Goal: Task Accomplishment & Management: Manage account settings

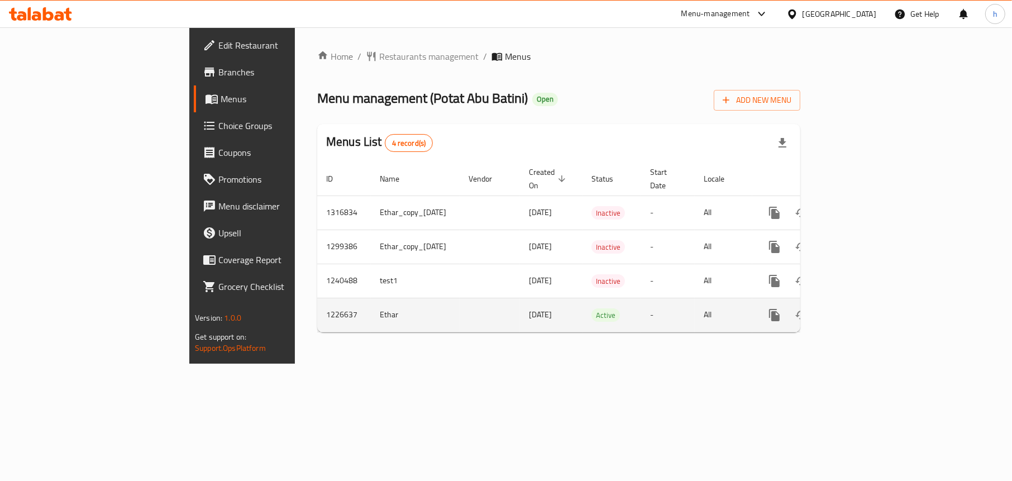
click at [862, 308] on icon "enhanced table" at bounding box center [855, 314] width 13 height 13
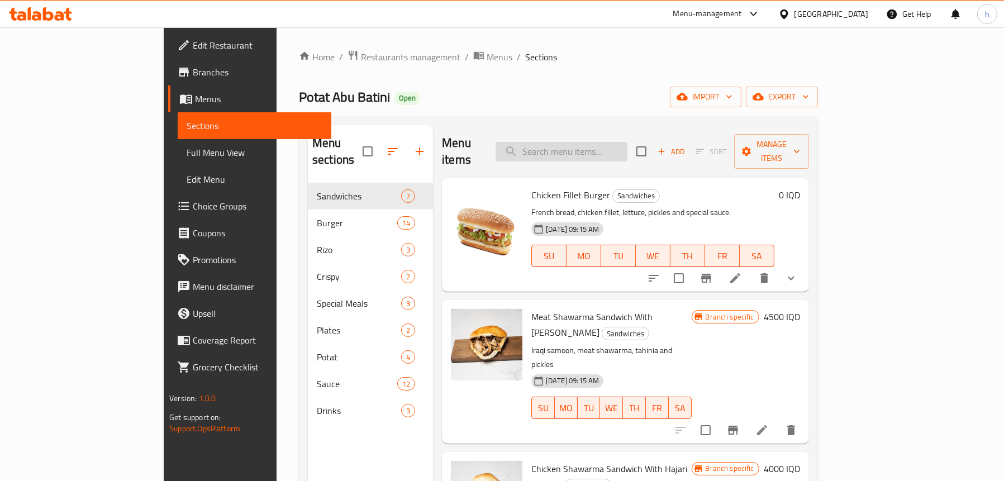
click at [603, 142] on input "search" at bounding box center [562, 152] width 132 height 20
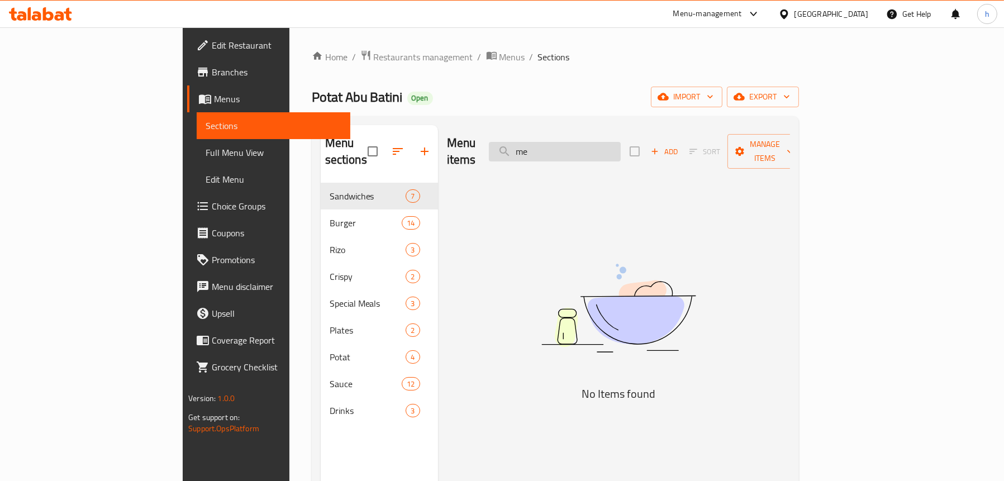
type input "m"
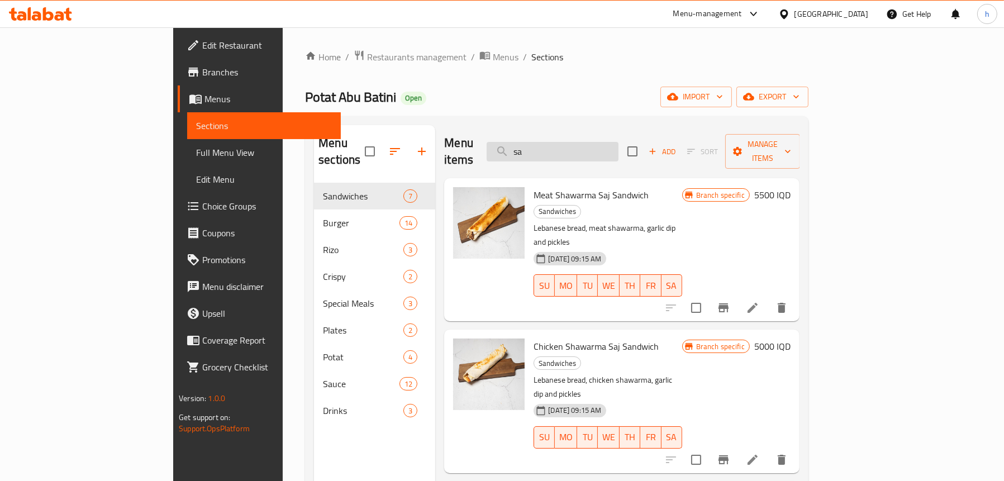
type input "s"
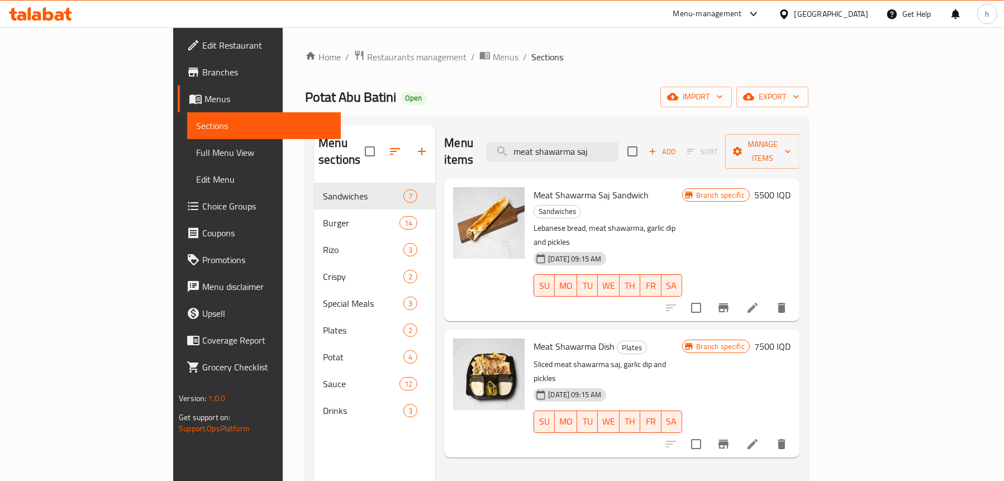
type input "meat shawarma saj"
click at [728, 303] on icon "Branch-specific-item" at bounding box center [723, 307] width 10 height 9
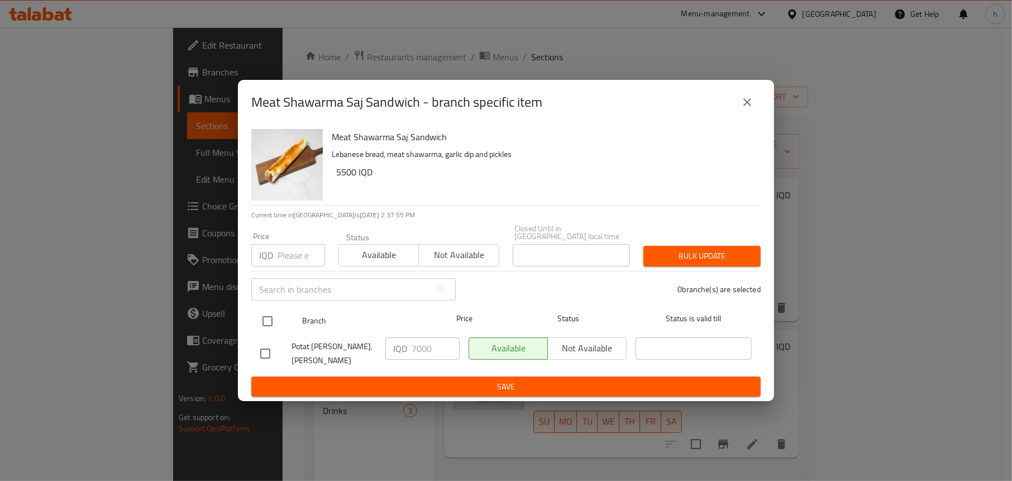
click at [270, 317] on input "checkbox" at bounding box center [267, 320] width 23 height 23
checkbox input "true"
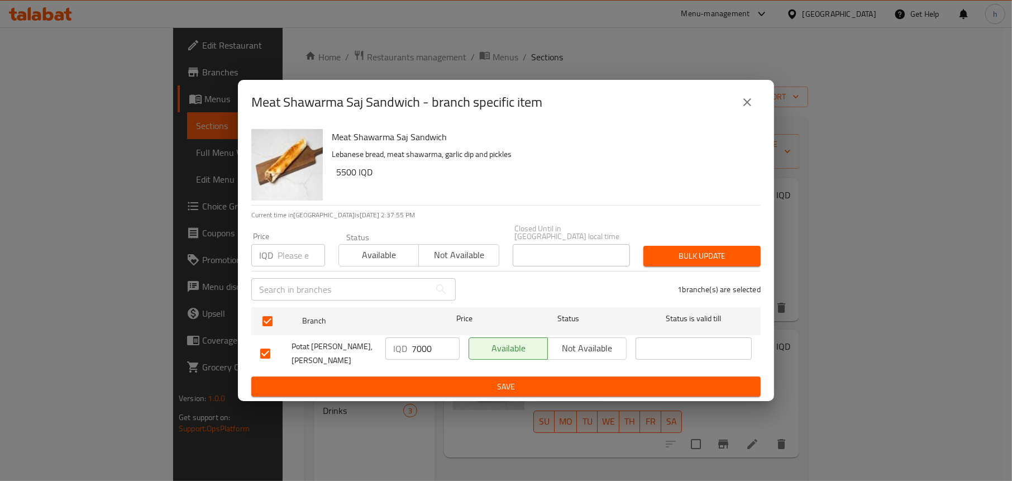
click at [420, 342] on input "7000" at bounding box center [436, 348] width 48 height 22
type input "5500"
click at [419, 380] on span "Save" at bounding box center [506, 387] width 492 height 14
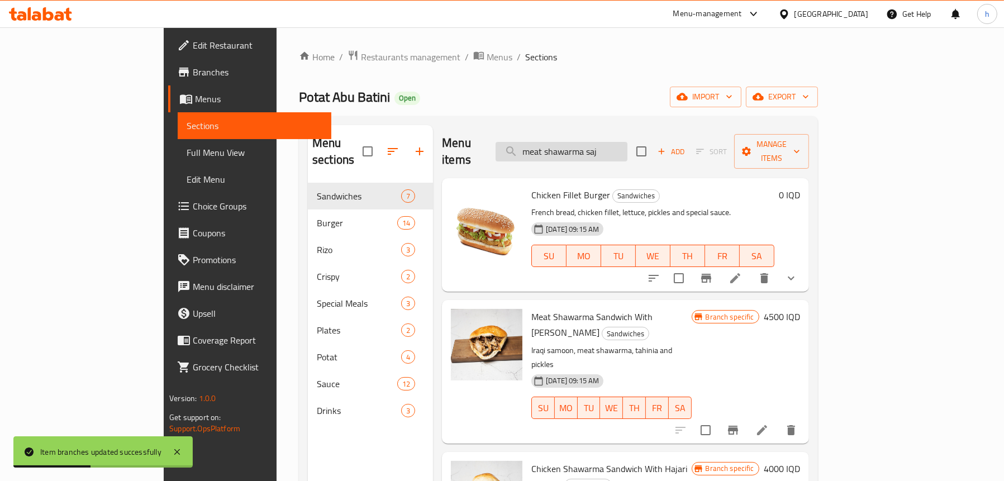
click at [593, 142] on input "meat shawarma saj" at bounding box center [562, 152] width 132 height 20
click at [627, 146] on input "meat shawarma saj" at bounding box center [562, 152] width 132 height 20
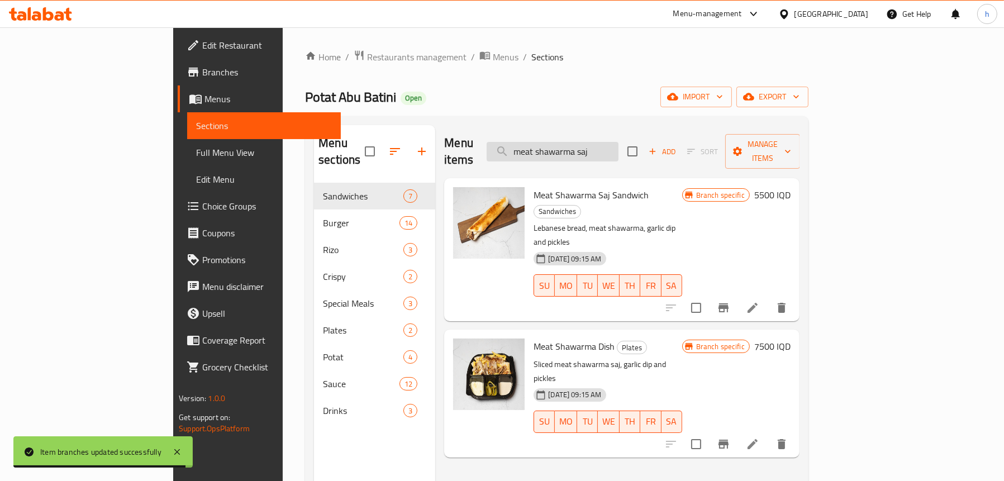
click at [590, 142] on input "meat shawarma saj" at bounding box center [553, 152] width 132 height 20
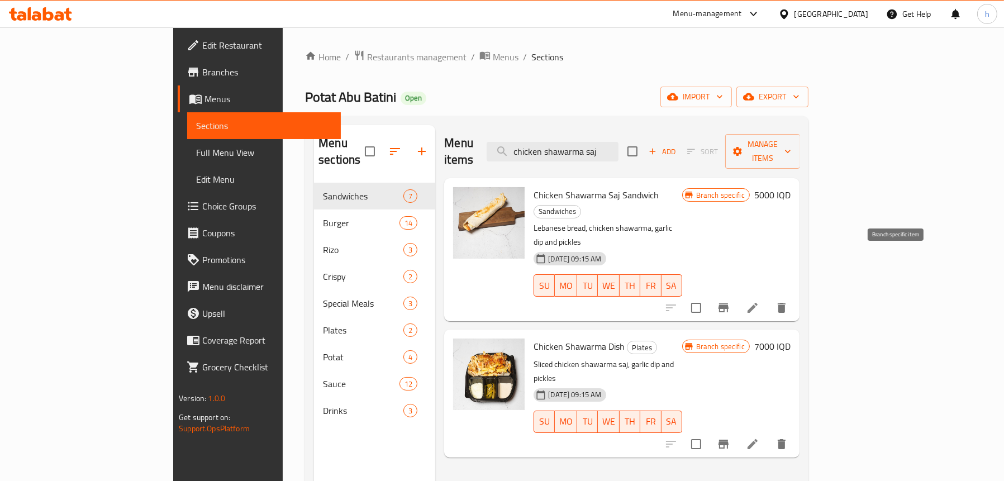
type input "chicken shawarma saj"
click at [728, 303] on icon "Branch-specific-item" at bounding box center [723, 307] width 10 height 9
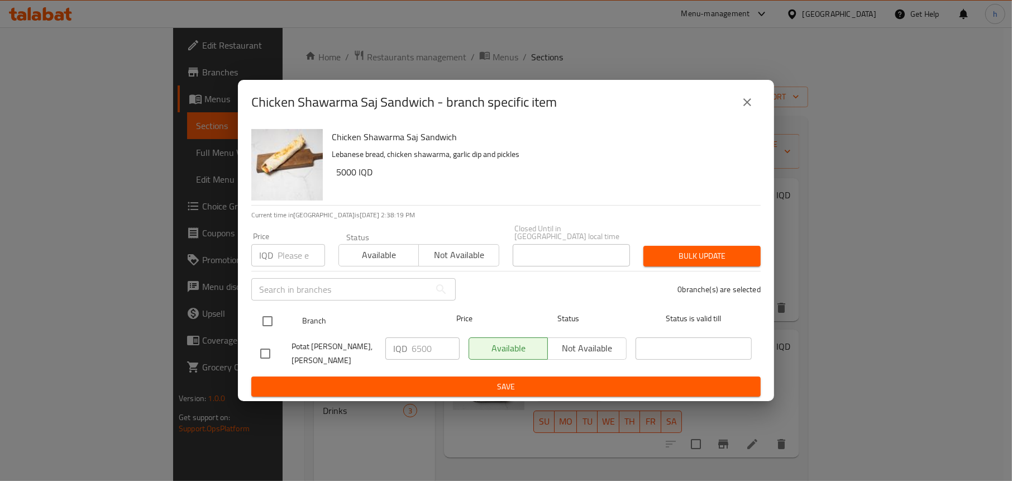
click at [257, 321] on input "checkbox" at bounding box center [267, 320] width 23 height 23
checkbox input "true"
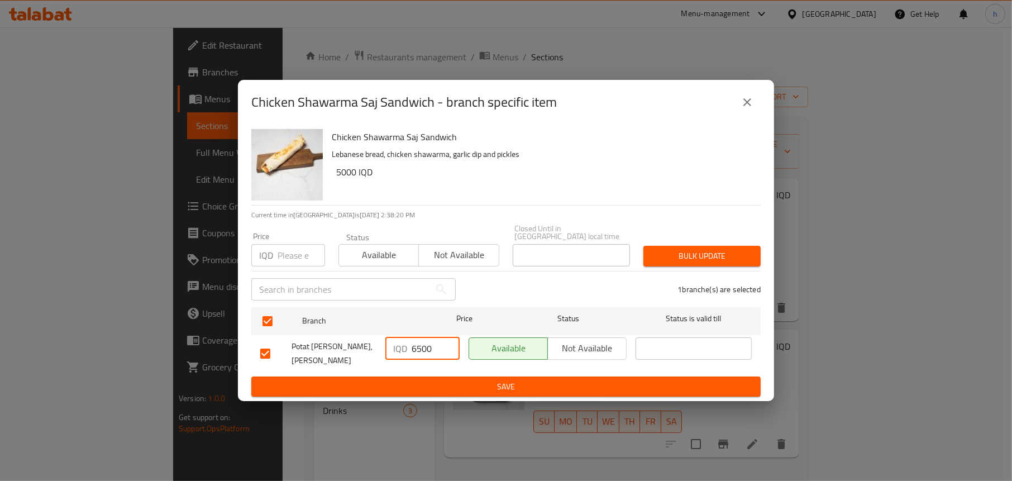
click at [412, 351] on input "6500" at bounding box center [436, 348] width 48 height 22
type input "5000"
click at [422, 380] on span "Save" at bounding box center [506, 387] width 492 height 14
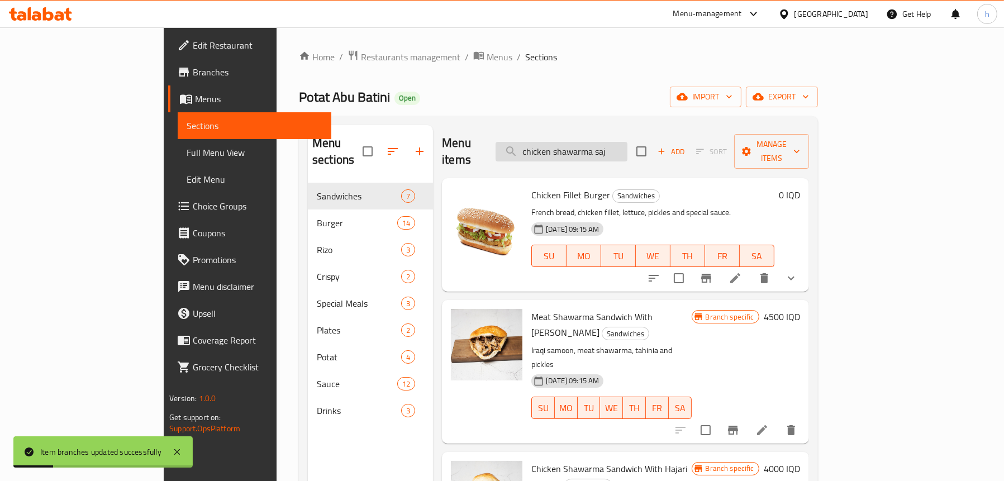
click at [589, 144] on input "chicken shawarma saj" at bounding box center [562, 152] width 132 height 20
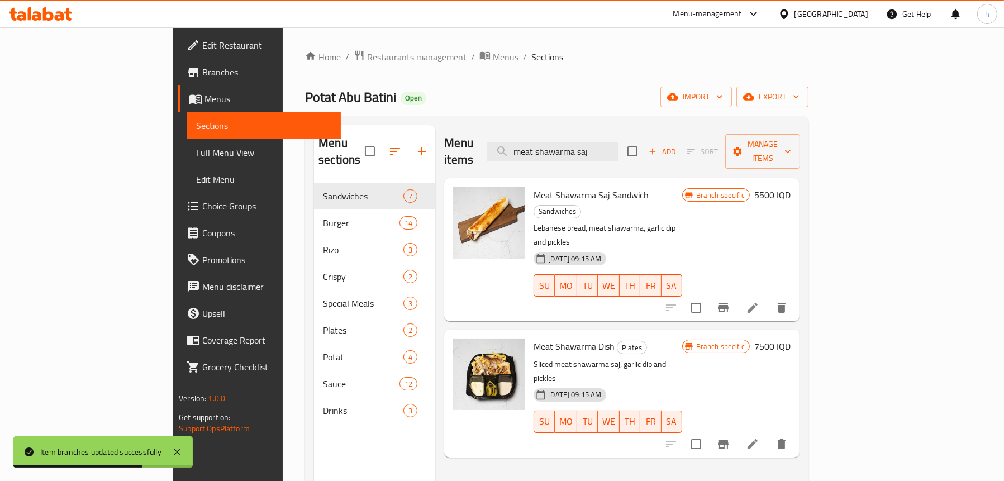
type input "meat shawarma saj"
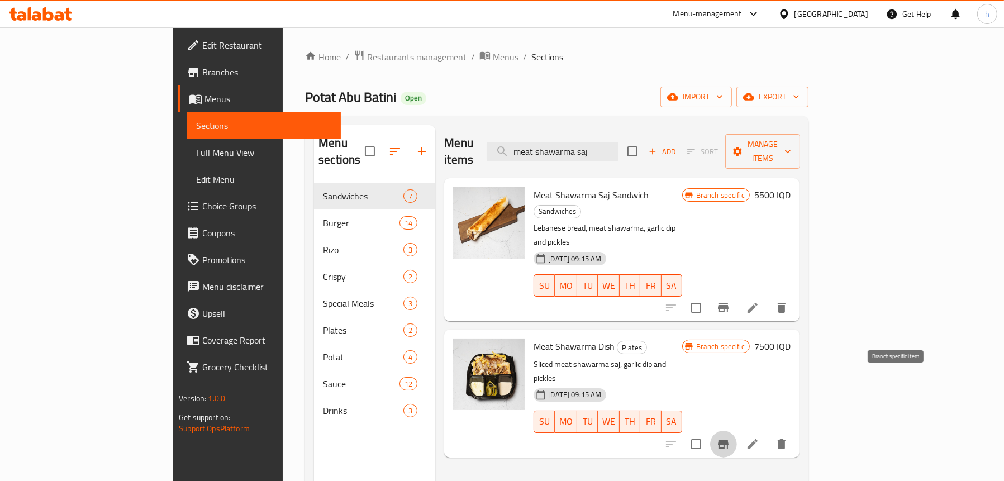
click at [728, 440] on icon "Branch-specific-item" at bounding box center [723, 444] width 10 height 9
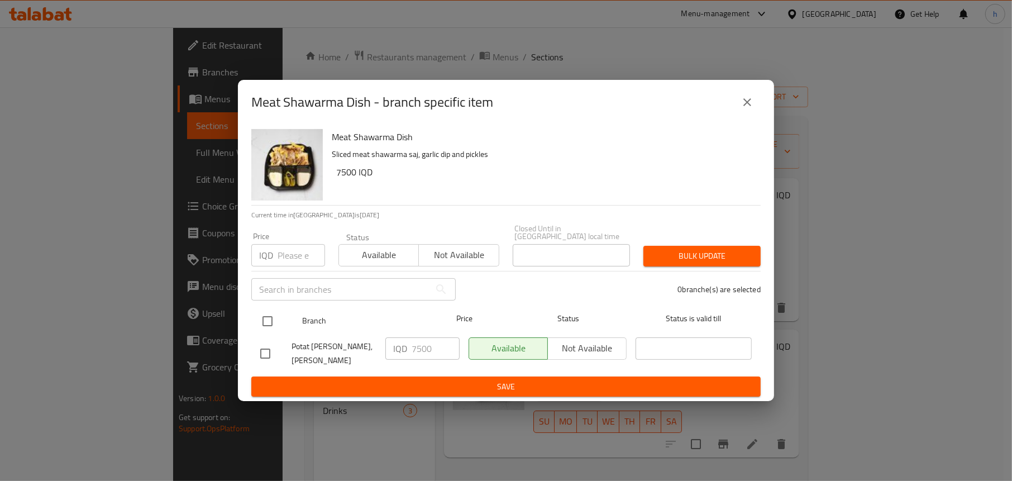
click at [269, 320] on input "checkbox" at bounding box center [267, 320] width 23 height 23
checkbox input "true"
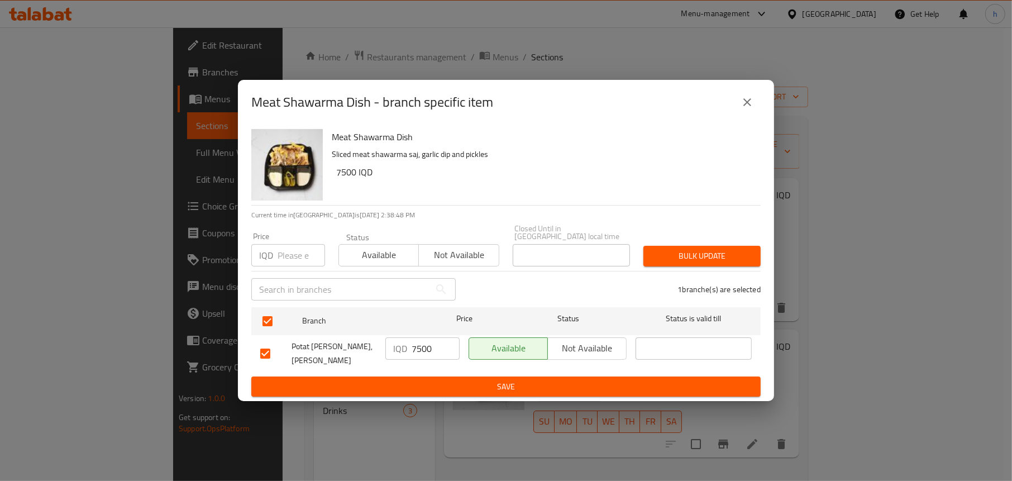
click at [432, 380] on span "Save" at bounding box center [506, 387] width 492 height 14
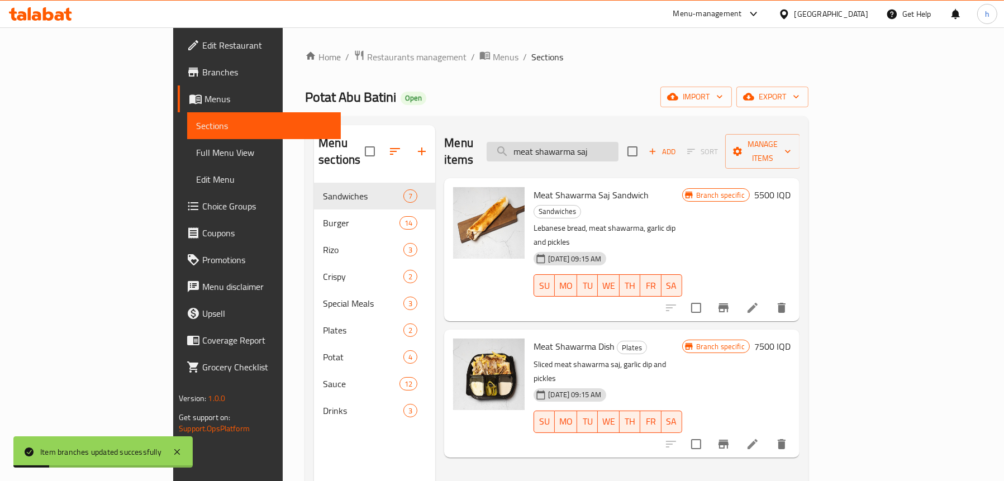
click at [592, 142] on input "meat shawarma saj" at bounding box center [553, 152] width 132 height 20
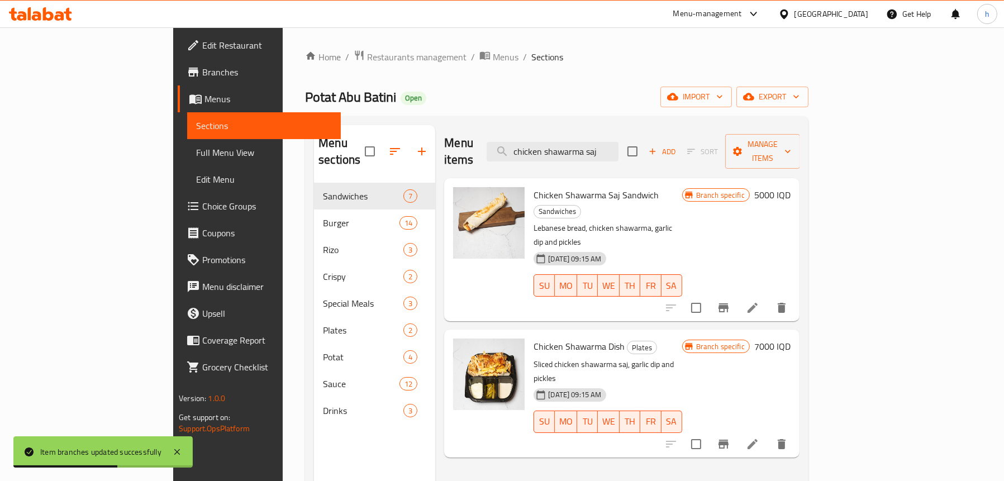
type input "chicken shawarma saj"
click at [728, 440] on icon "Branch-specific-item" at bounding box center [723, 444] width 10 height 9
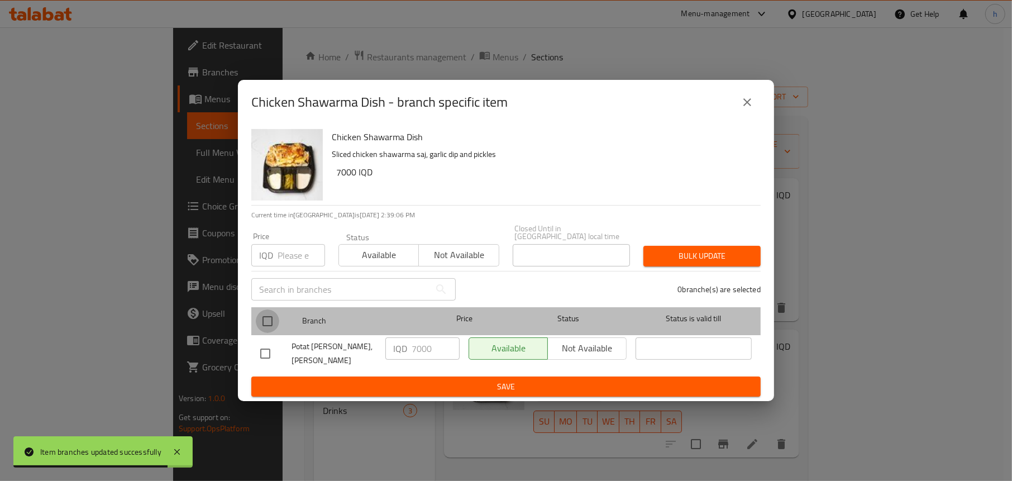
click at [261, 324] on input "checkbox" at bounding box center [267, 320] width 23 height 23
checkbox input "true"
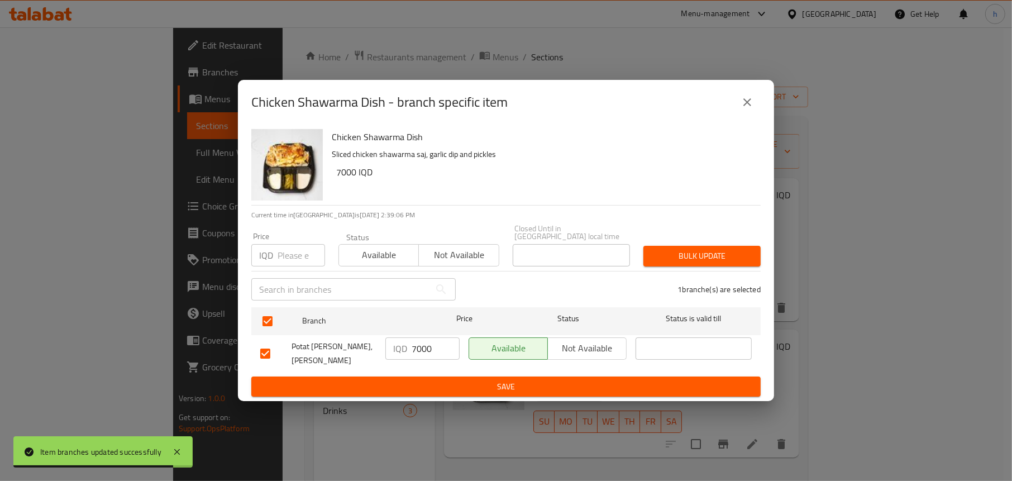
click at [457, 377] on button "Save" at bounding box center [505, 387] width 509 height 21
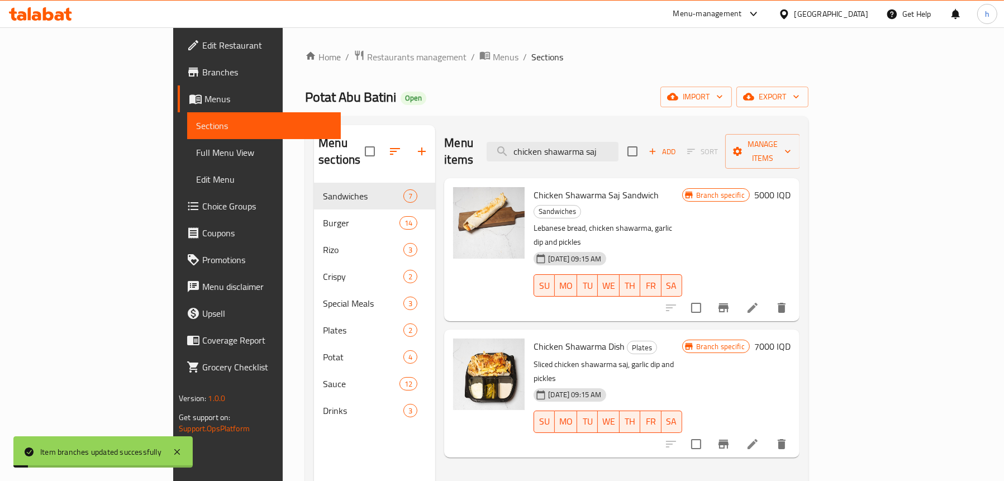
click at [613, 155] on div "Menu items chicken shawarma saj Add Sort Manage items" at bounding box center [621, 151] width 355 height 53
click at [607, 146] on input "chicken shawarma saj" at bounding box center [553, 152] width 132 height 20
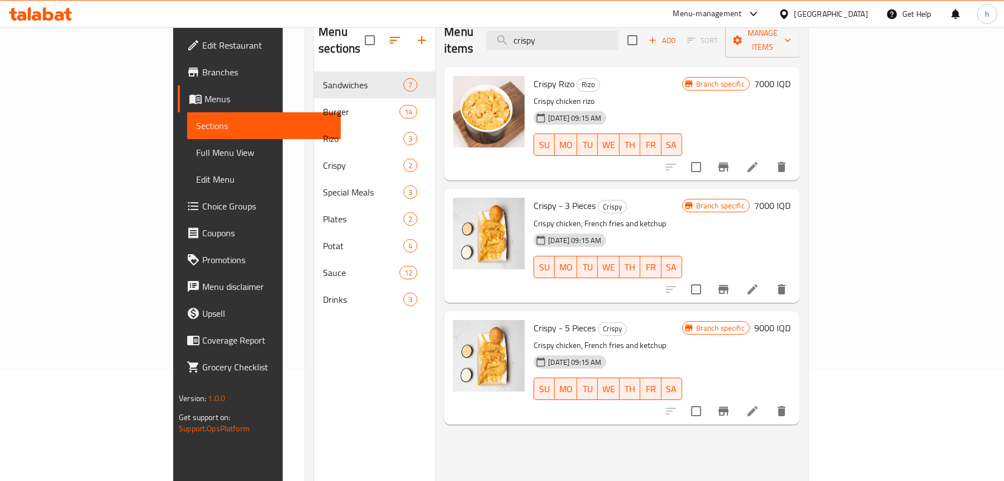
scroll to position [112, 0]
type input "crispy"
click at [730, 282] on icon "Branch-specific-item" at bounding box center [723, 288] width 13 height 13
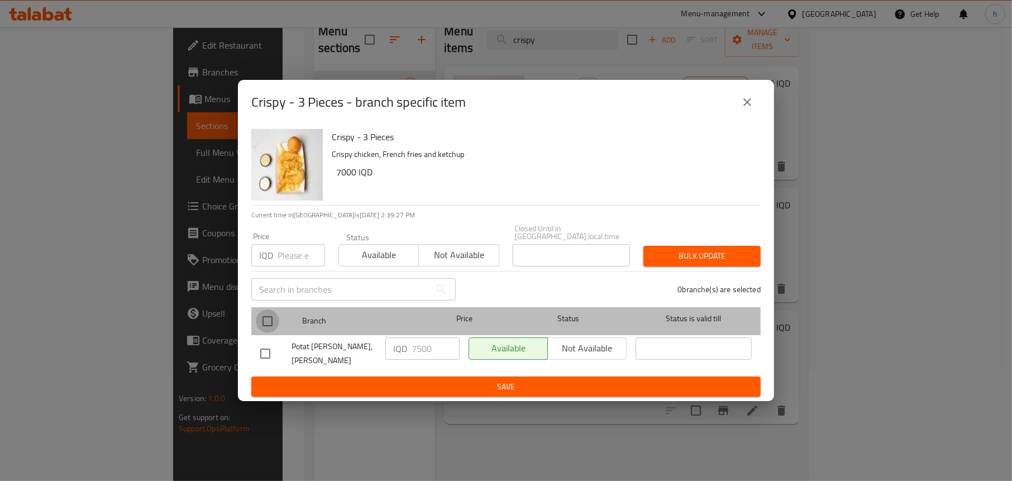
click at [268, 309] on input "checkbox" at bounding box center [267, 320] width 23 height 23
checkbox input "true"
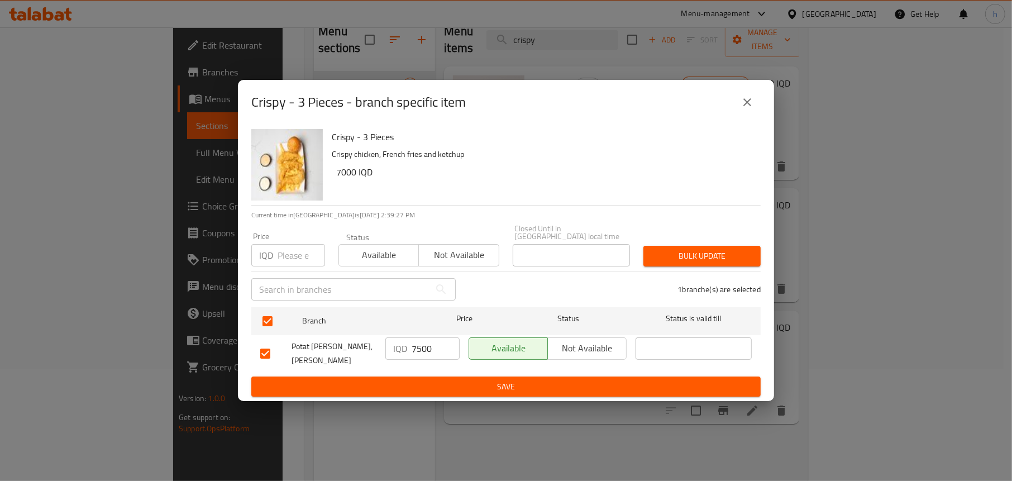
click at [436, 347] on input "7500" at bounding box center [436, 348] width 48 height 22
type input "7000"
click at [423, 389] on div "Crispy - 3 Pieces Crispy chicken, French fries and ketchup 7000 IQD Current tim…" at bounding box center [506, 263] width 536 height 277
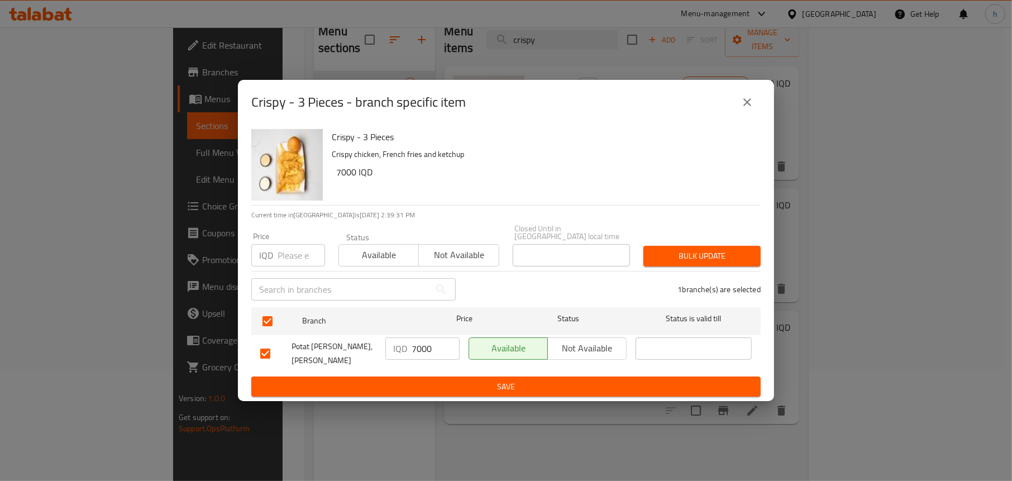
click at [424, 382] on span "Save" at bounding box center [506, 387] width 492 height 14
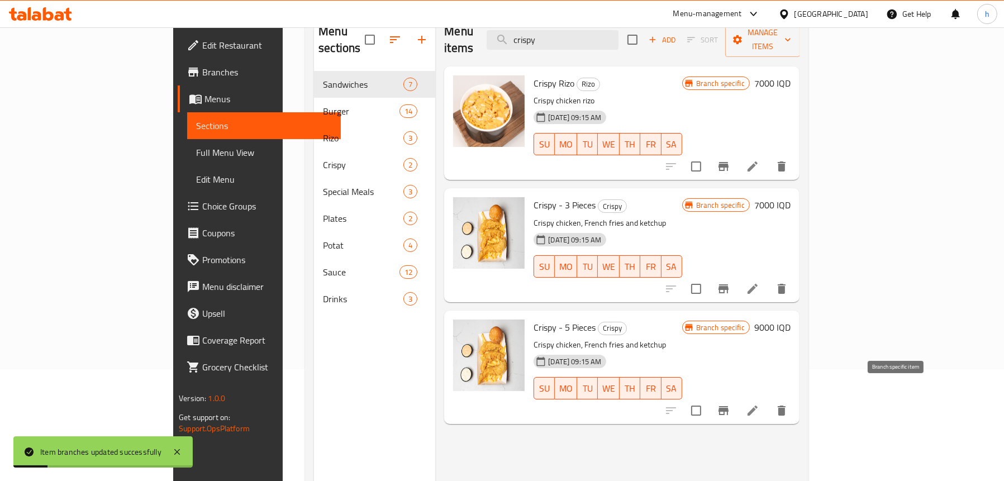
click at [730, 404] on icon "Branch-specific-item" at bounding box center [723, 410] width 13 height 13
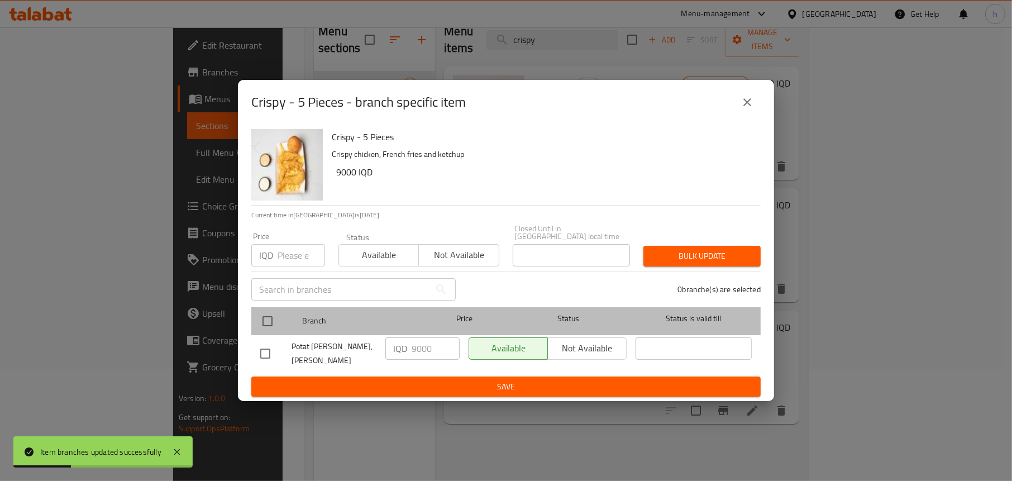
click at [285, 322] on div at bounding box center [277, 321] width 42 height 32
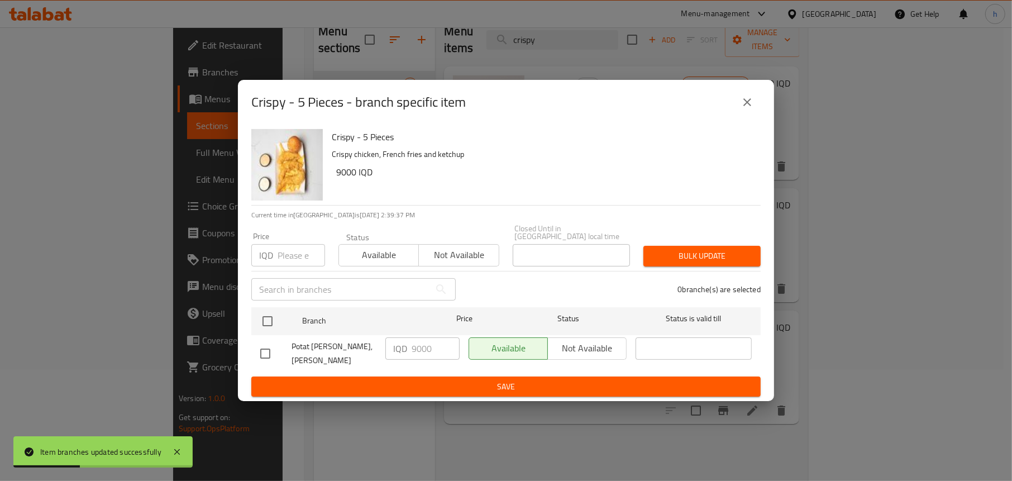
click at [359, 380] on span "Save" at bounding box center [506, 387] width 492 height 14
click at [258, 349] on input "checkbox" at bounding box center [265, 353] width 23 height 23
checkbox input "true"
click at [279, 364] on div "Potat [PERSON_NAME], [PERSON_NAME]" at bounding box center [318, 353] width 125 height 41
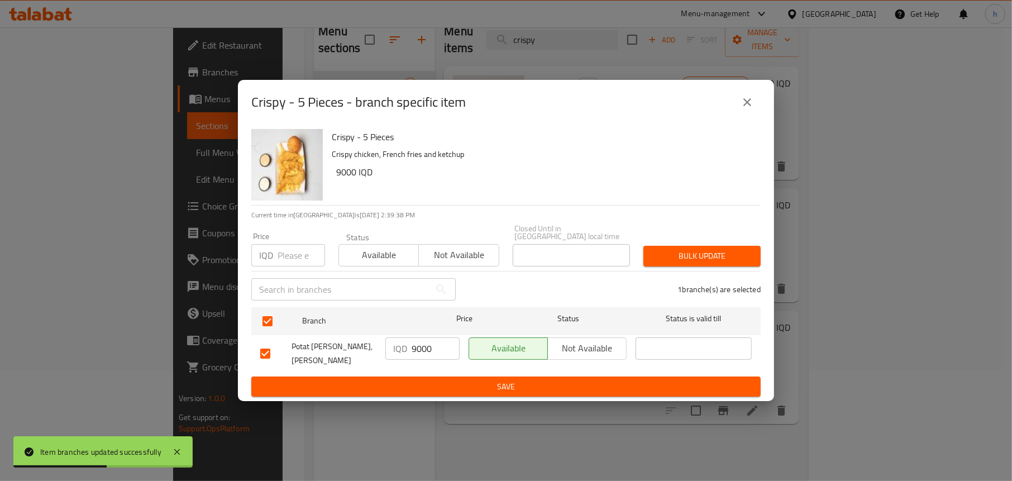
click at [283, 380] on span "Save" at bounding box center [506, 387] width 492 height 14
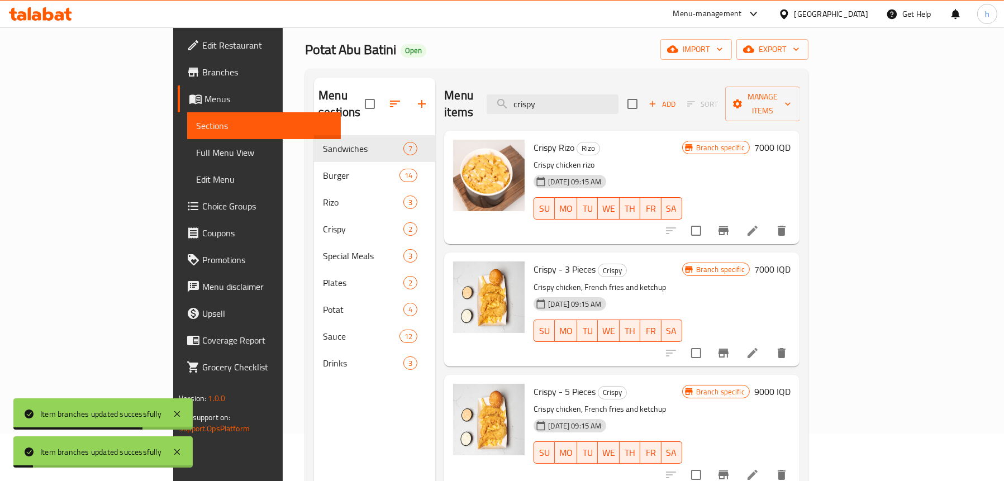
scroll to position [0, 0]
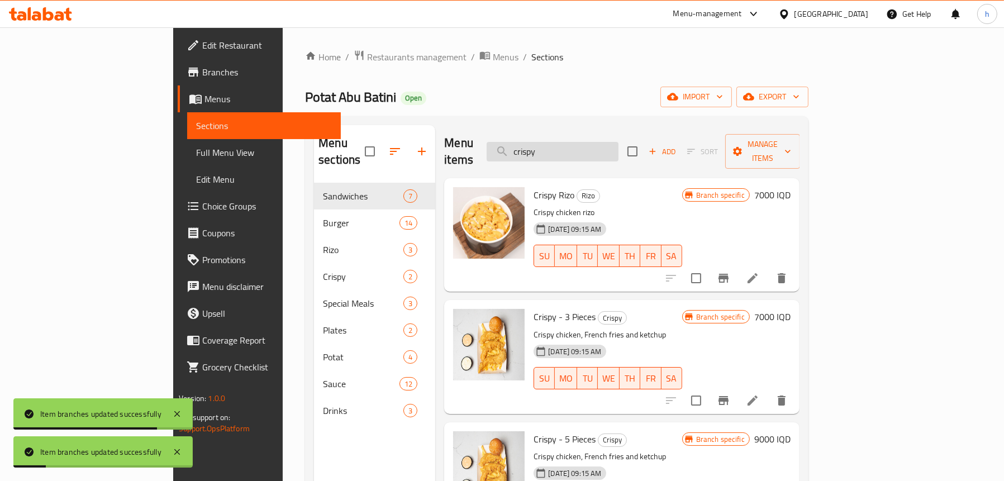
click at [589, 147] on input "crispy" at bounding box center [553, 152] width 132 height 20
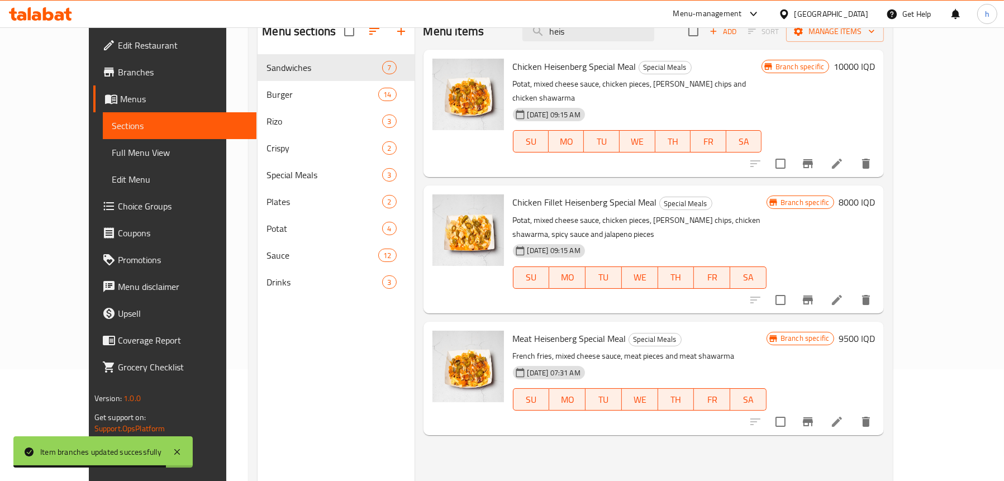
scroll to position [157, 0]
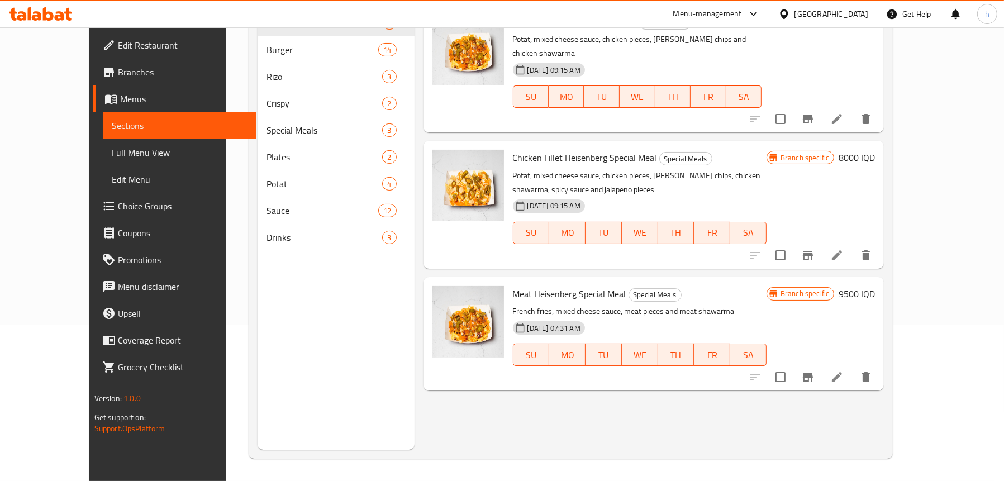
click at [535, 285] on span "Meat Heisenberg Special Meal" at bounding box center [569, 293] width 113 height 17
copy span "Heisenberg"
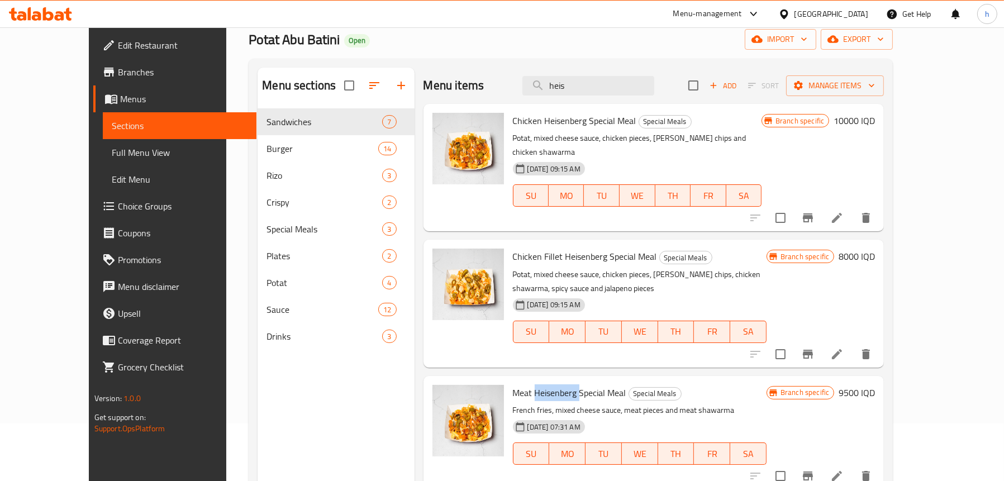
scroll to position [0, 0]
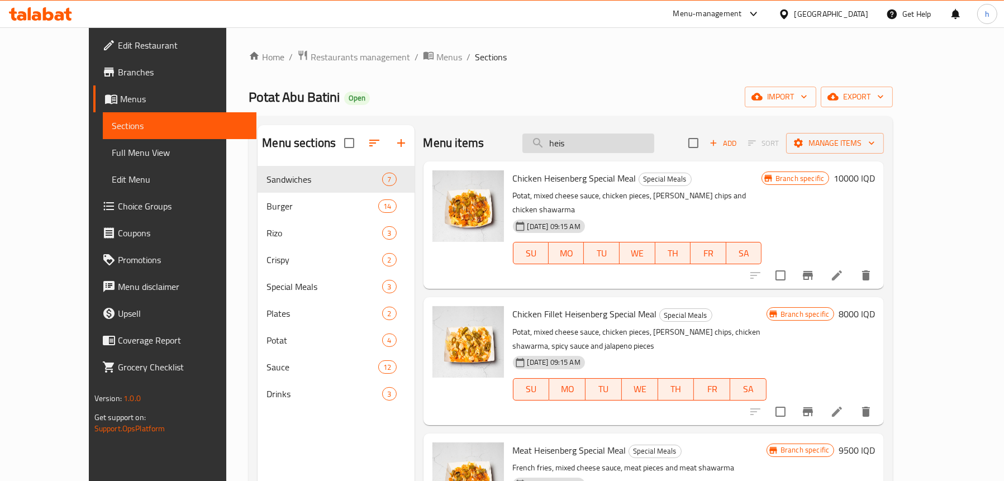
click at [593, 148] on input "heis" at bounding box center [588, 144] width 132 height 20
paste input "Heisenberg"
type input "Heisenberg"
click at [103, 142] on link "Full Menu View" at bounding box center [180, 152] width 154 height 27
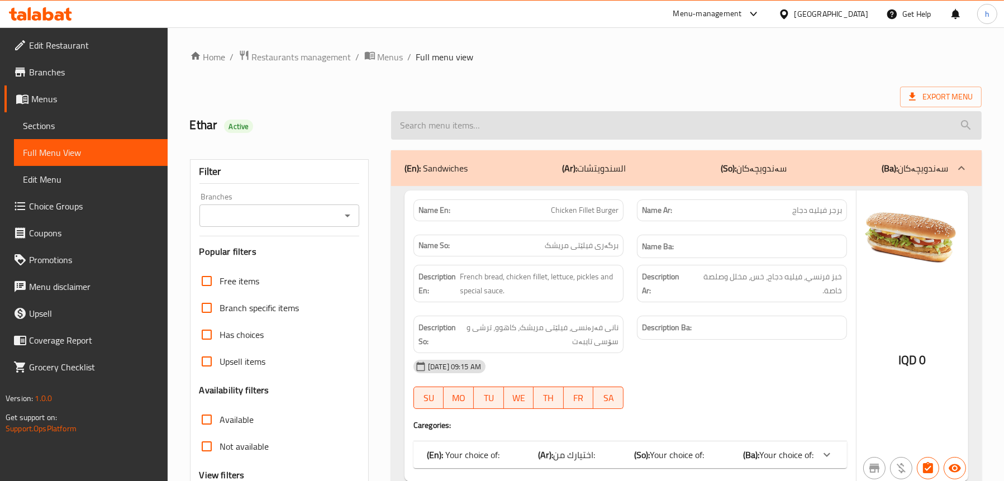
click at [556, 125] on input "search" at bounding box center [686, 125] width 590 height 28
paste input "Heisenberg"
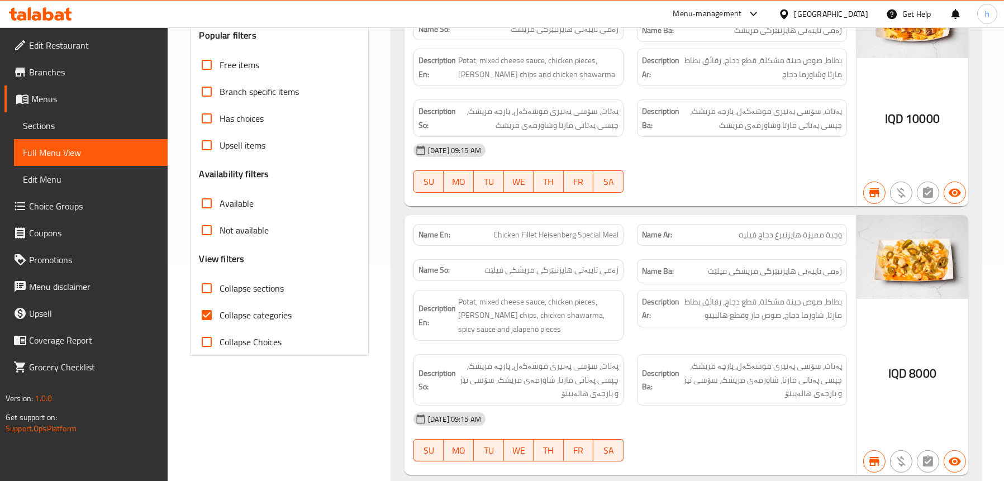
scroll to position [103, 0]
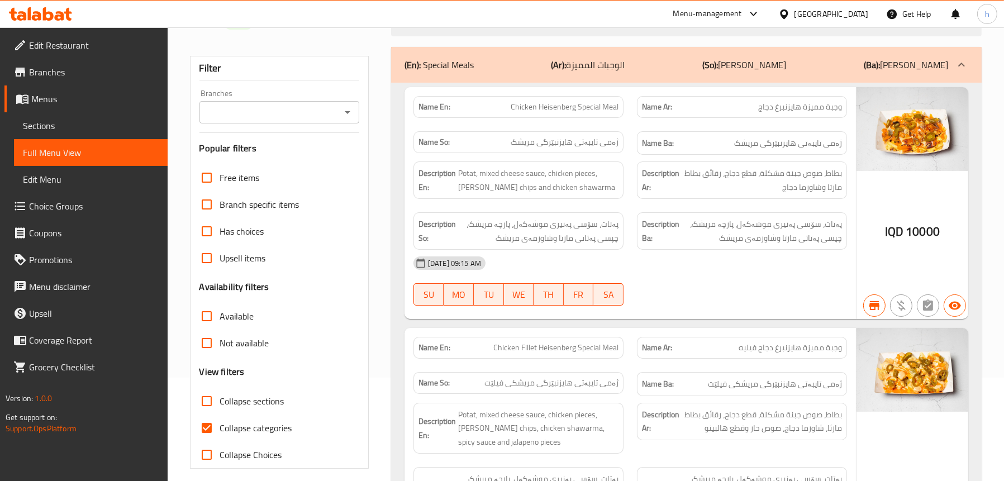
type input "Heisenberg"
click at [55, 122] on span "Sections" at bounding box center [91, 125] width 136 height 13
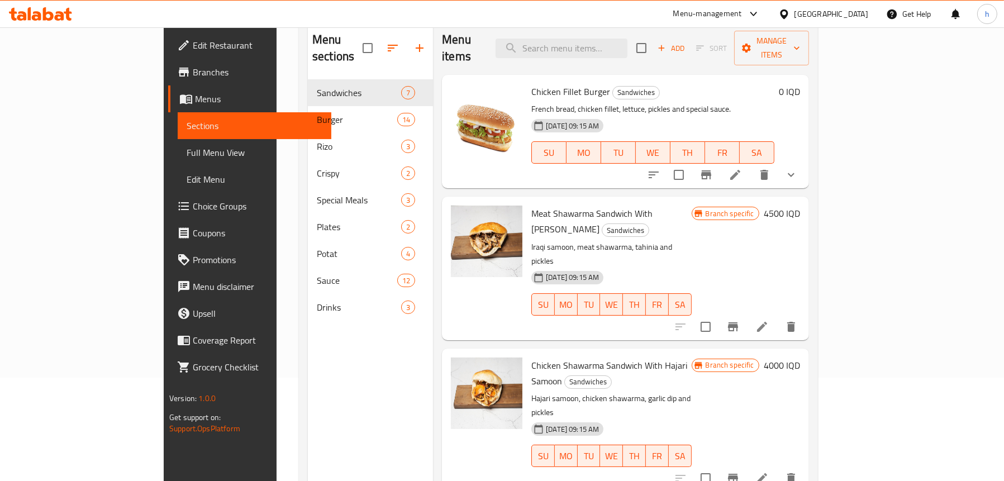
scroll to position [47, 0]
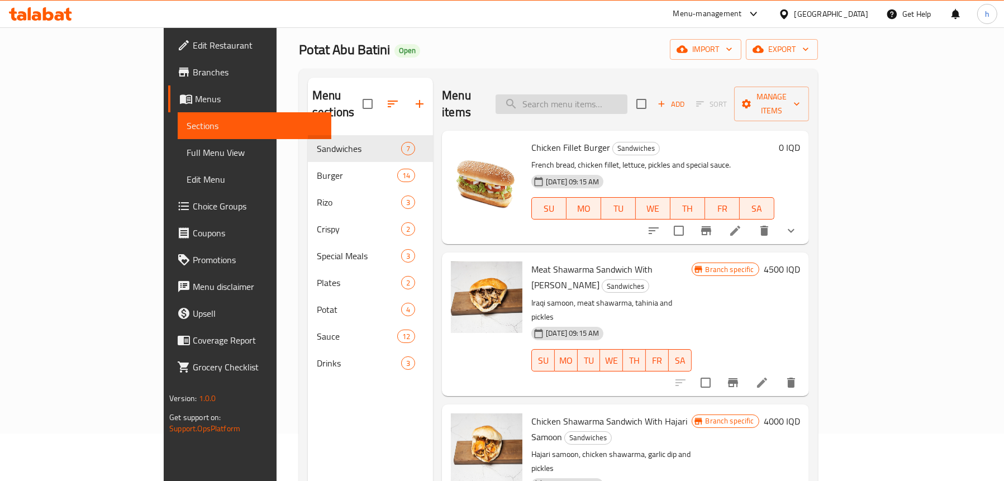
click at [607, 94] on input "search" at bounding box center [562, 104] width 132 height 20
paste input "Heisenberg"
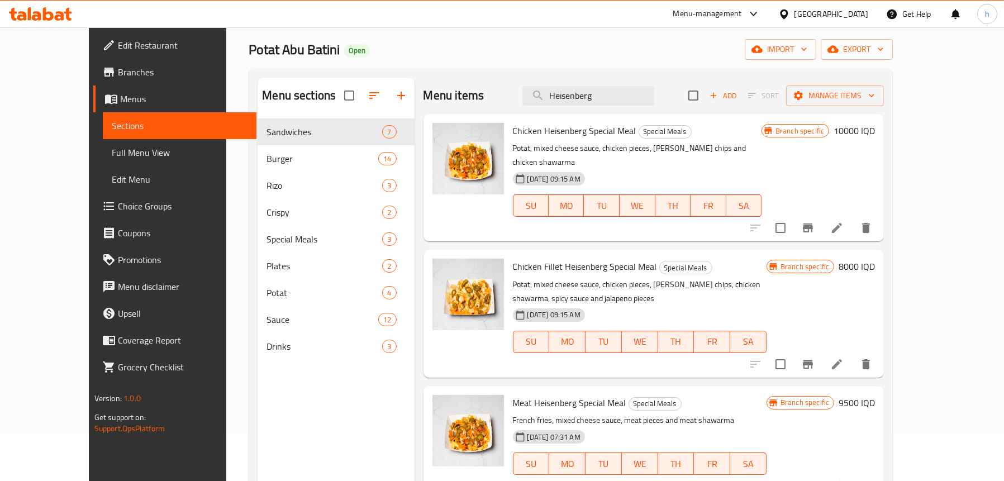
scroll to position [103, 0]
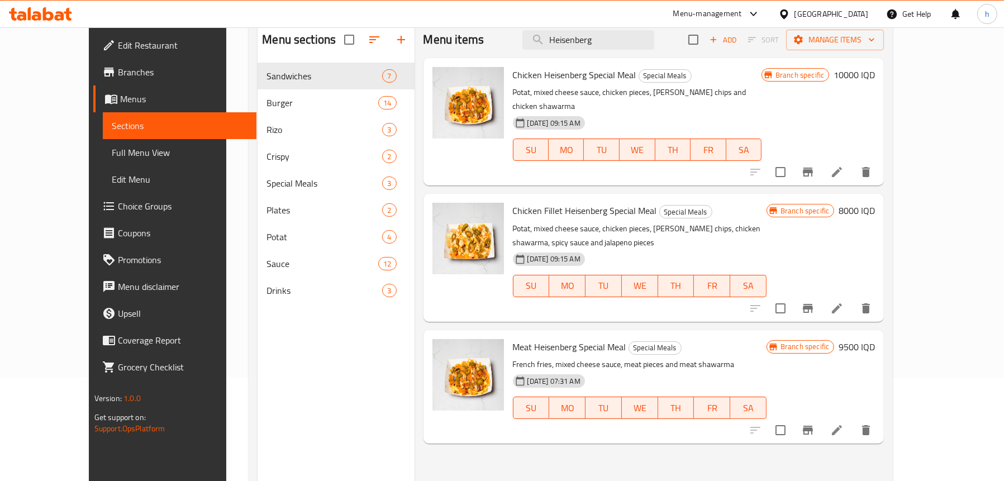
type input "Heisenberg"
click at [875, 339] on h6 "9500 IQD" at bounding box center [857, 347] width 36 height 16
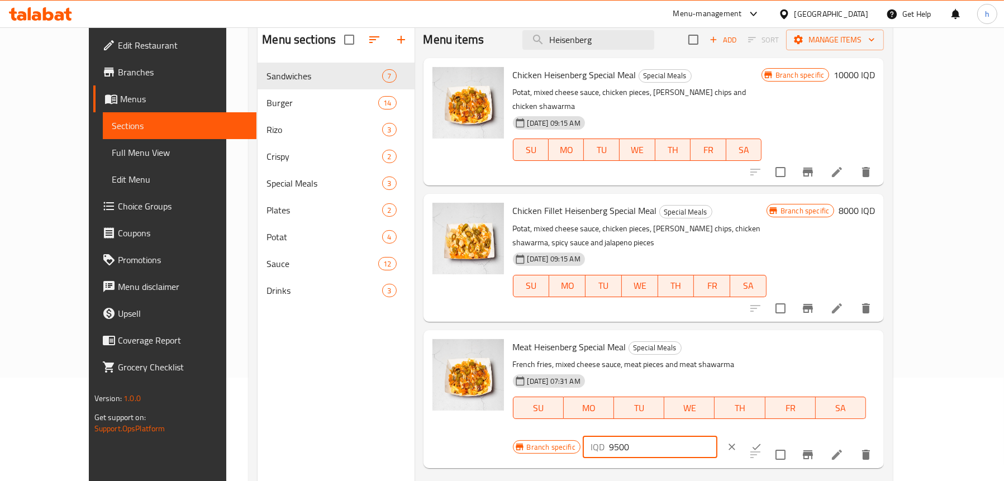
click at [717, 436] on input "9500" at bounding box center [663, 447] width 108 height 22
type input "10000"
click at [762, 441] on icon "ok" at bounding box center [756, 446] width 11 height 11
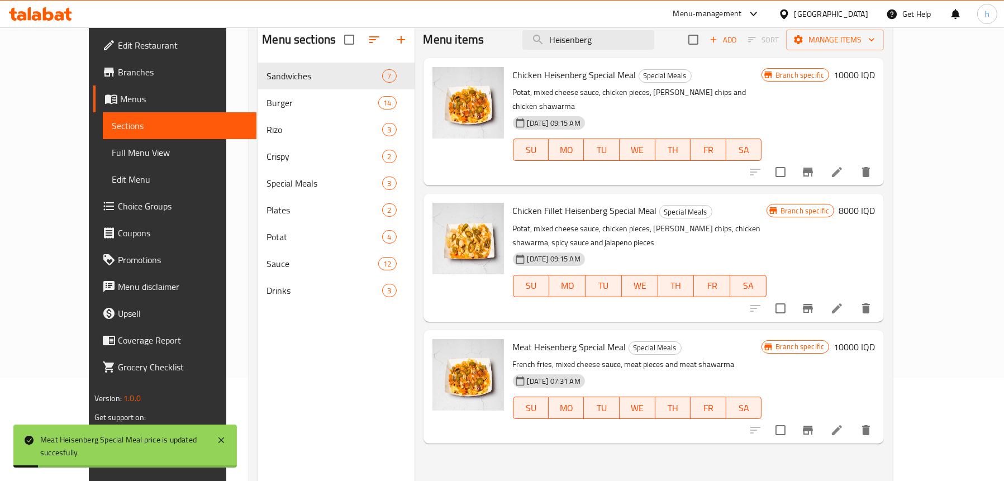
click at [813, 426] on icon "Branch-specific-item" at bounding box center [808, 430] width 10 height 9
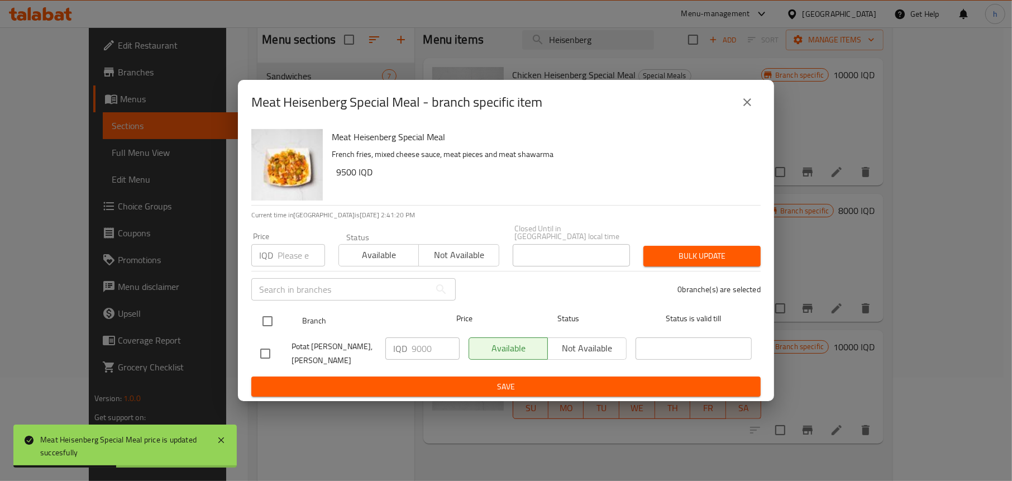
click at [279, 318] on input "checkbox" at bounding box center [267, 320] width 23 height 23
checkbox input "true"
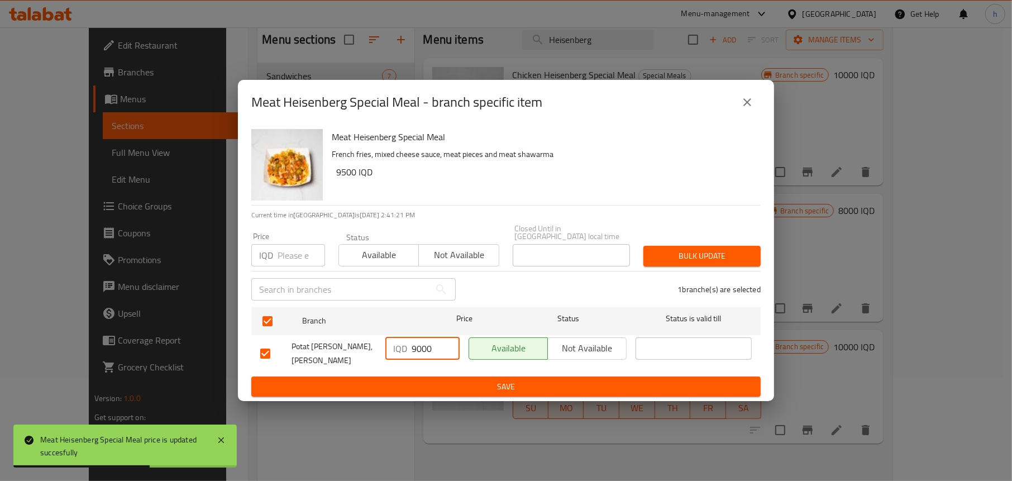
click at [420, 351] on input "9000" at bounding box center [436, 348] width 48 height 22
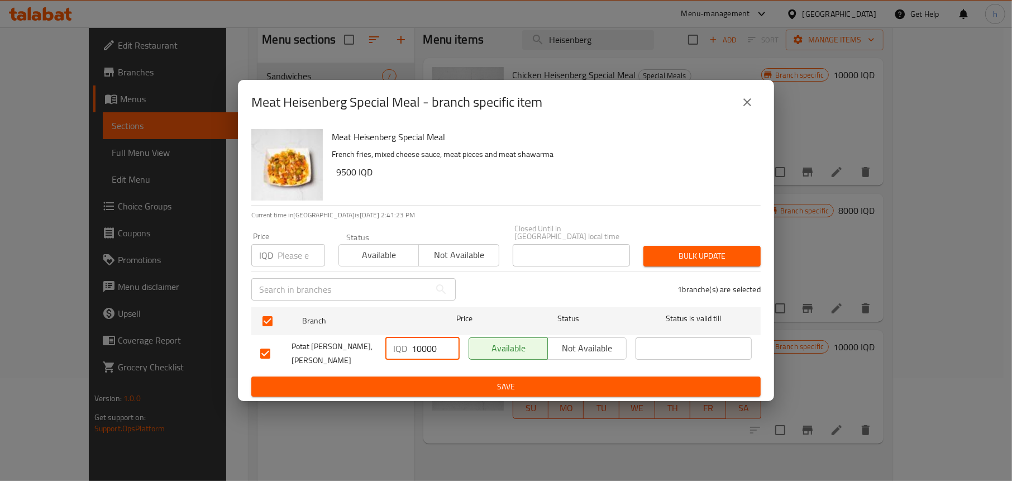
type input "10000"
click at [420, 380] on span "Save" at bounding box center [506, 387] width 492 height 14
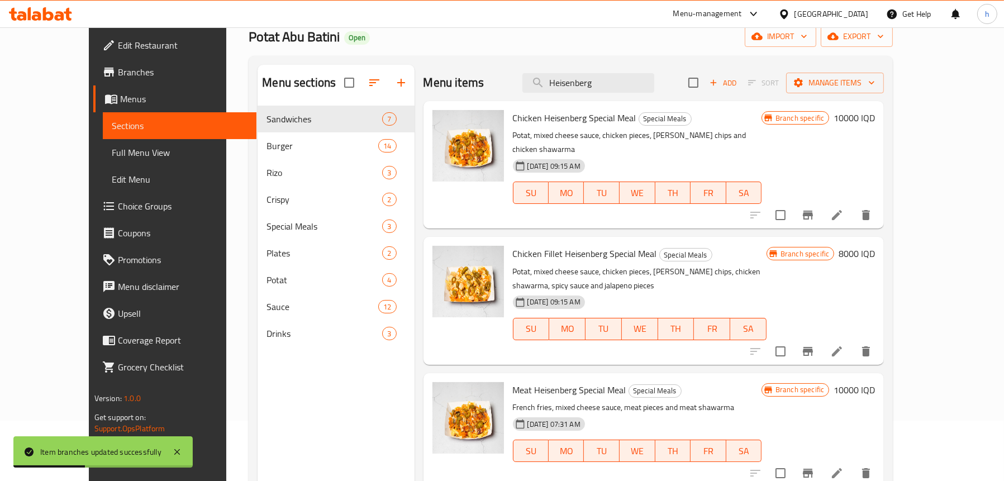
scroll to position [47, 0]
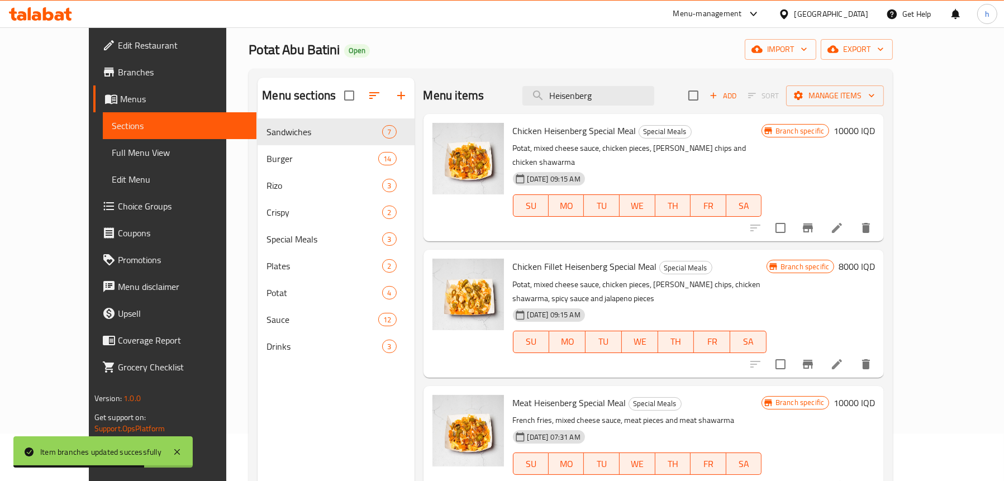
click at [875, 133] on h6 "10000 IQD" at bounding box center [853, 131] width 41 height 16
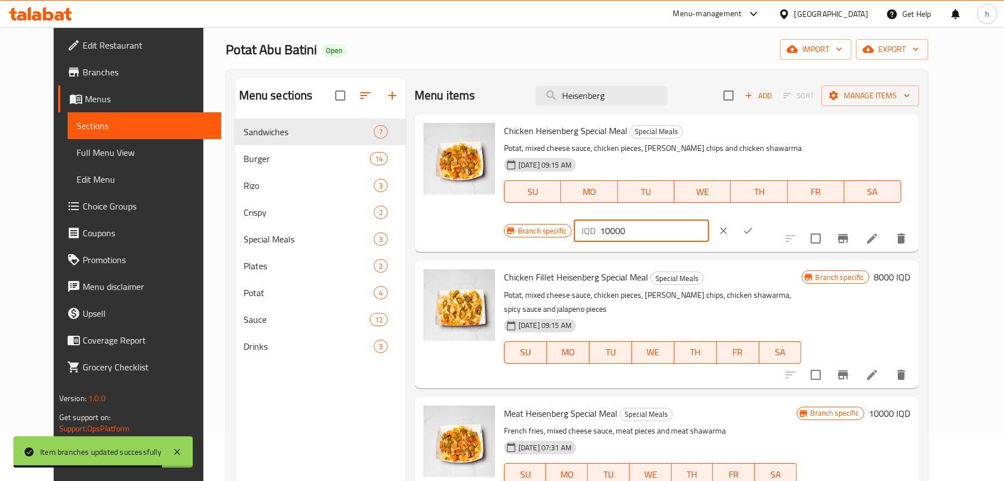
click at [708, 220] on input "10000" at bounding box center [654, 231] width 108 height 22
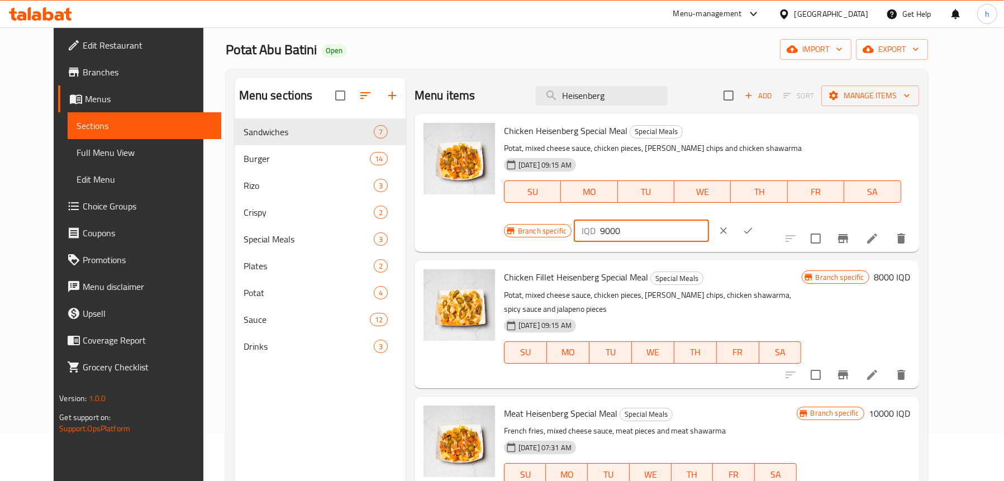
type input "9000"
click at [754, 225] on icon "ok" at bounding box center [747, 230] width 11 height 11
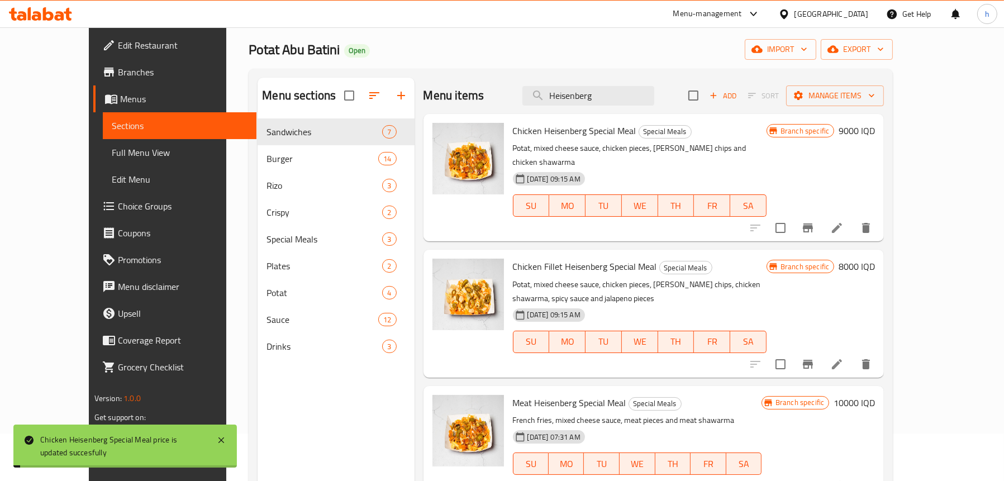
click at [884, 228] on div "Menu items Heisenberg Add Sort Manage items Chicken Heisenberg Special Meal Spe…" at bounding box center [650, 318] width 470 height 481
click at [815, 221] on icon "Branch-specific-item" at bounding box center [807, 227] width 13 height 13
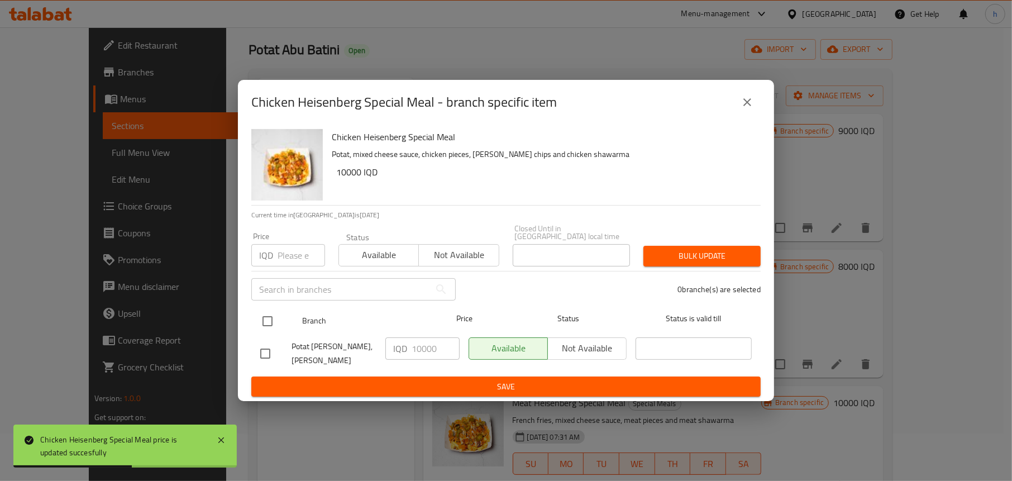
click at [264, 319] on input "checkbox" at bounding box center [267, 320] width 23 height 23
checkbox input "true"
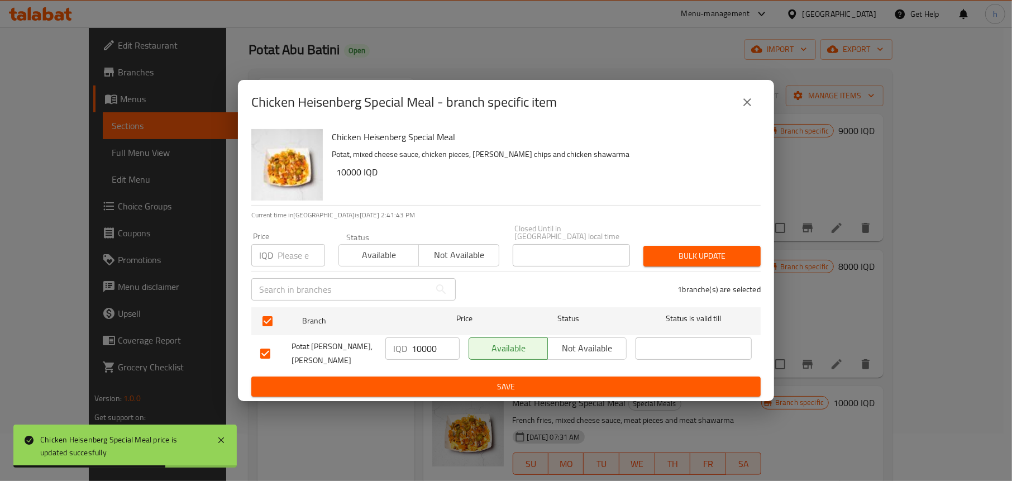
click at [423, 346] on input "10000" at bounding box center [436, 348] width 48 height 22
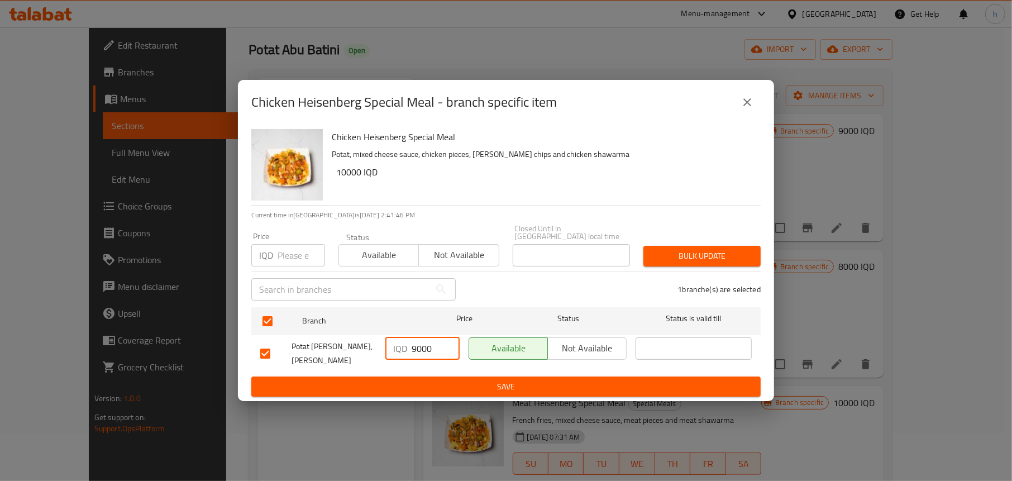
type input "9000"
click at [433, 382] on span "Save" at bounding box center [506, 387] width 492 height 14
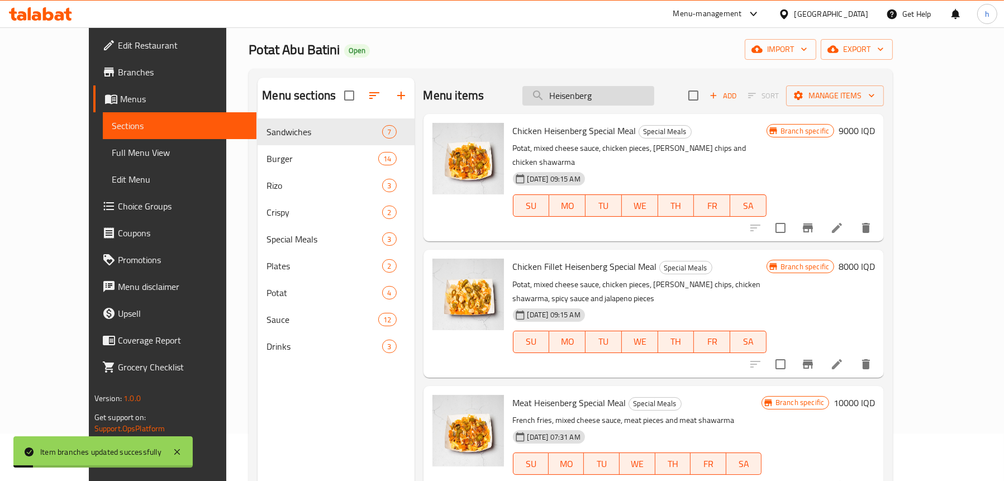
click at [623, 98] on input "Heisenberg" at bounding box center [588, 96] width 132 height 20
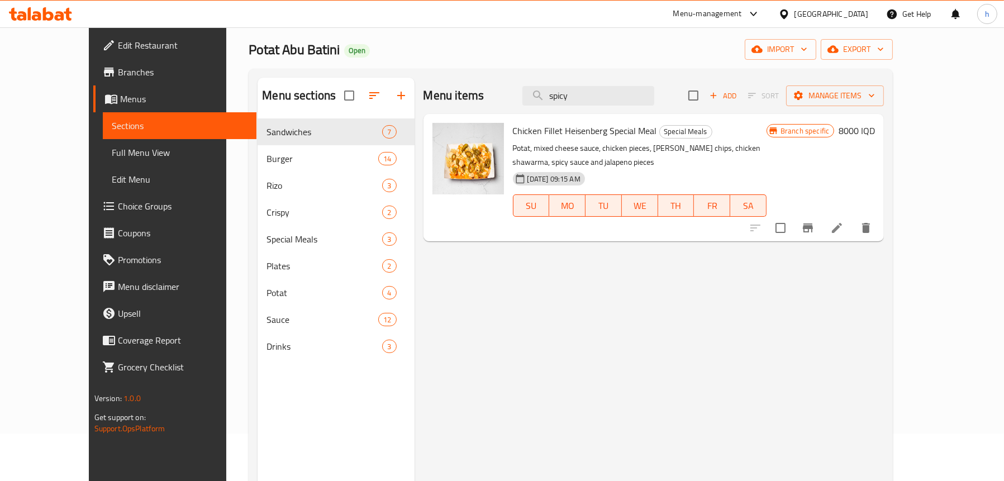
type input "spicy"
click at [844, 231] on icon at bounding box center [836, 227] width 13 height 13
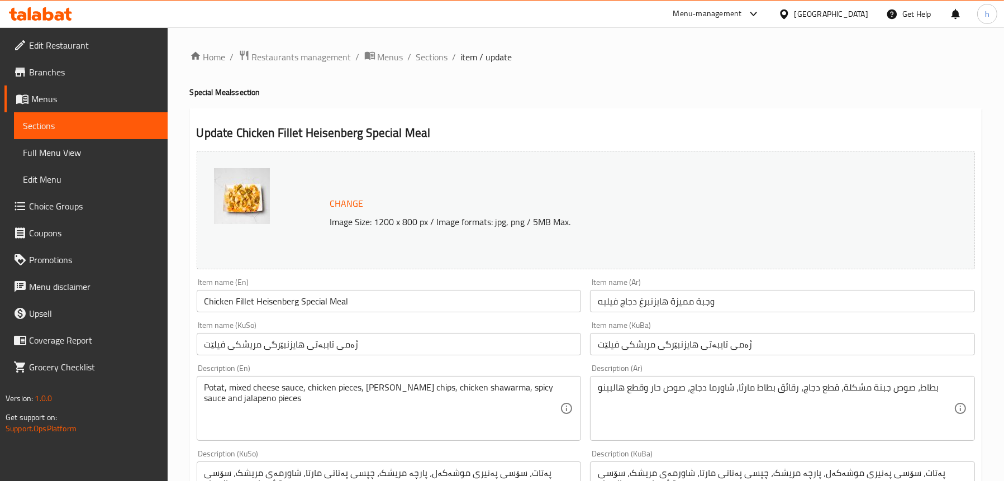
click at [84, 125] on span "Sections" at bounding box center [91, 125] width 136 height 13
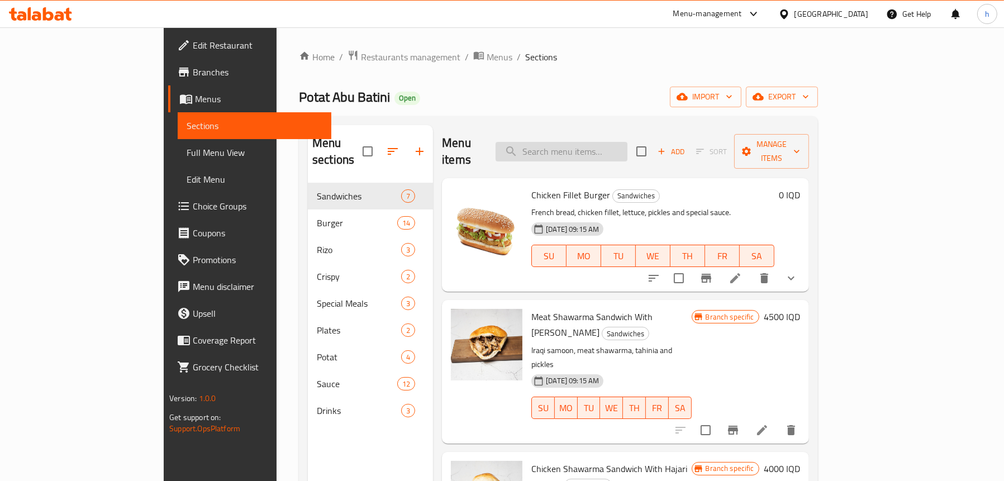
click at [601, 142] on input "search" at bounding box center [562, 152] width 132 height 20
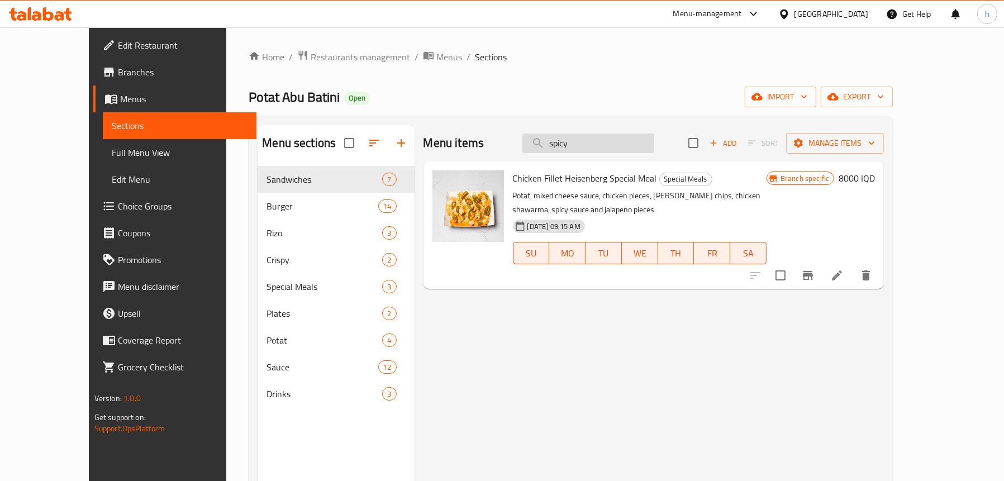
click at [605, 143] on input "spicy" at bounding box center [588, 144] width 132 height 20
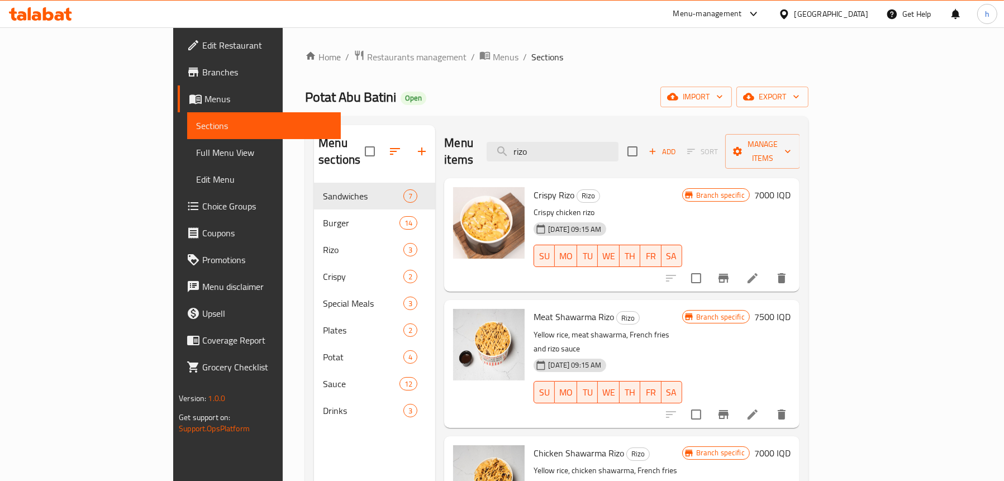
type input "rizo"
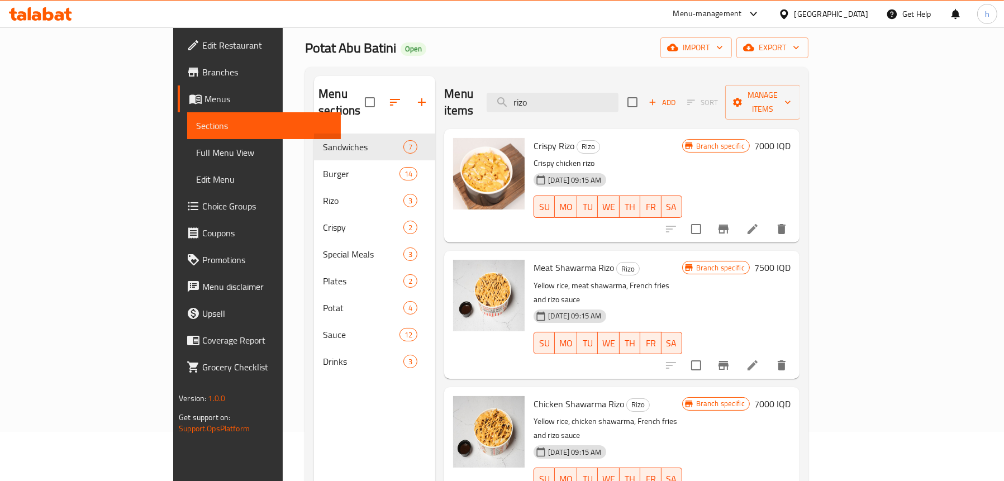
scroll to position [45, 0]
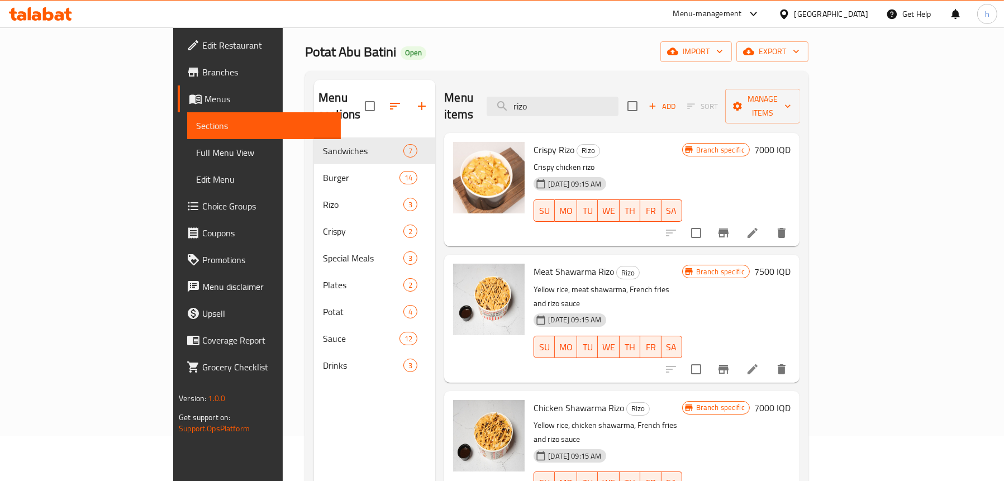
click at [187, 140] on link "Full Menu View" at bounding box center [264, 152] width 154 height 27
click at [196, 157] on span "Full Menu View" at bounding box center [264, 152] width 136 height 13
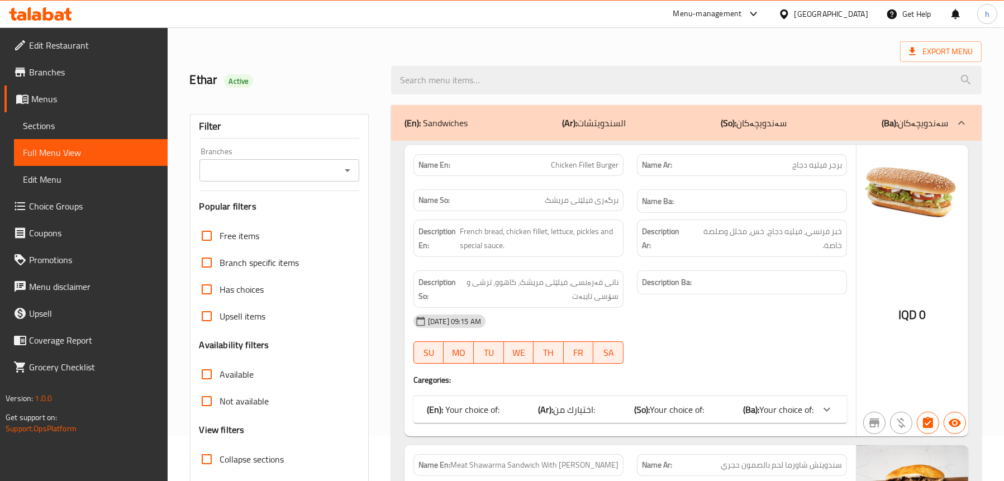
click at [353, 168] on icon "Open" at bounding box center [347, 170] width 13 height 13
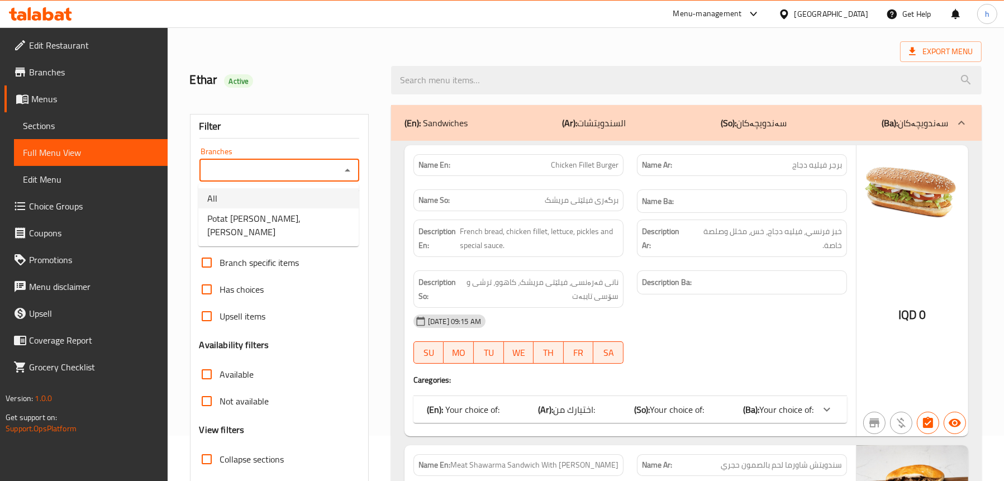
click at [313, 209] on li "Potat [PERSON_NAME], [PERSON_NAME]" at bounding box center [278, 225] width 160 height 34
type input "Potat [PERSON_NAME], [PERSON_NAME]"
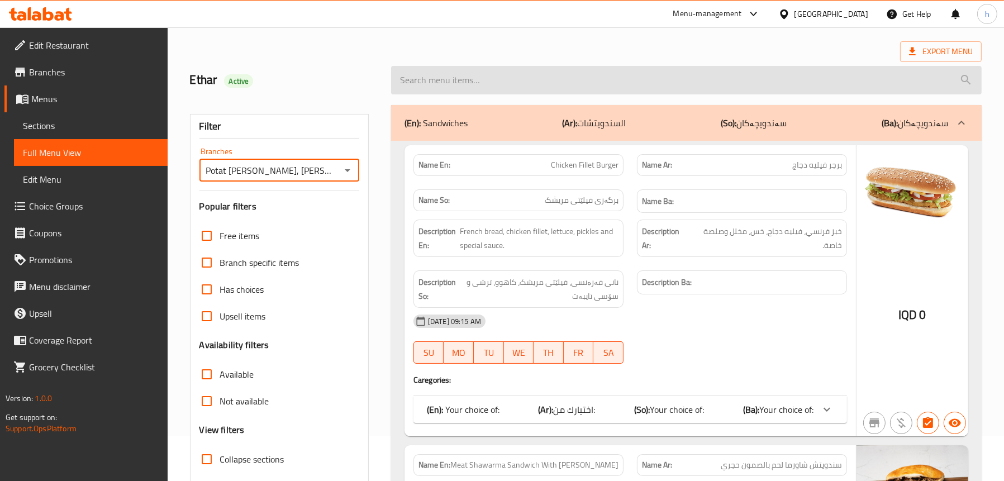
click at [468, 71] on input "search" at bounding box center [686, 80] width 590 height 28
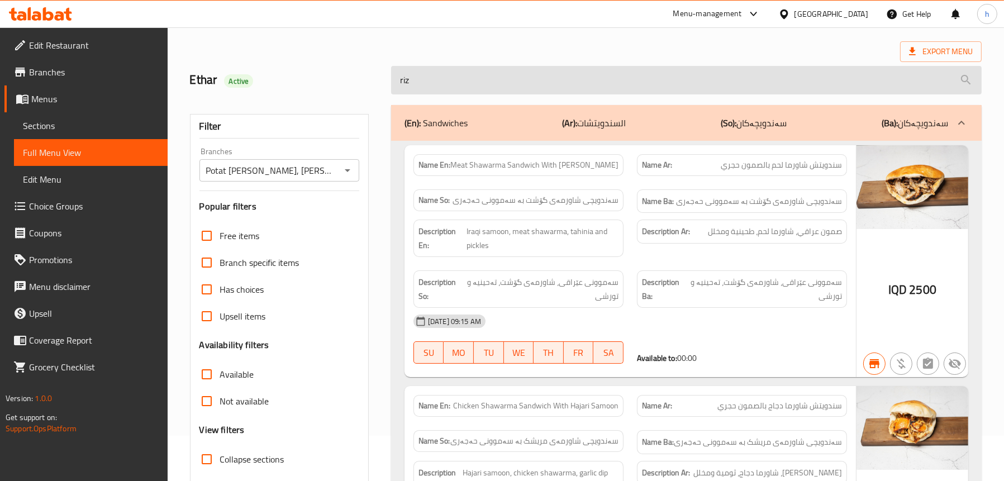
type input "rizo"
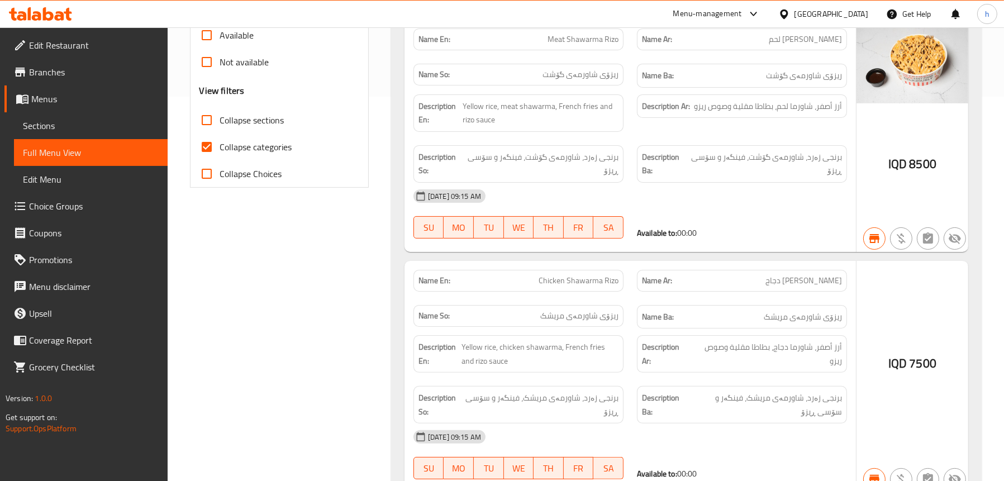
scroll to position [440, 0]
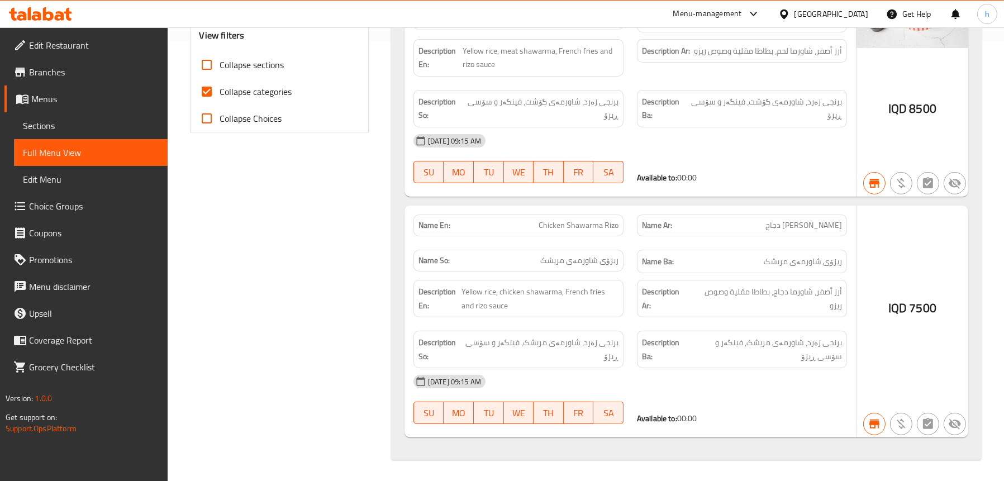
click at [41, 131] on span "Sections" at bounding box center [91, 125] width 136 height 13
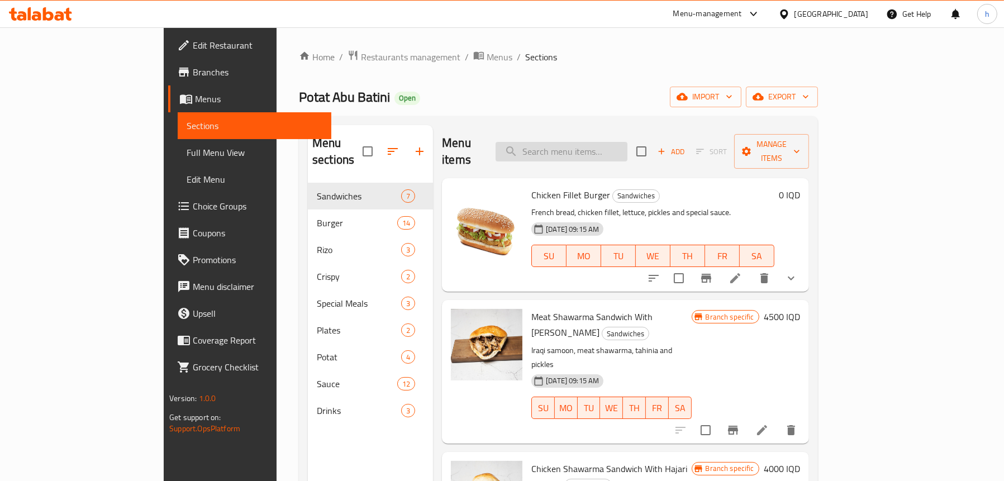
click at [599, 142] on input "search" at bounding box center [562, 152] width 132 height 20
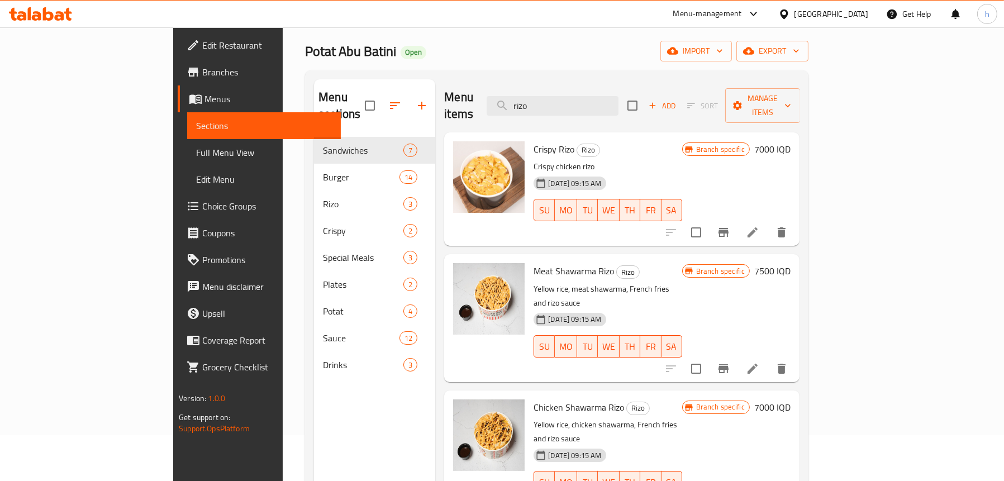
scroll to position [157, 0]
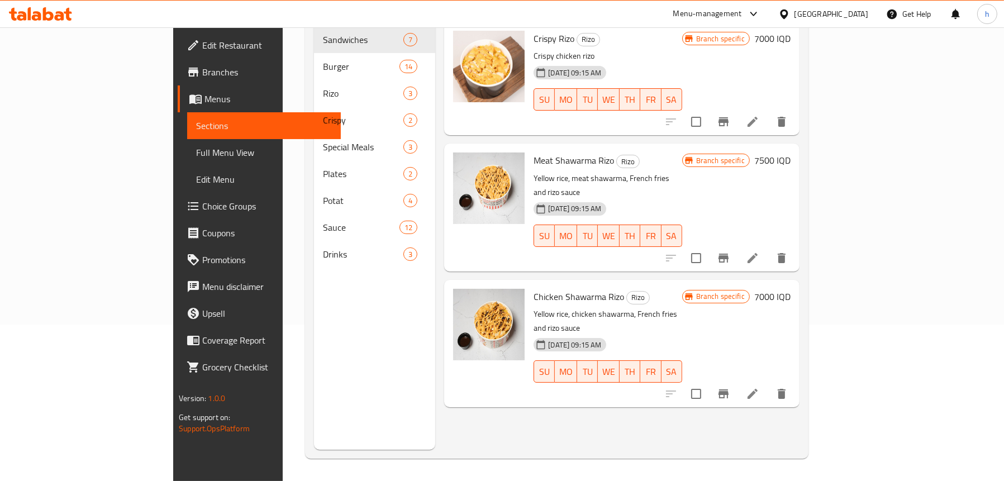
type input "rizo"
click at [730, 251] on icon "Branch-specific-item" at bounding box center [723, 257] width 13 height 13
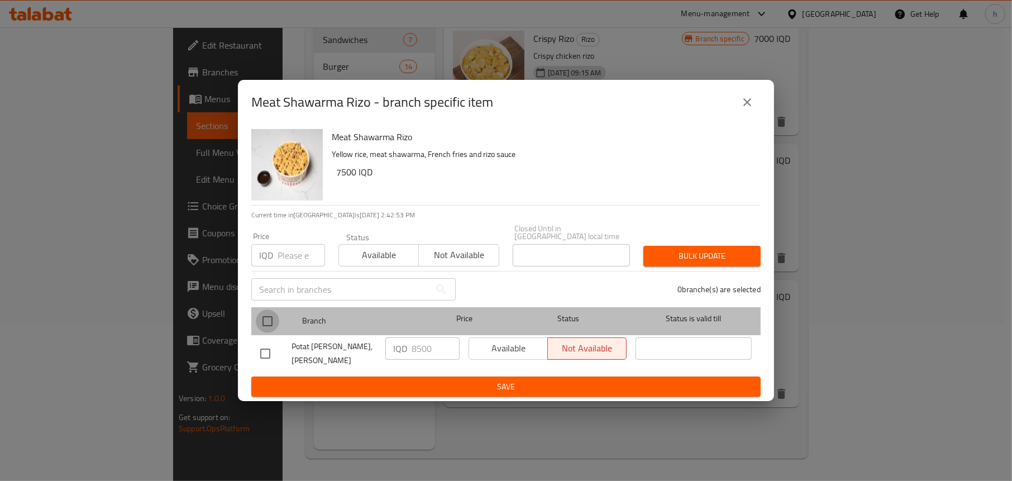
click at [270, 314] on input "checkbox" at bounding box center [267, 320] width 23 height 23
checkbox input "true"
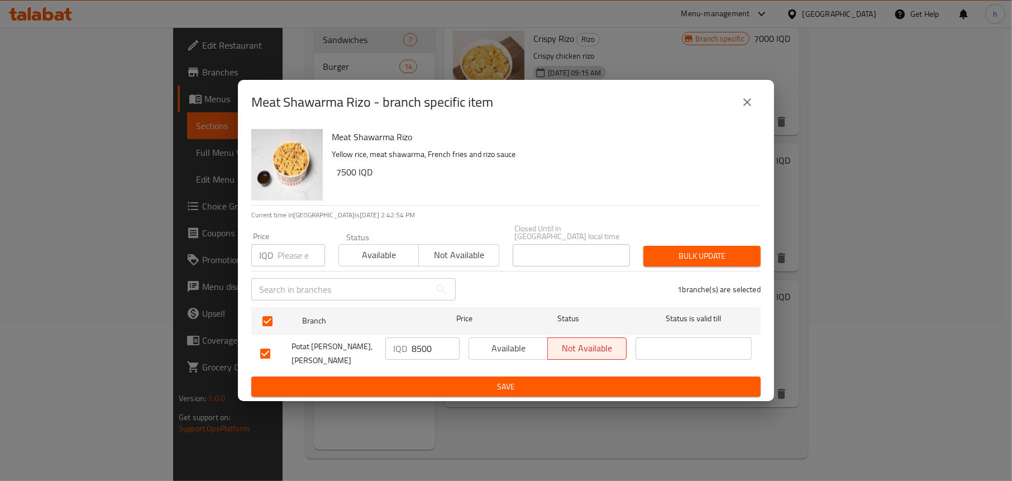
click at [415, 345] on input "8500" at bounding box center [436, 348] width 48 height 22
type input "7500"
click at [410, 380] on span "Save" at bounding box center [506, 387] width 492 height 14
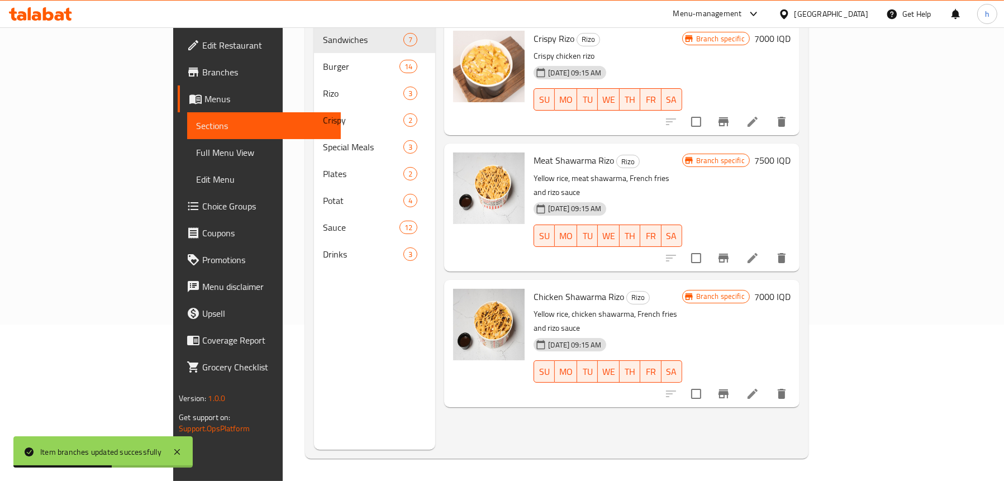
click at [790, 153] on h6 "7500 IQD" at bounding box center [772, 161] width 36 height 16
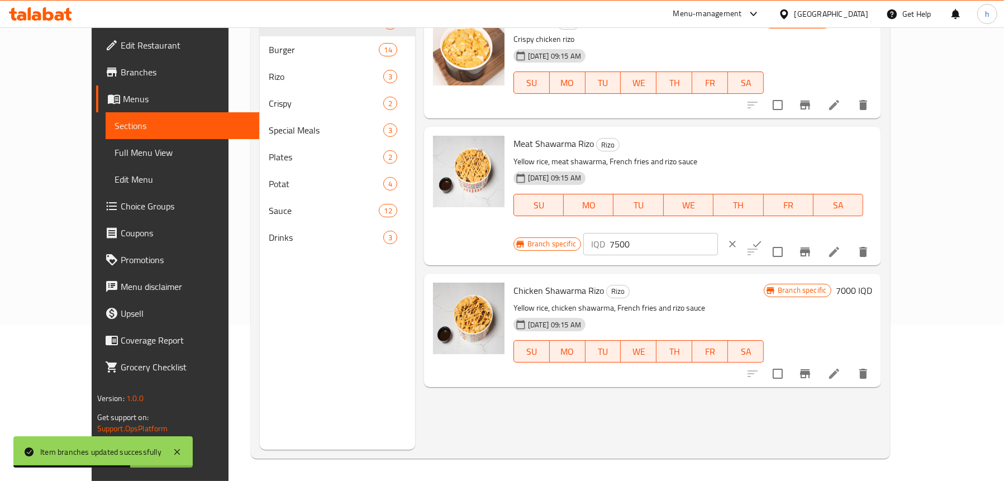
click at [718, 233] on input "7500" at bounding box center [663, 244] width 108 height 22
type input "7000"
click at [763, 239] on icon "ok" at bounding box center [756, 244] width 11 height 11
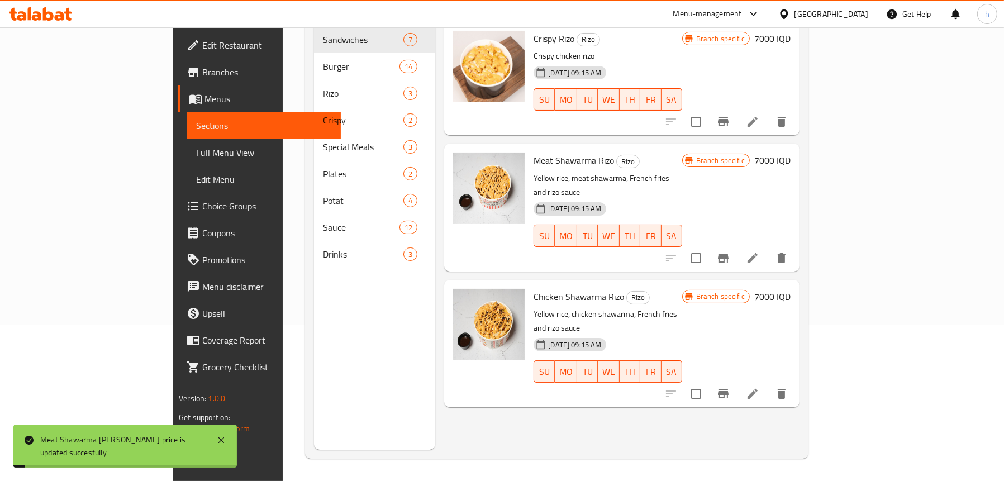
click at [728, 254] on icon "Branch-specific-item" at bounding box center [723, 258] width 10 height 9
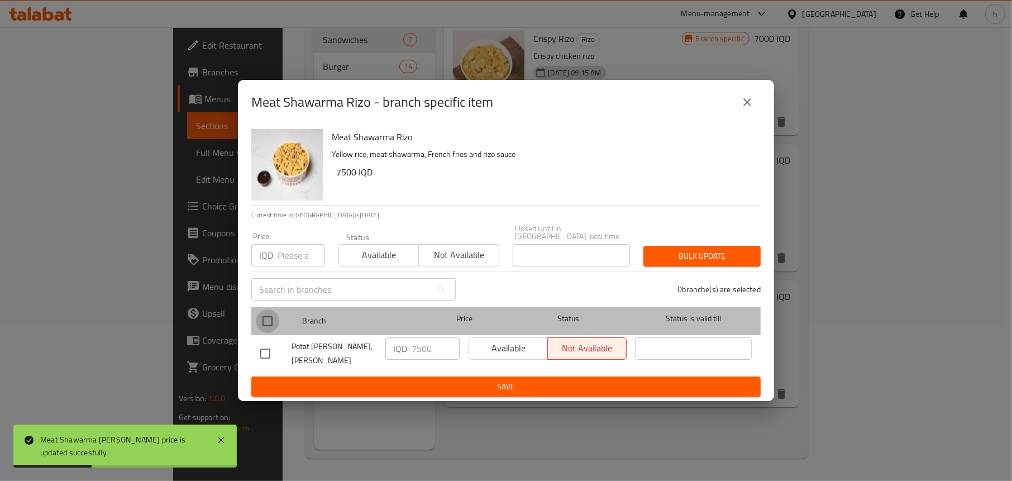
click at [265, 317] on input "checkbox" at bounding box center [267, 320] width 23 height 23
checkbox input "true"
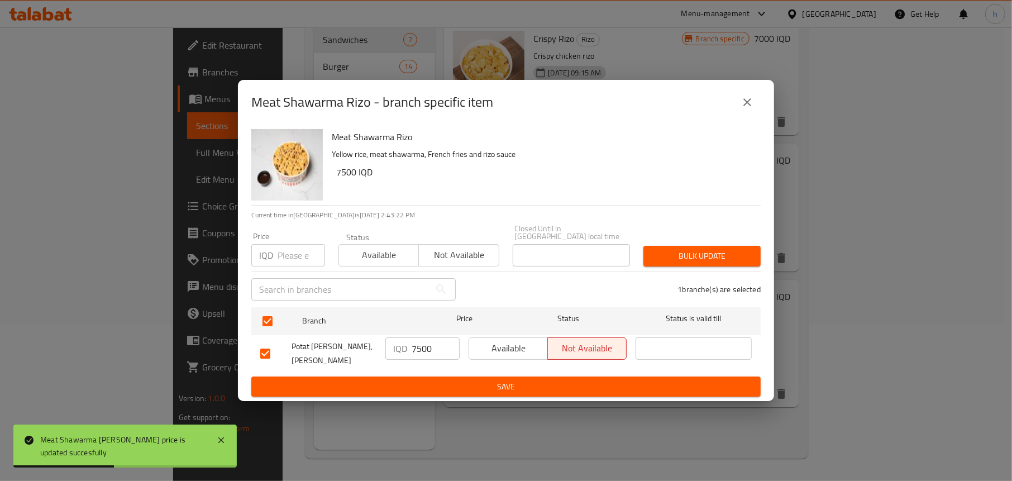
click at [431, 350] on input "7500" at bounding box center [436, 348] width 48 height 22
click at [426, 348] on input "7500" at bounding box center [436, 348] width 48 height 22
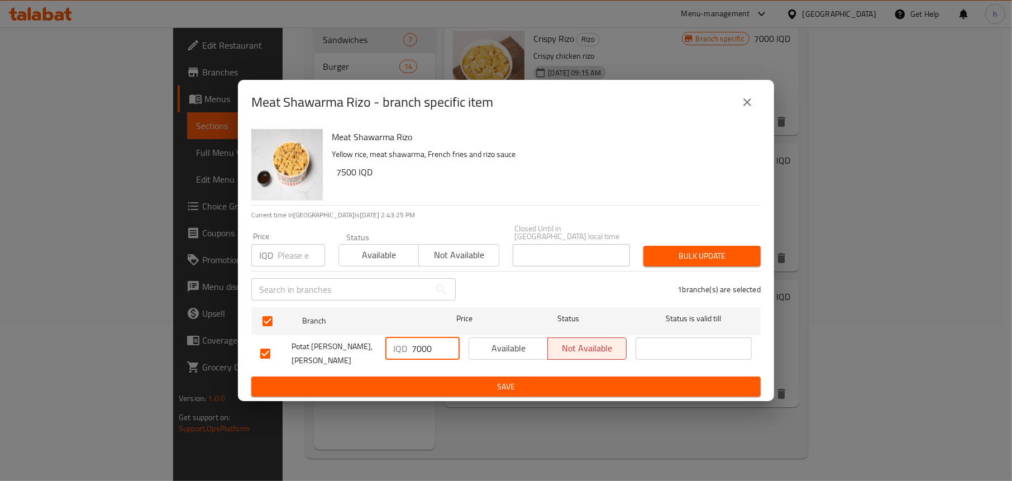
type input "7000"
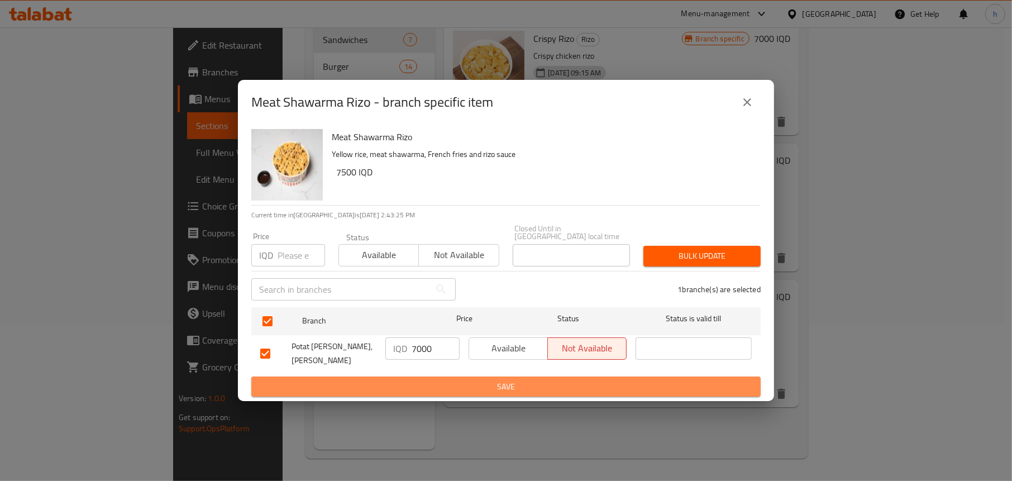
click at [432, 383] on span "Save" at bounding box center [506, 387] width 492 height 14
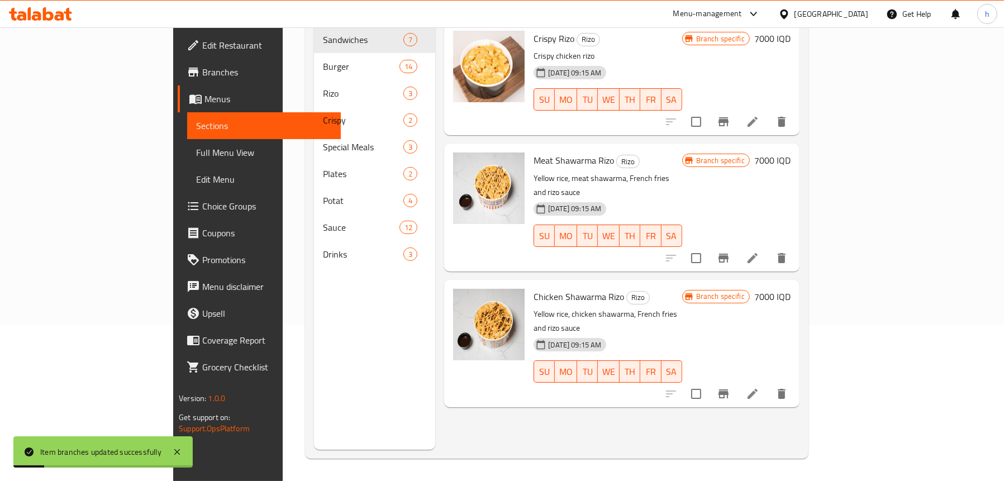
click at [790, 289] on h6 "7000 IQD" at bounding box center [772, 297] width 36 height 16
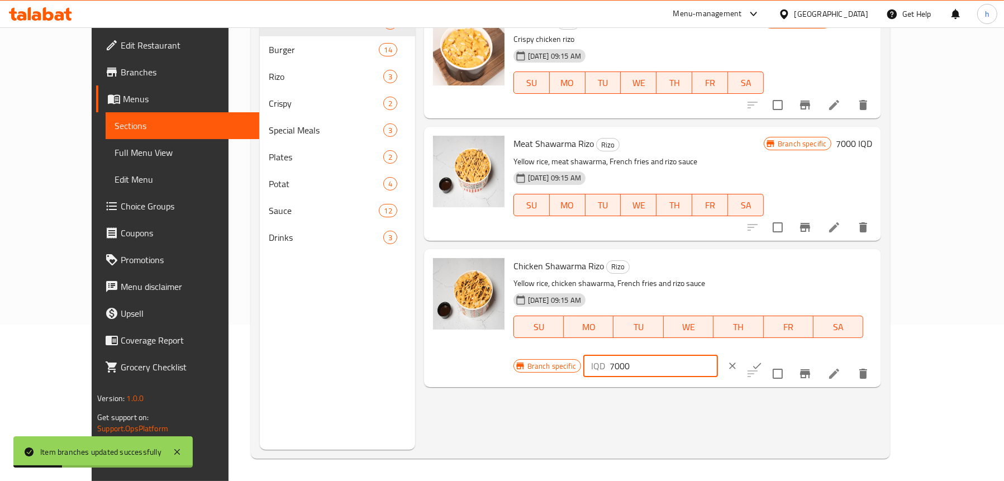
click at [718, 355] on input "7000" at bounding box center [663, 366] width 108 height 22
type input "7500"
click at [763, 360] on icon "ok" at bounding box center [756, 365] width 11 height 11
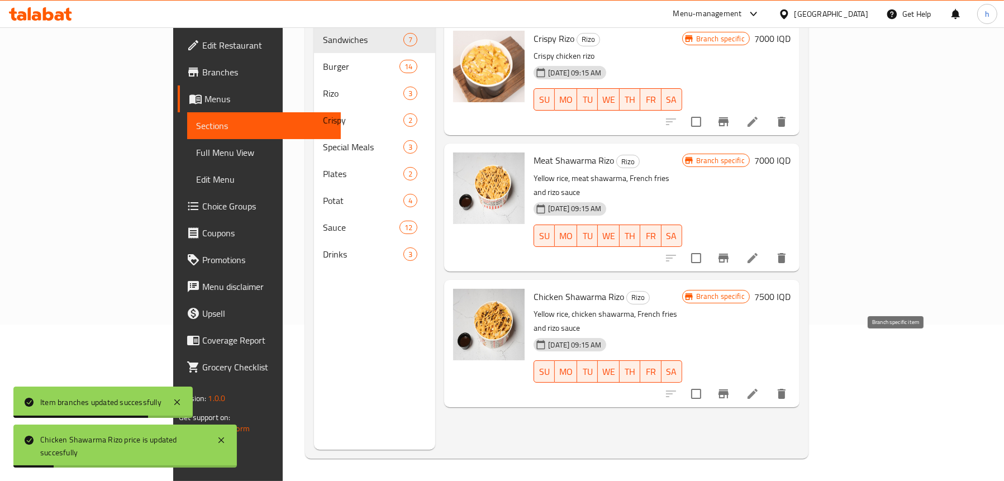
click at [730, 387] on icon "Branch-specific-item" at bounding box center [723, 393] width 13 height 13
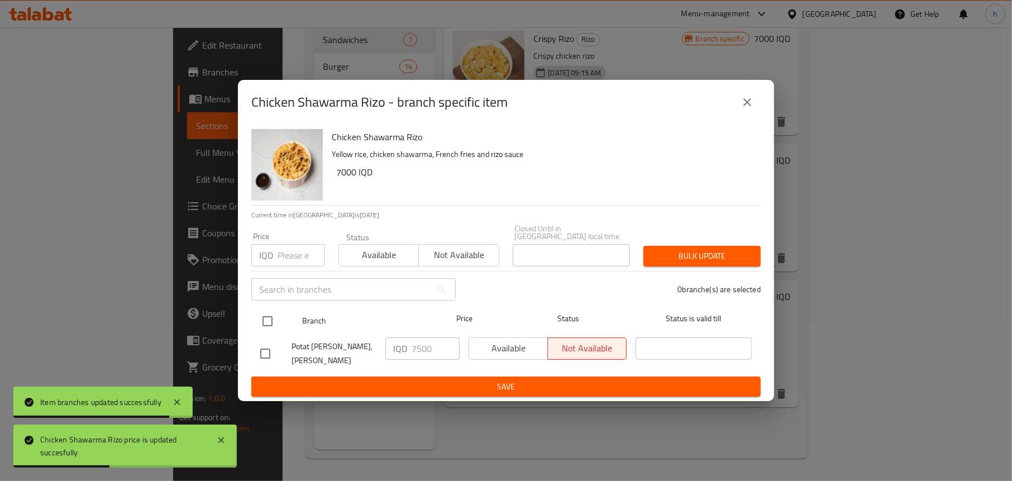
drag, startPoint x: 292, startPoint y: 322, endPoint x: 297, endPoint y: 326, distance: 6.4
click at [291, 322] on div at bounding box center [277, 321] width 42 height 32
click at [263, 319] on input "checkbox" at bounding box center [267, 320] width 23 height 23
checkbox input "true"
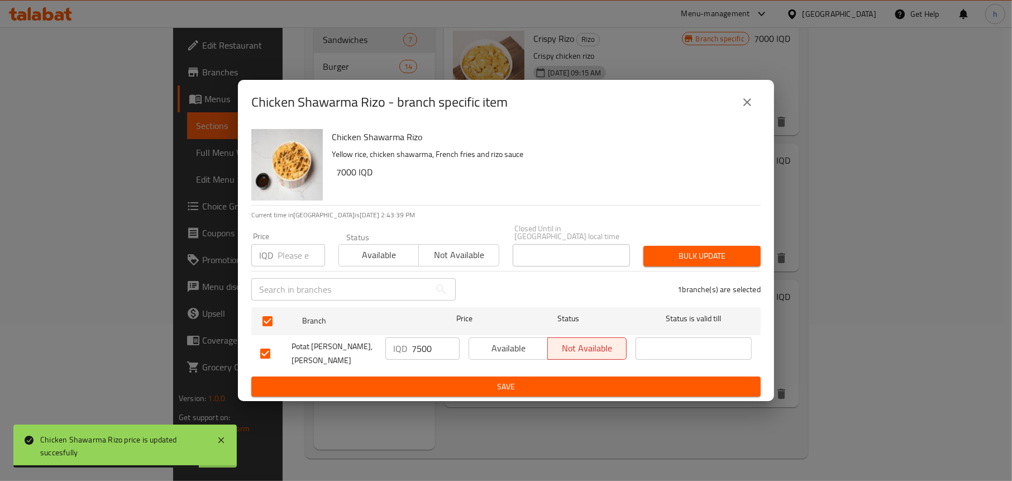
click at [409, 345] on div "IQD 7500 ​" at bounding box center [422, 348] width 74 height 22
click at [419, 347] on input "7500" at bounding box center [436, 348] width 48 height 22
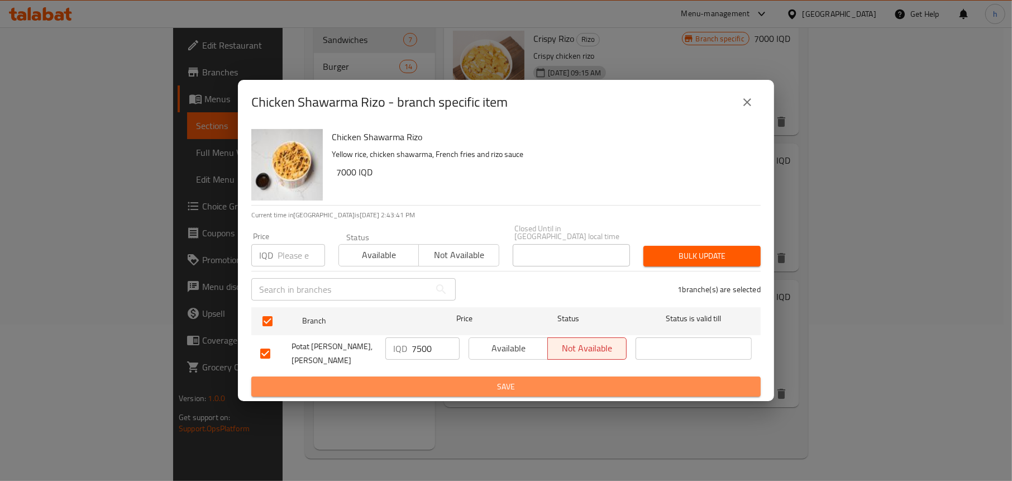
click at [449, 380] on span "Save" at bounding box center [506, 387] width 492 height 14
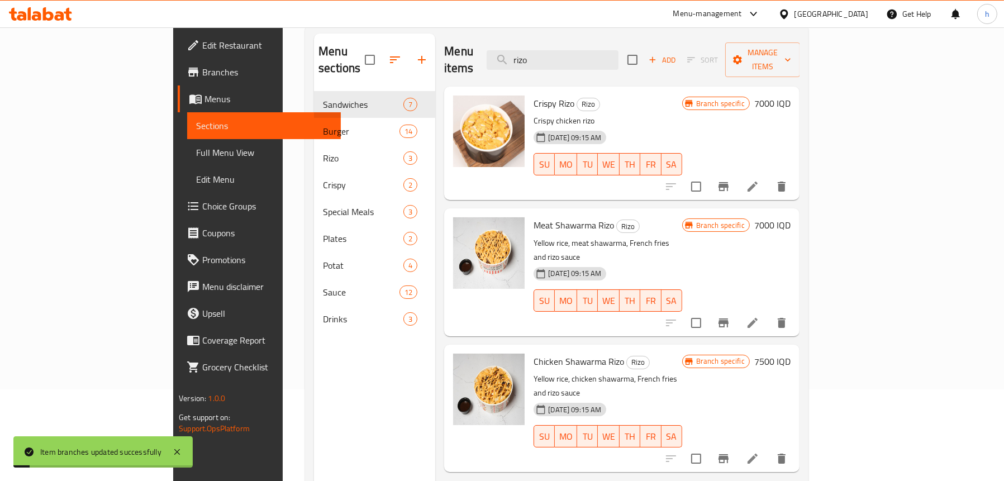
scroll to position [0, 0]
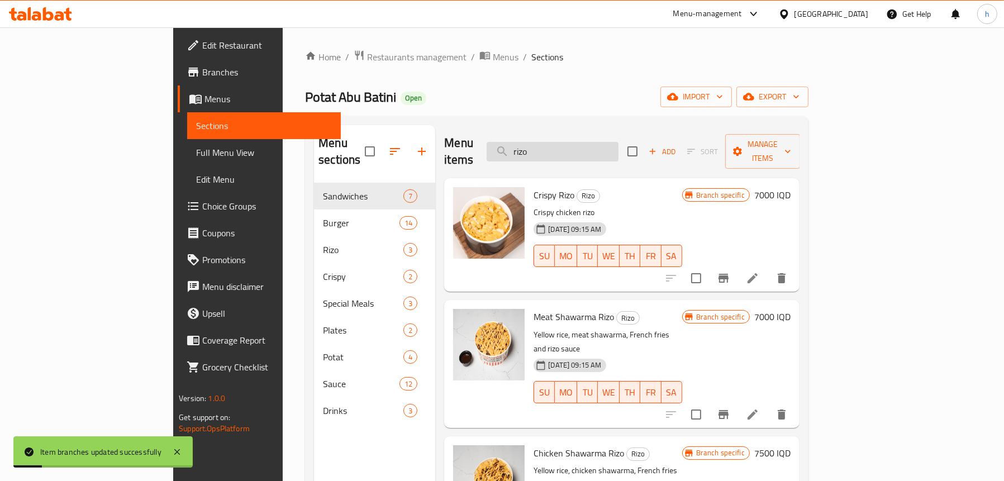
click at [618, 145] on input "rizo" at bounding box center [553, 152] width 132 height 20
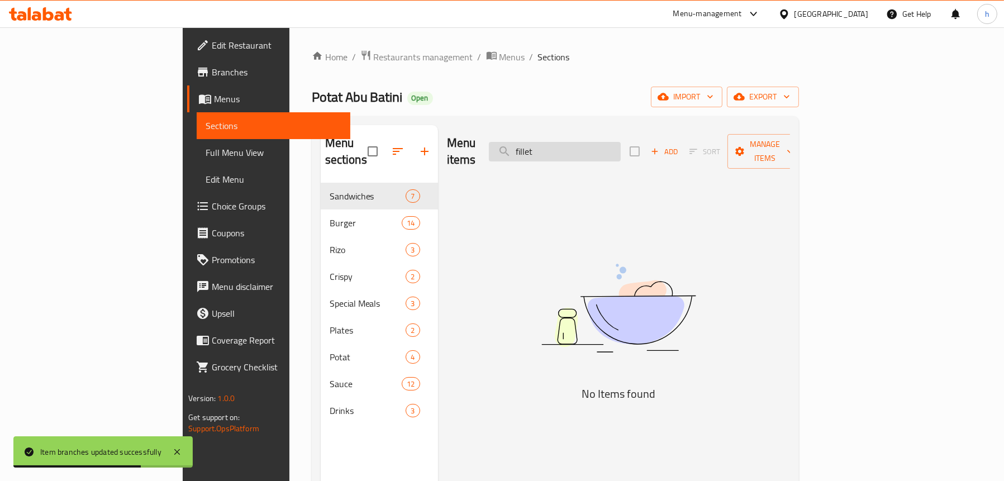
type input "fillet"
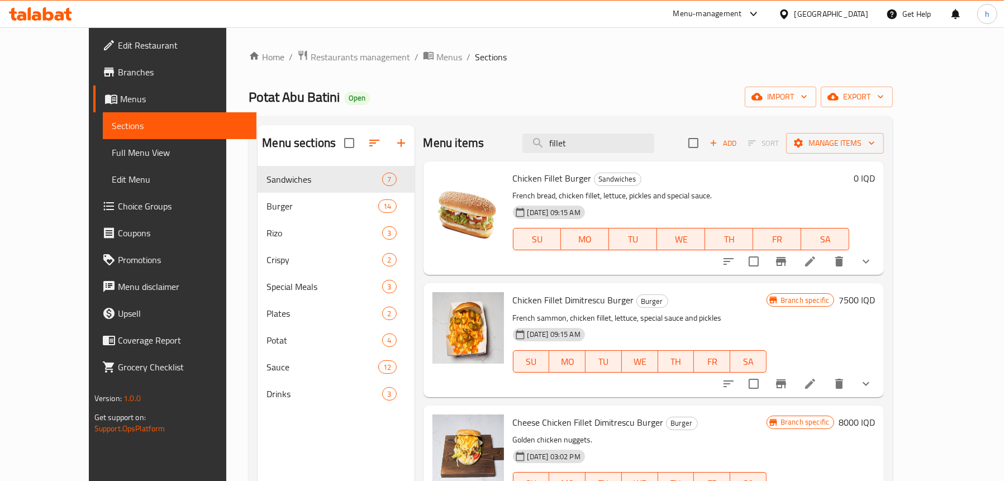
click at [112, 153] on span "Full Menu View" at bounding box center [180, 152] width 136 height 13
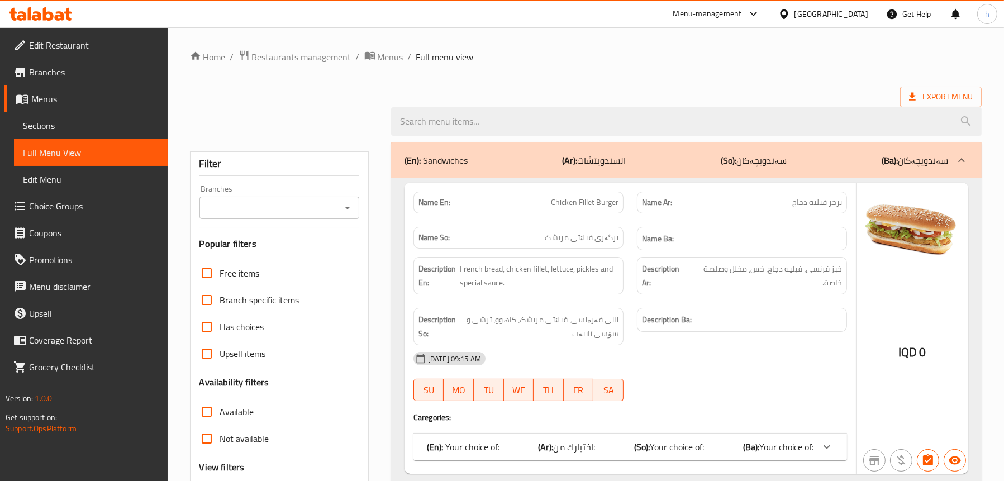
click at [352, 208] on icon "Open" at bounding box center [347, 207] width 13 height 13
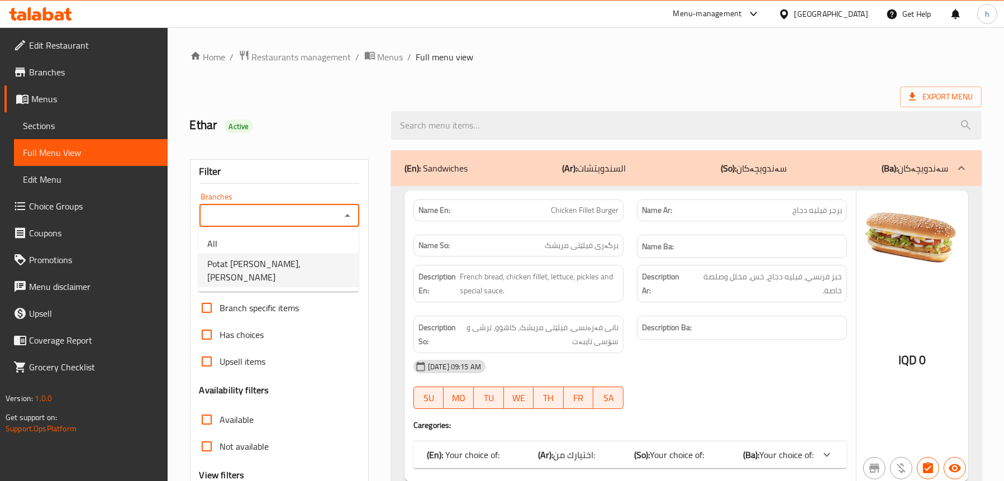
click at [304, 258] on li "Potat [PERSON_NAME], [PERSON_NAME]" at bounding box center [278, 271] width 160 height 34
type input "Potat [PERSON_NAME], [PERSON_NAME]"
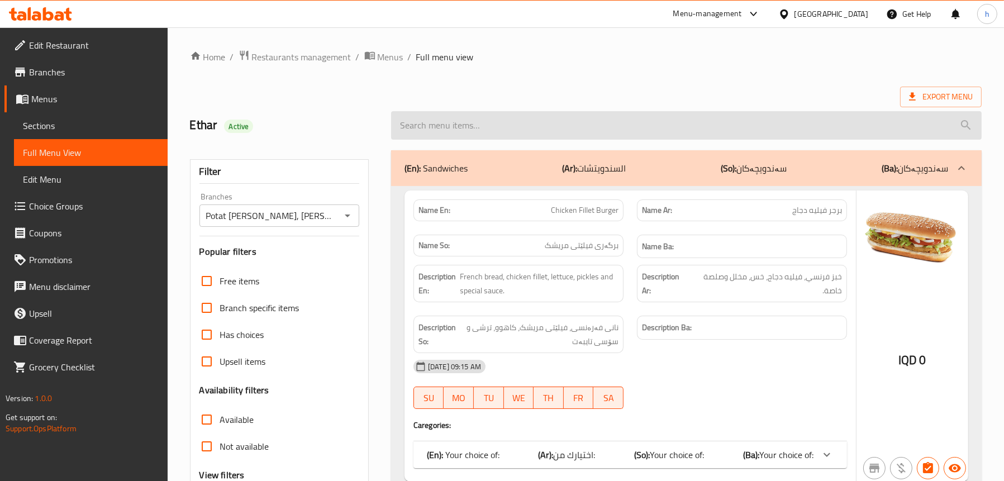
click at [469, 121] on input "search" at bounding box center [686, 125] width 590 height 28
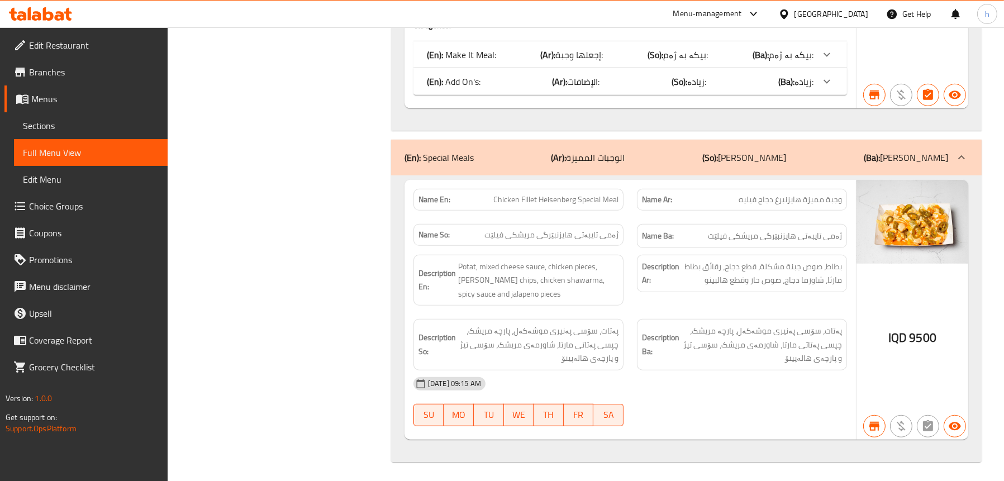
scroll to position [1063, 0]
type input "fillet"
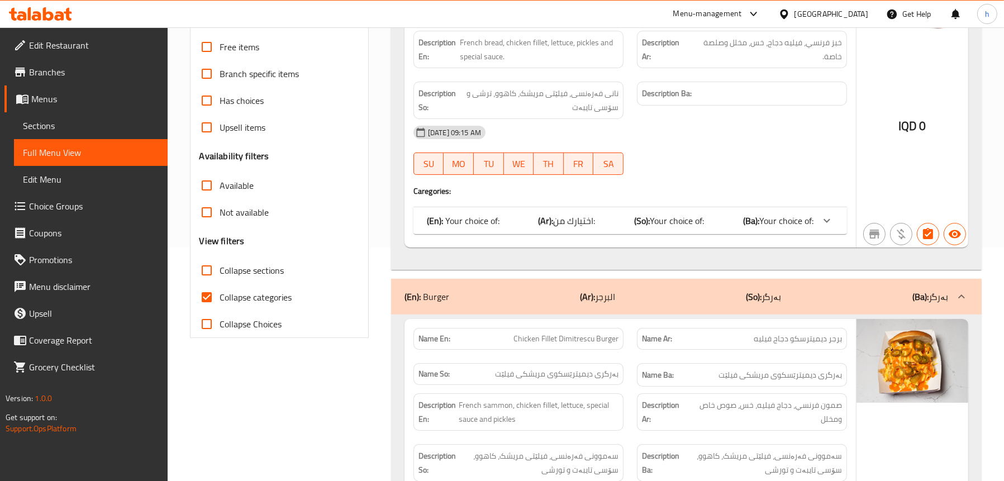
click at [44, 129] on span "Sections" at bounding box center [91, 125] width 136 height 13
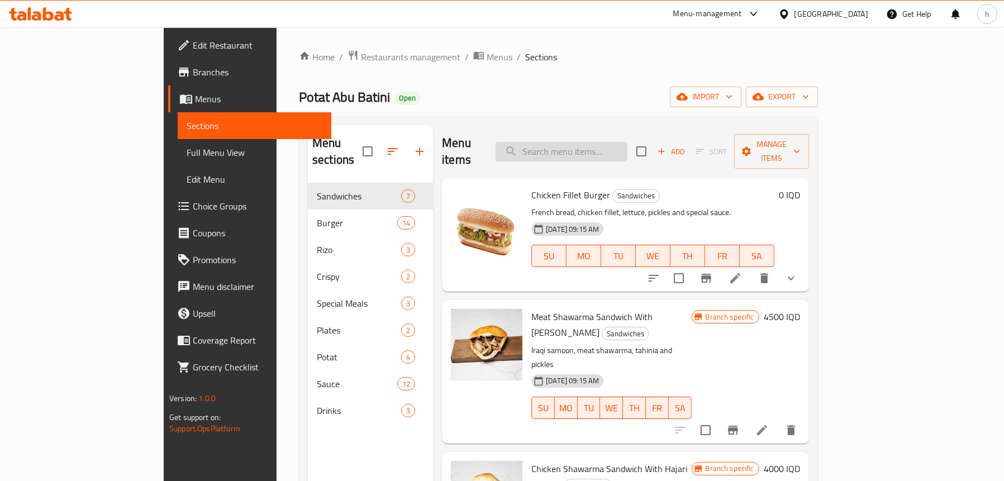
click at [627, 146] on input "search" at bounding box center [562, 152] width 132 height 20
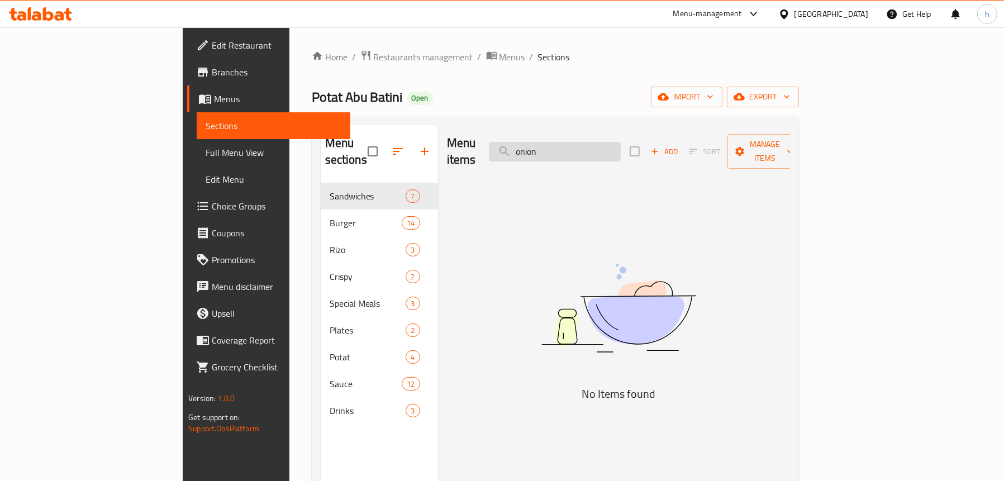
click at [621, 146] on input "onion" at bounding box center [555, 152] width 132 height 20
type input "r"
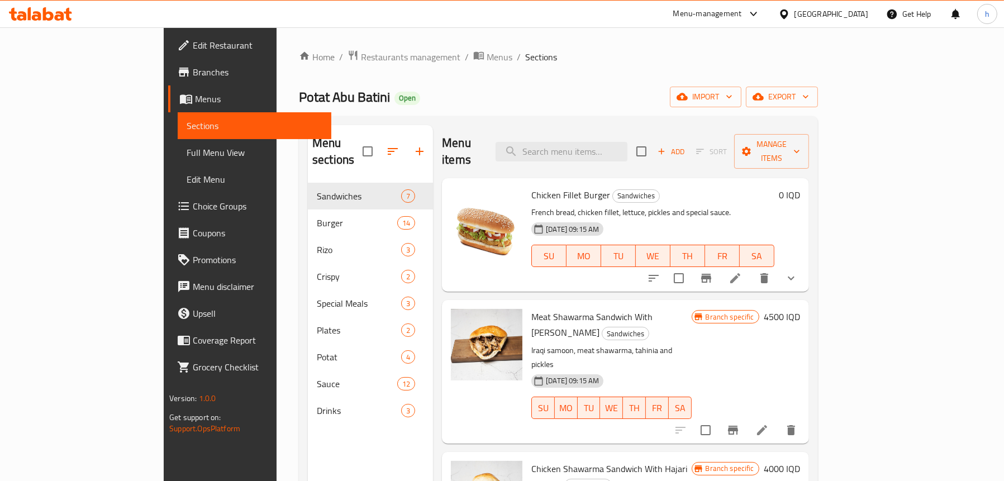
click at [187, 152] on span "Full Menu View" at bounding box center [255, 152] width 136 height 13
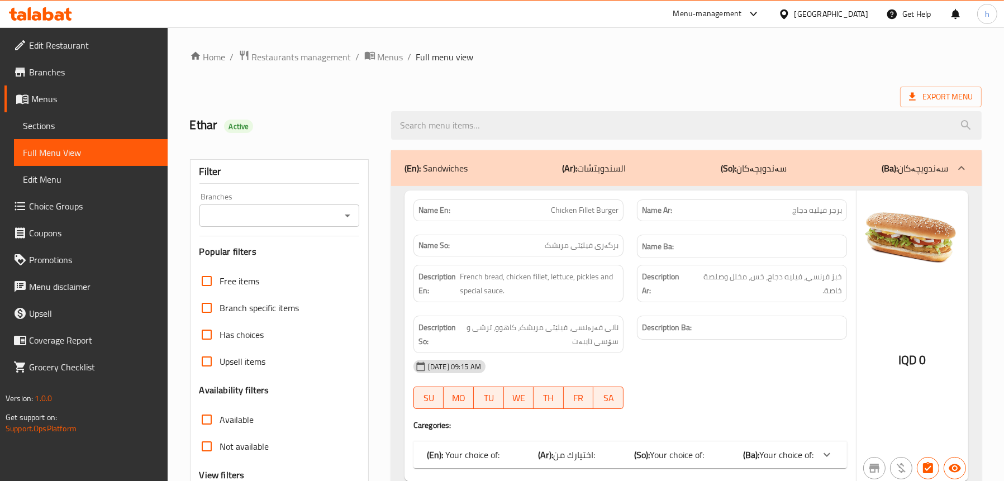
click at [345, 219] on icon "Open" at bounding box center [347, 215] width 13 height 13
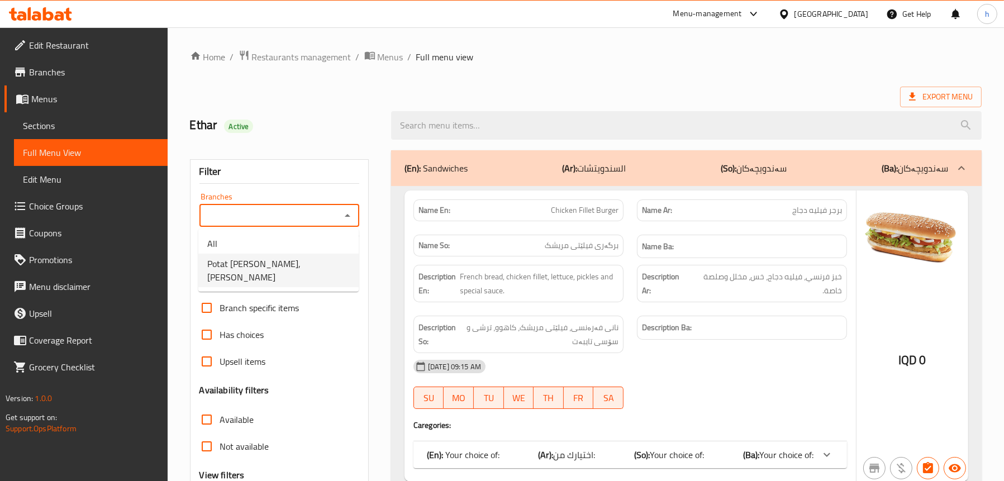
click at [296, 250] on li "All" at bounding box center [278, 244] width 160 height 20
type input "All"
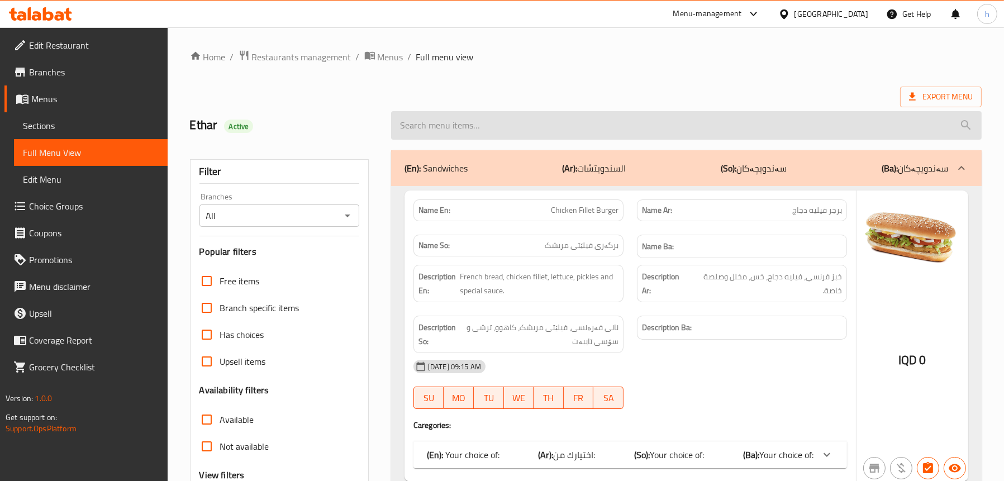
click at [535, 128] on input "search" at bounding box center [686, 125] width 590 height 28
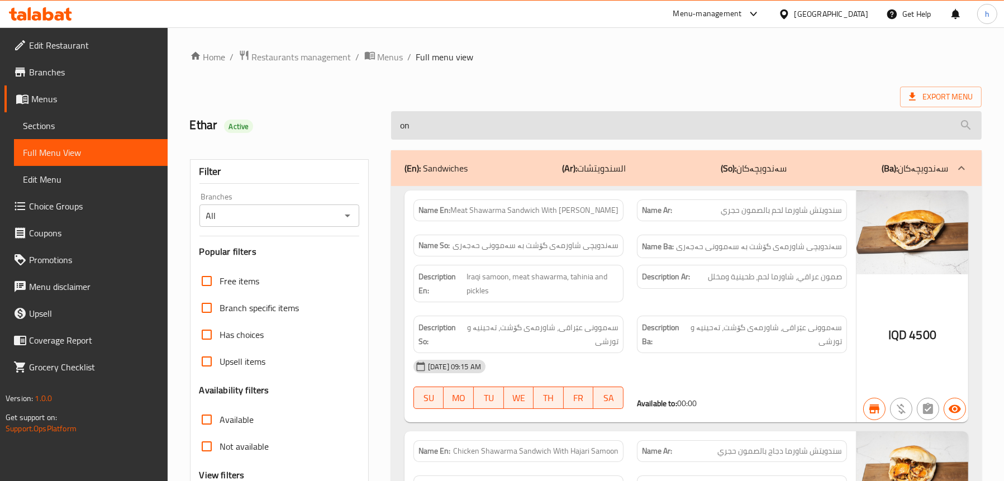
type input "o"
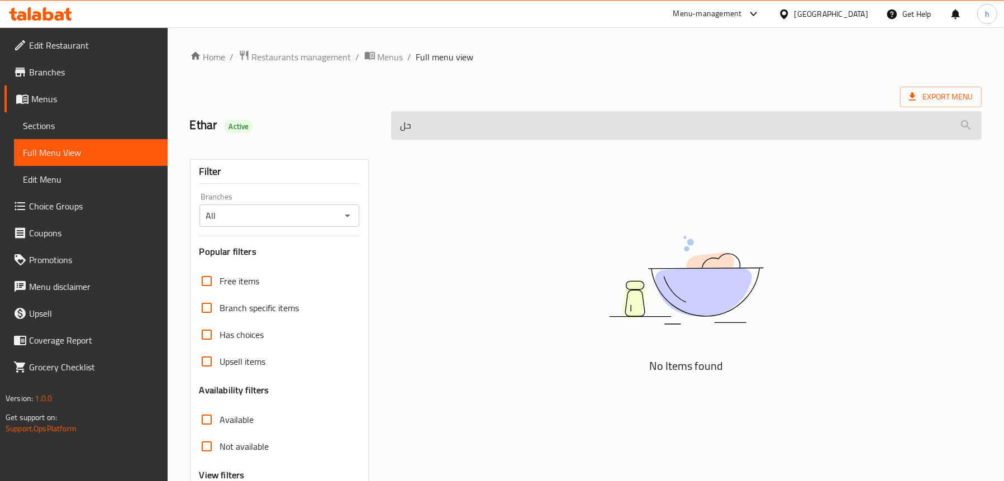
type input "ح"
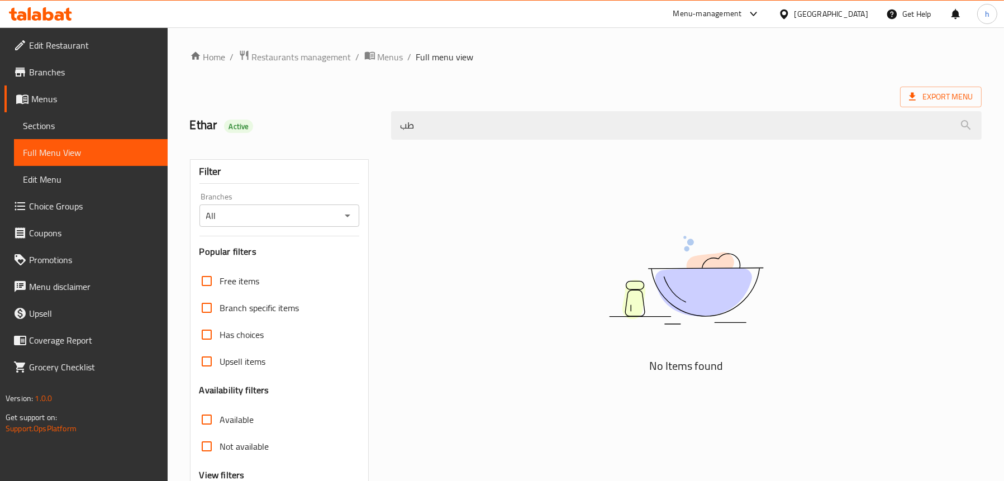
type input "طب"
click at [36, 127] on span "Sections" at bounding box center [91, 125] width 136 height 13
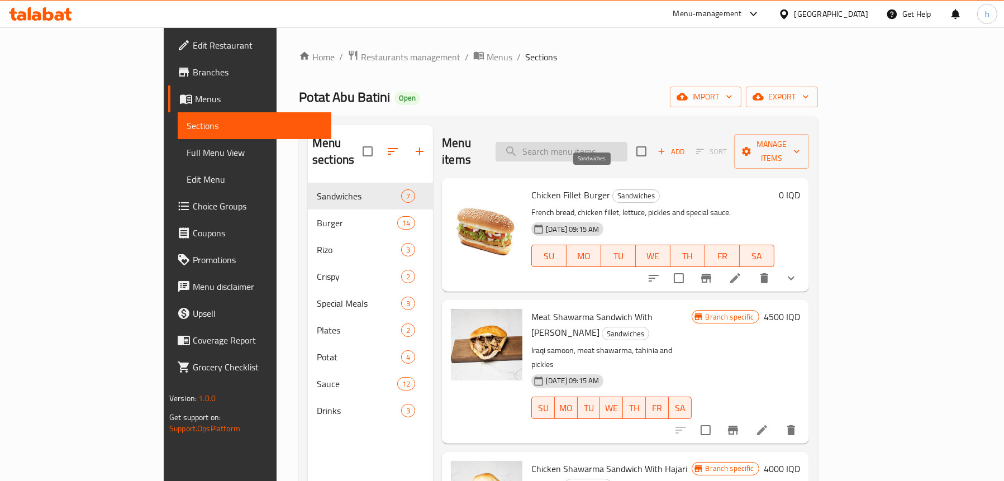
click at [589, 149] on input "search" at bounding box center [562, 152] width 132 height 20
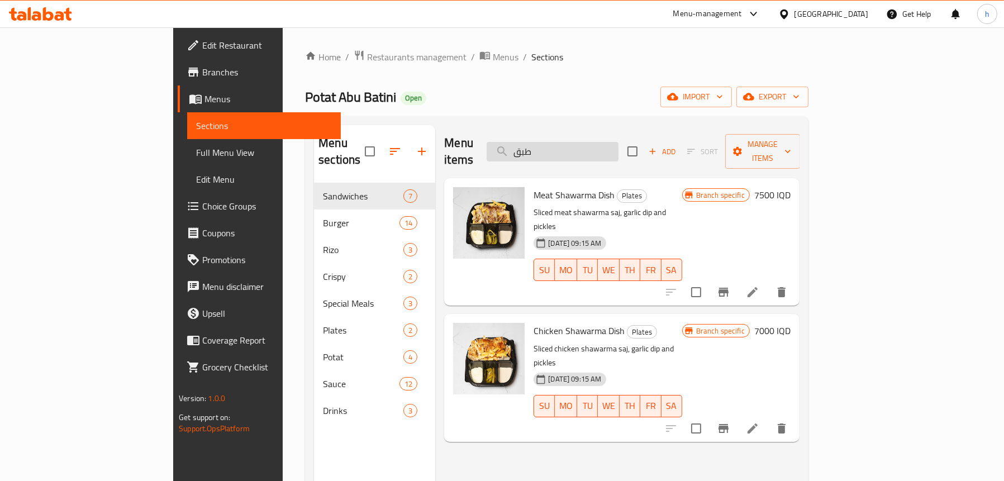
click at [618, 145] on input "طبق" at bounding box center [553, 152] width 132 height 20
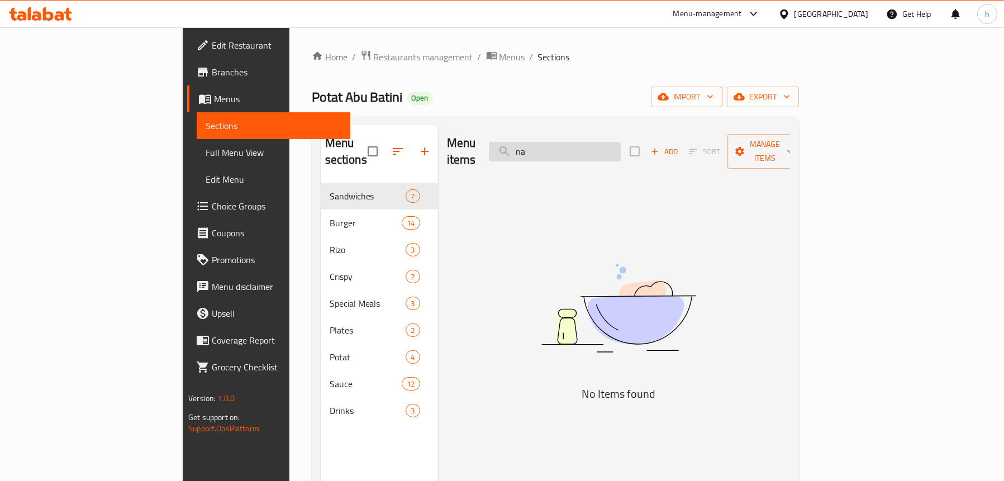
type input "n"
type input "ن"
click at [598, 145] on input "ناغيت" at bounding box center [555, 152] width 132 height 20
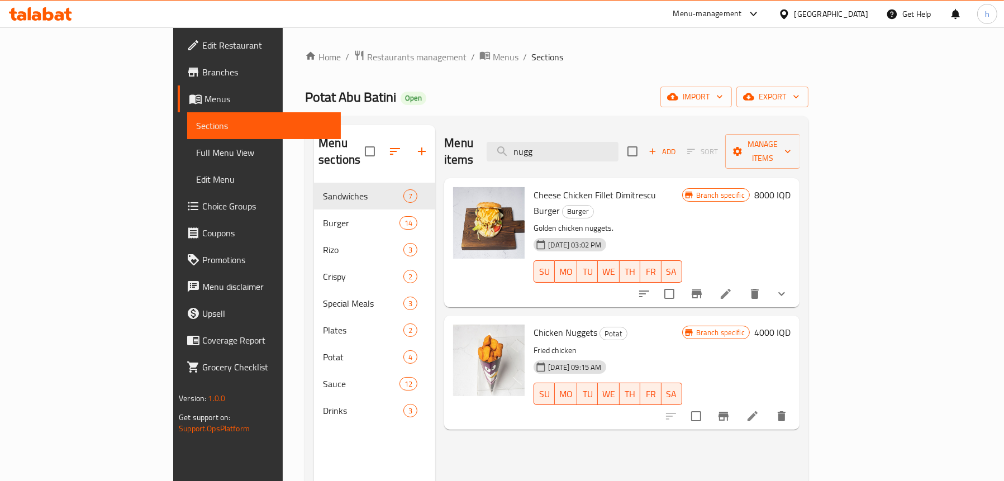
type input "nugg"
click at [790, 325] on h6 "4000 IQD" at bounding box center [772, 333] width 36 height 16
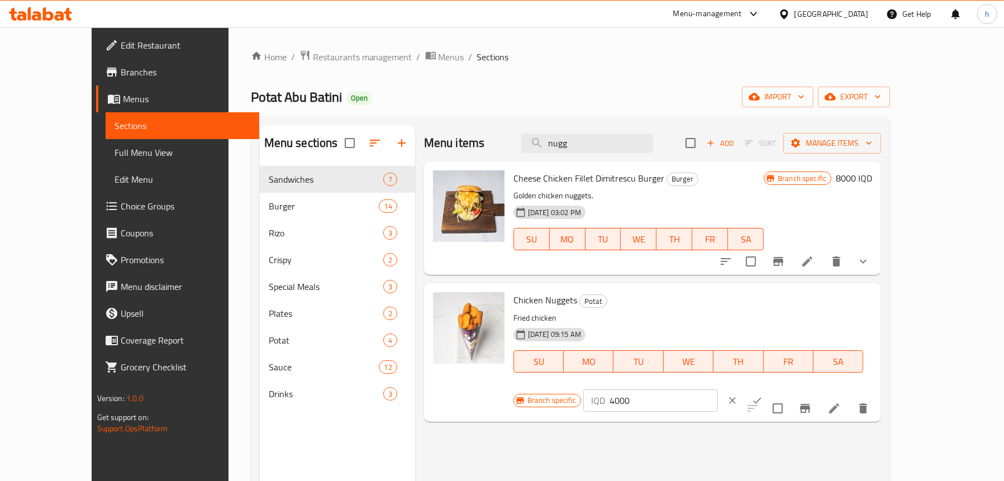
click at [718, 389] on input "4000" at bounding box center [663, 400] width 108 height 22
type input "6000"
click at [763, 395] on icon "ok" at bounding box center [756, 400] width 11 height 11
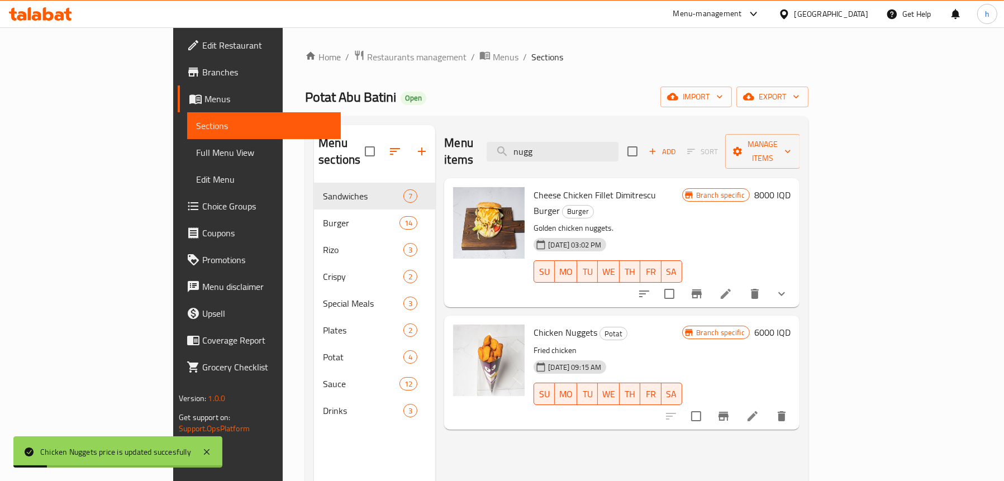
click at [737, 403] on button "Branch-specific-item" at bounding box center [723, 416] width 27 height 27
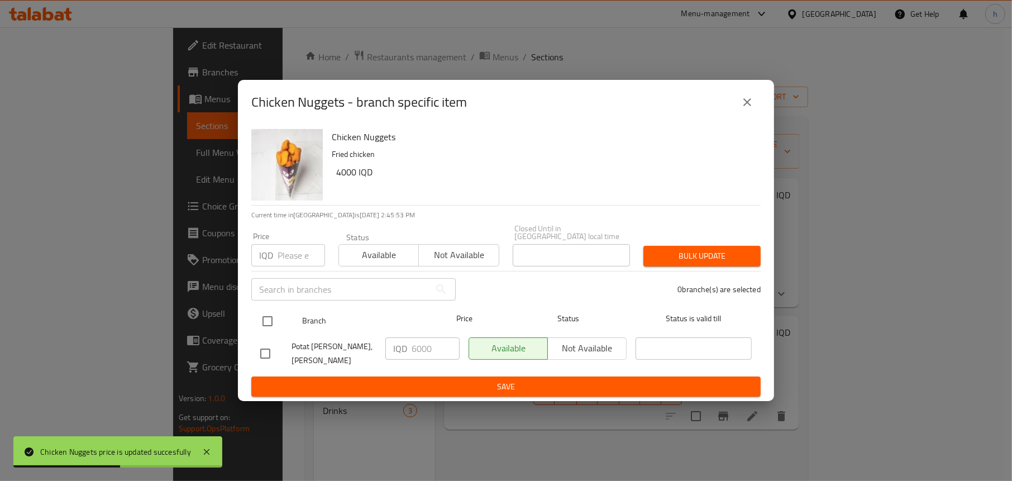
click at [260, 322] on input "checkbox" at bounding box center [267, 320] width 23 height 23
checkbox input "true"
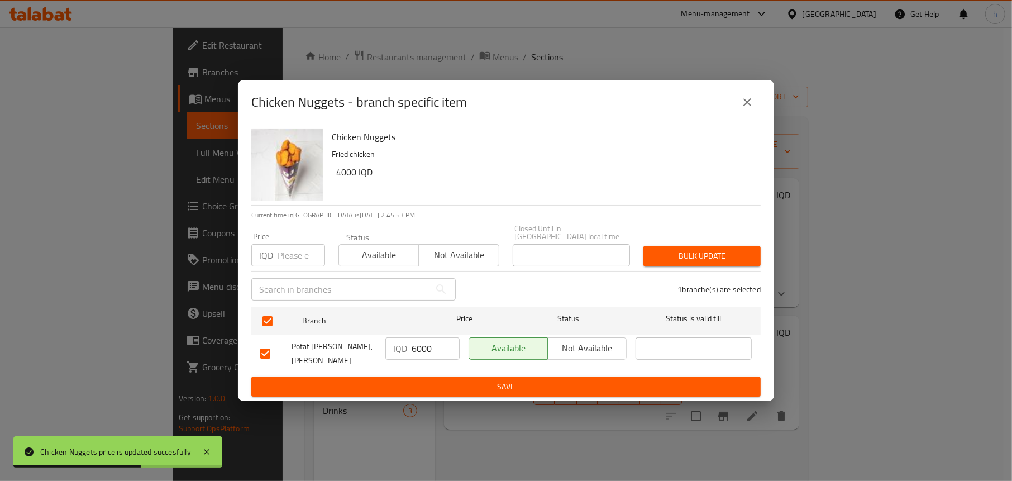
click at [460, 386] on button "Save" at bounding box center [505, 387] width 509 height 21
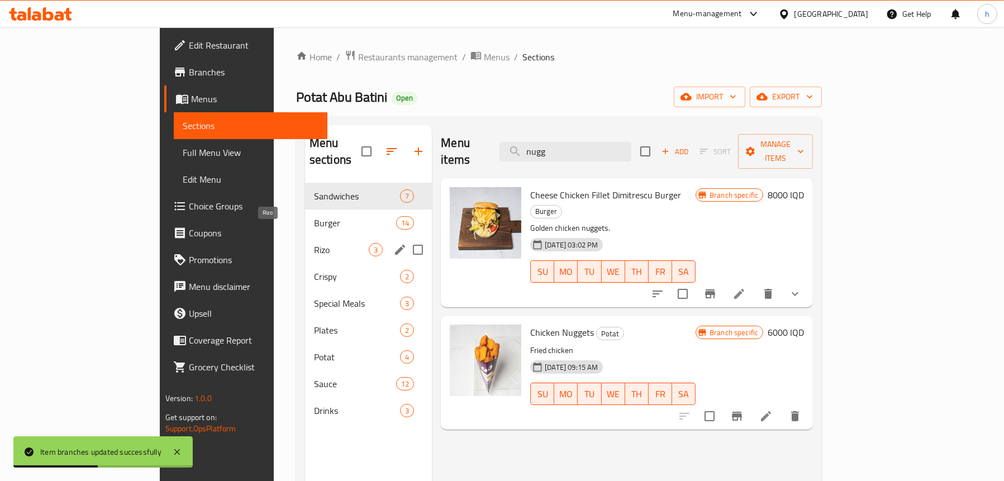
click at [314, 243] on span "Rizo" at bounding box center [341, 249] width 55 height 13
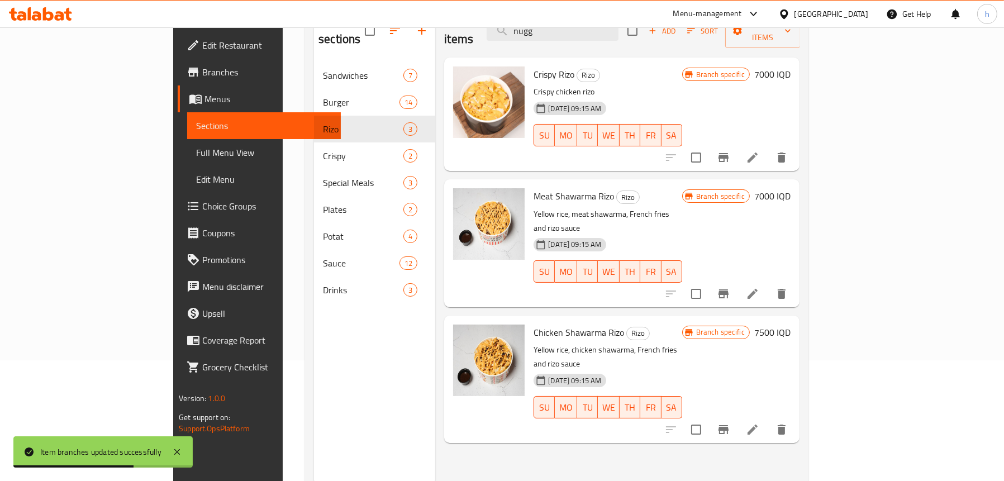
scroll to position [157, 0]
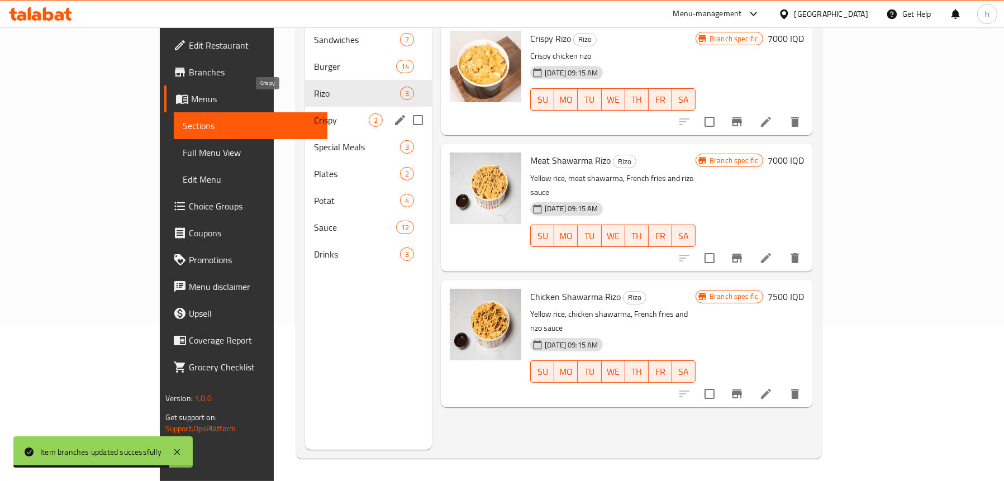
click at [314, 113] on span "Crispy" at bounding box center [341, 119] width 55 height 13
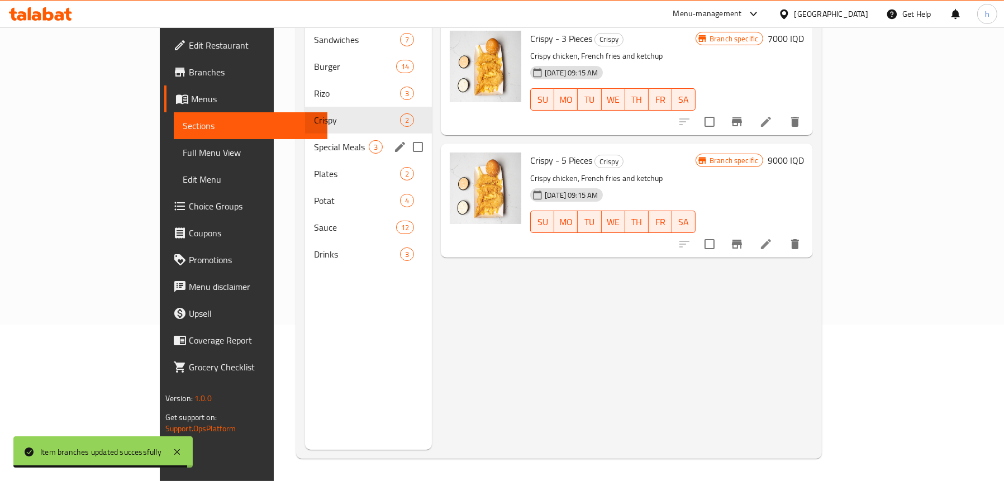
click at [314, 140] on span "Special Meals" at bounding box center [341, 146] width 55 height 13
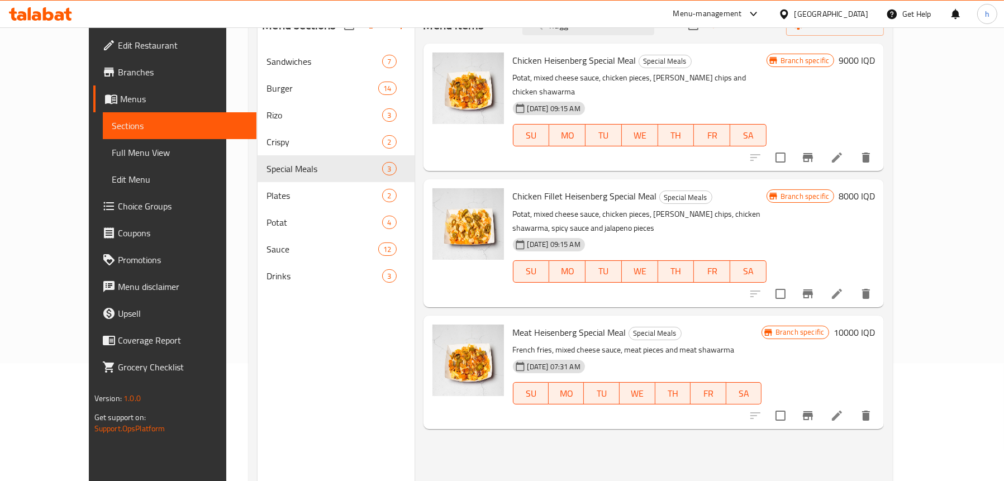
scroll to position [101, 0]
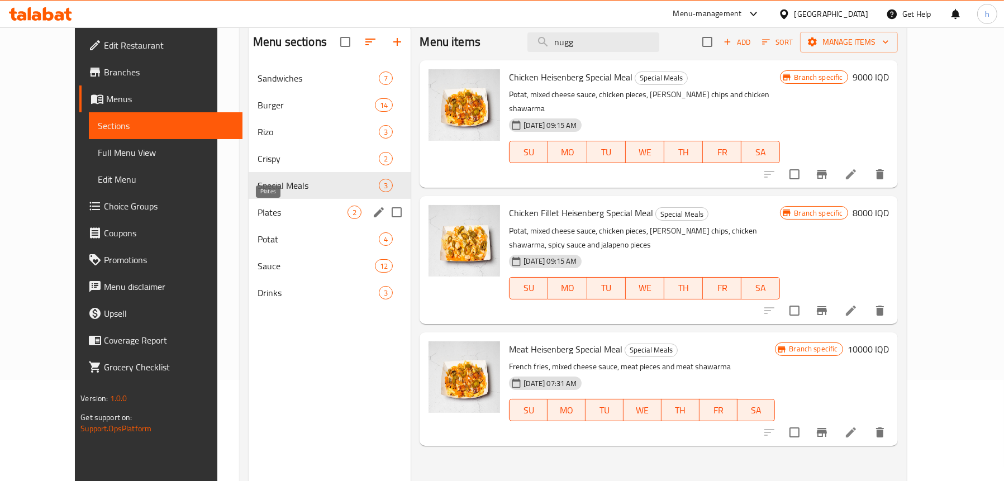
click at [269, 206] on span "Plates" at bounding box center [303, 212] width 90 height 13
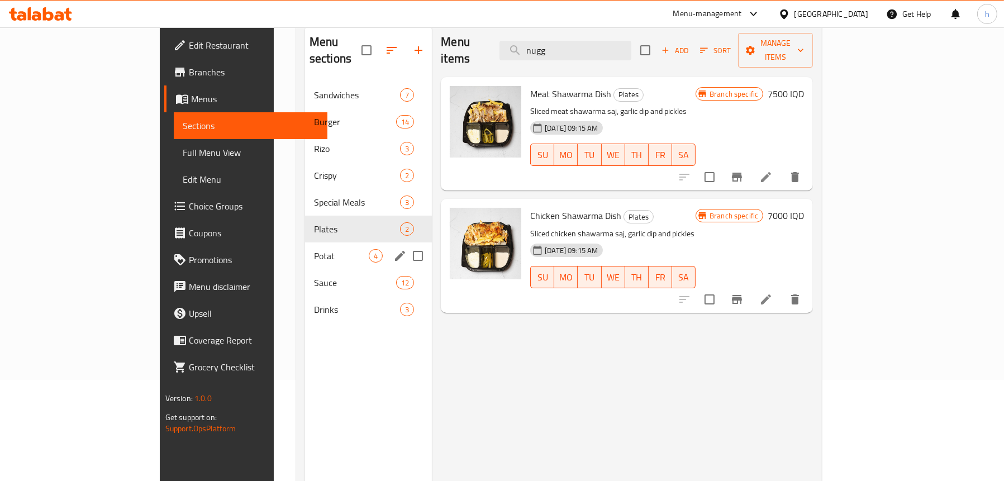
click at [314, 249] on span "Potat" at bounding box center [341, 255] width 55 height 13
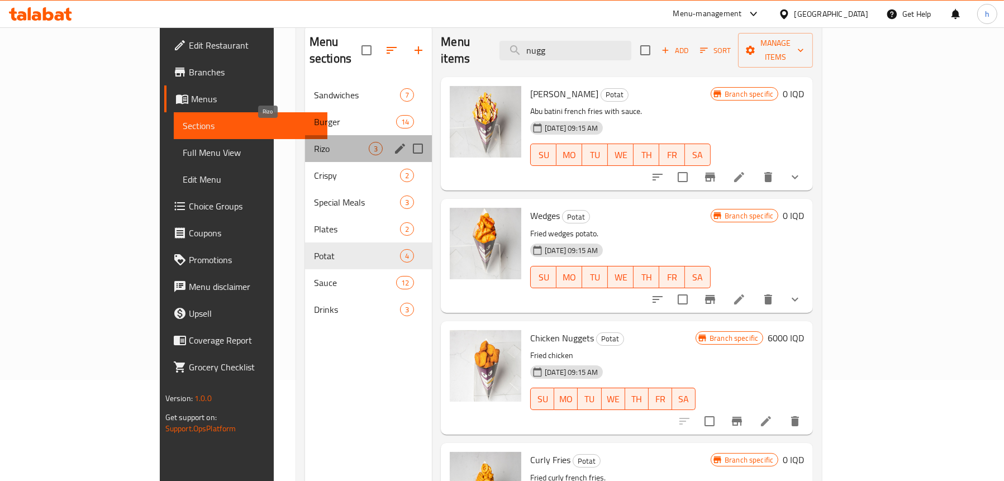
click at [314, 142] on span "Rizo" at bounding box center [341, 148] width 55 height 13
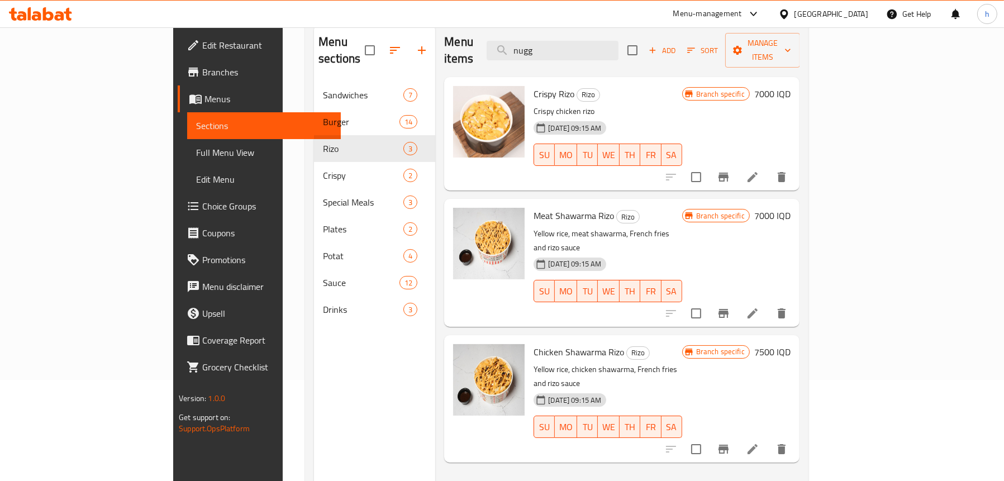
click at [790, 208] on h6 "7000 IQD" at bounding box center [772, 216] width 36 height 16
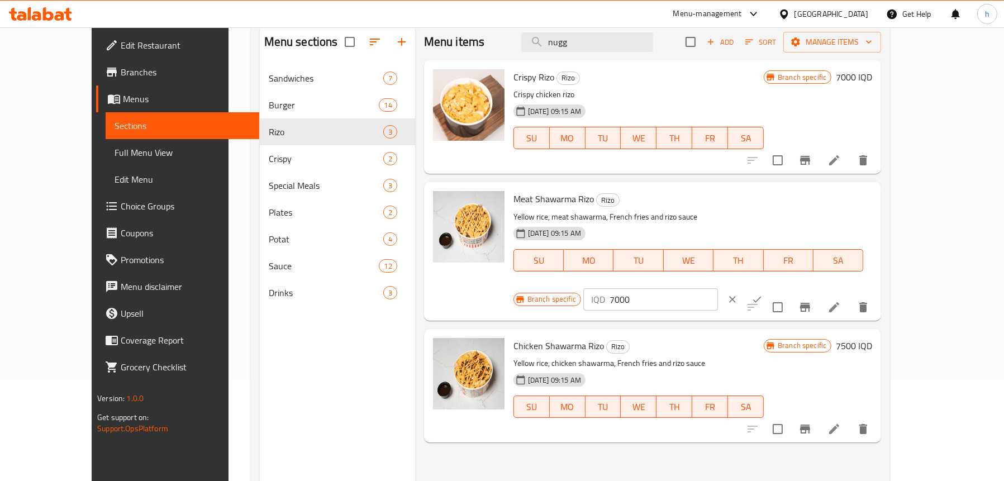
click at [718, 288] on input "7000" at bounding box center [663, 299] width 108 height 22
type input "7500"
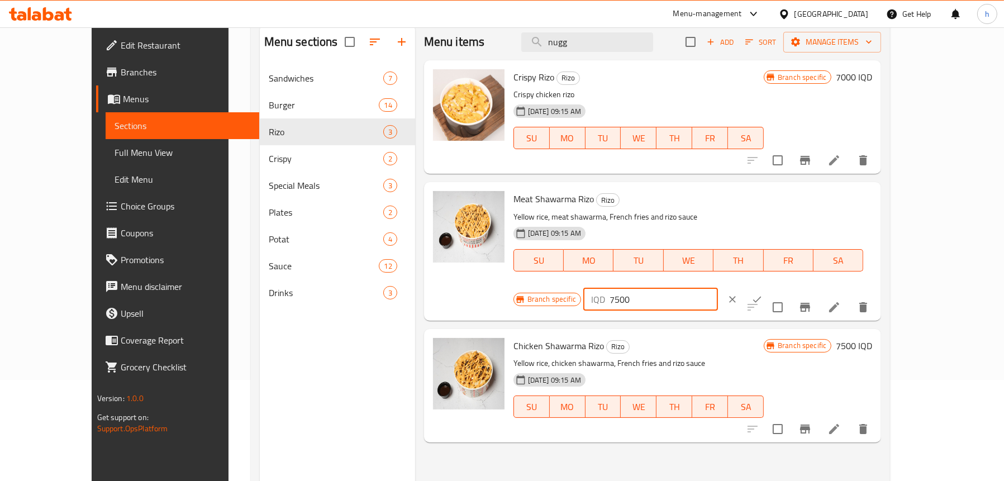
click at [769, 287] on button "ok" at bounding box center [757, 299] width 25 height 25
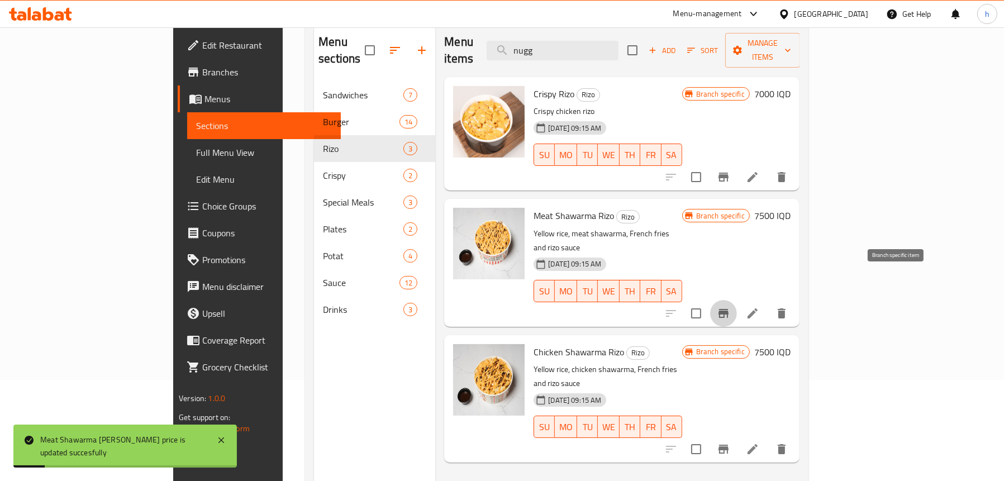
click at [730, 307] on icon "Branch-specific-item" at bounding box center [723, 313] width 13 height 13
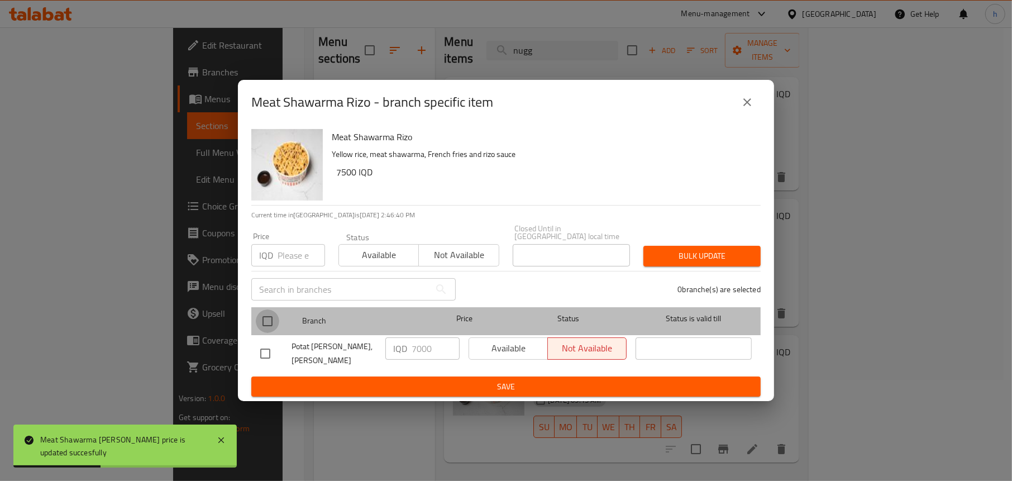
click at [260, 318] on input "checkbox" at bounding box center [267, 320] width 23 height 23
checkbox input "true"
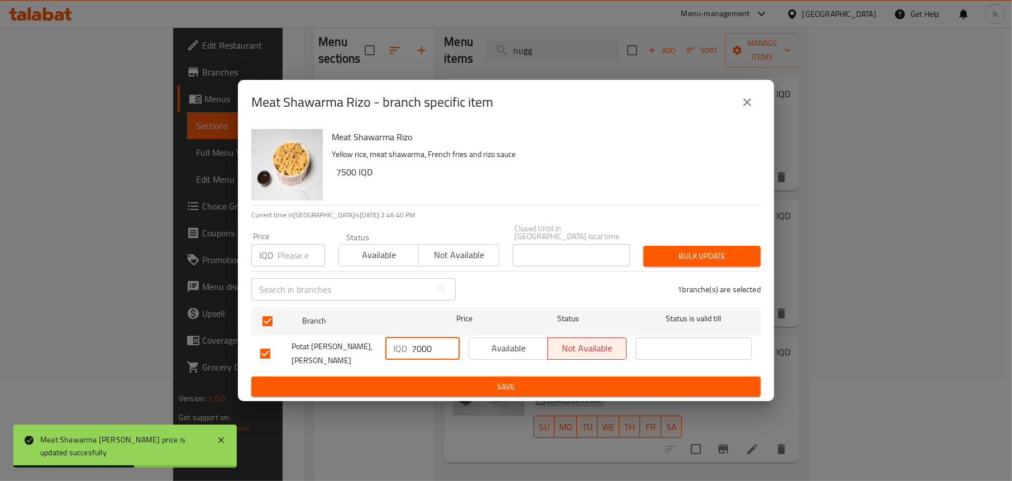
click at [427, 348] on input "7000" at bounding box center [436, 348] width 48 height 22
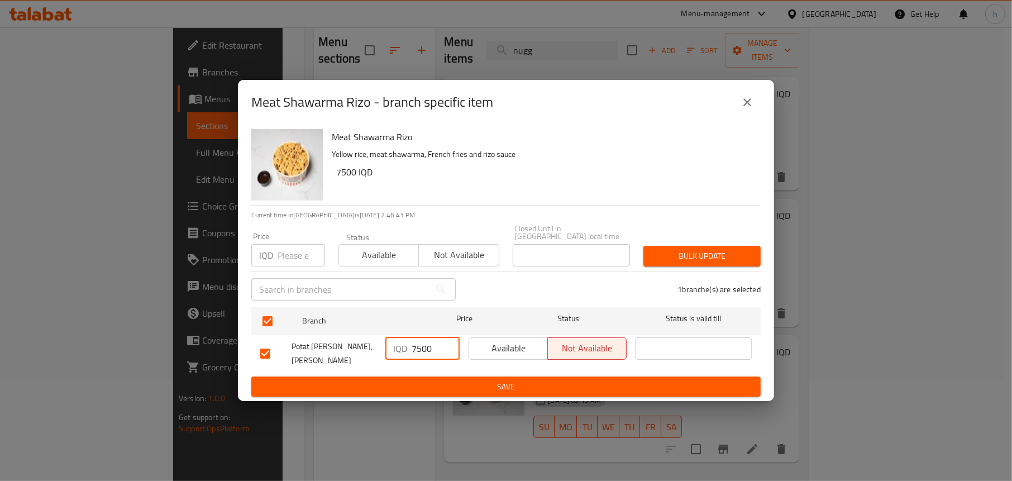
type input "7500"
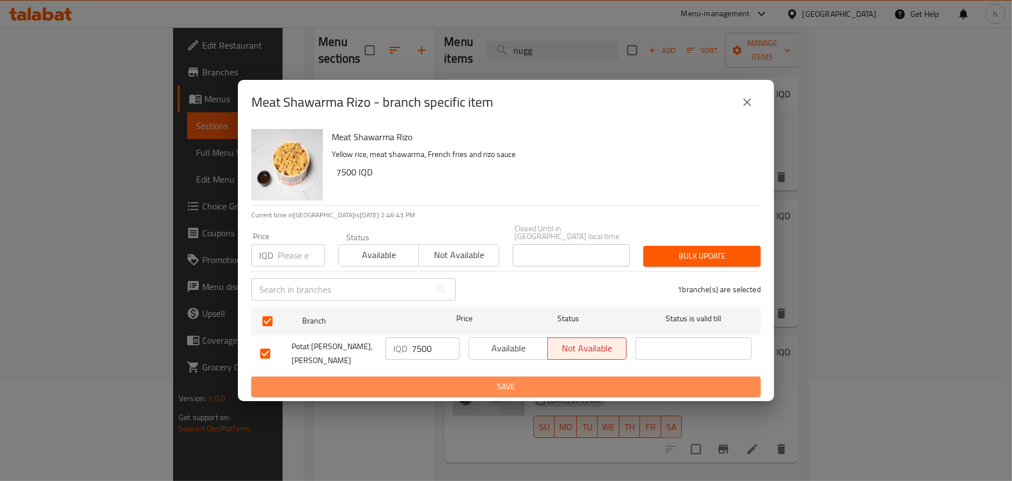
click at [420, 377] on button "Save" at bounding box center [505, 387] width 509 height 21
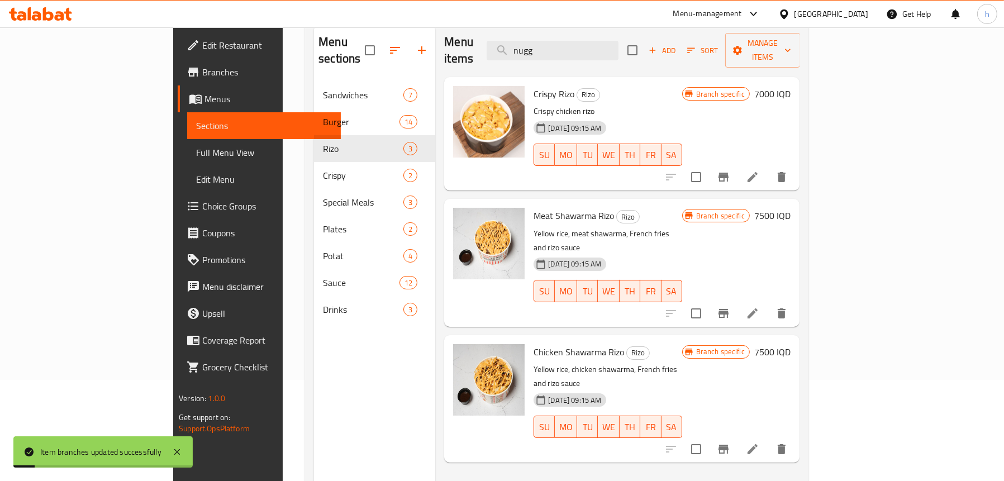
click at [790, 344] on h6 "7500 IQD" at bounding box center [772, 352] width 36 height 16
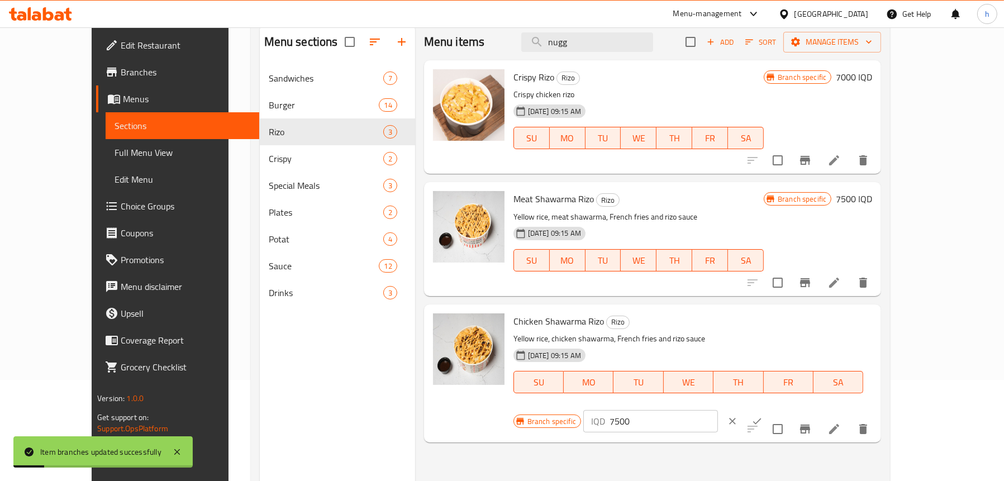
click at [718, 410] on input "7500" at bounding box center [663, 421] width 108 height 22
type input "7000"
click at [769, 409] on button "ok" at bounding box center [757, 421] width 25 height 25
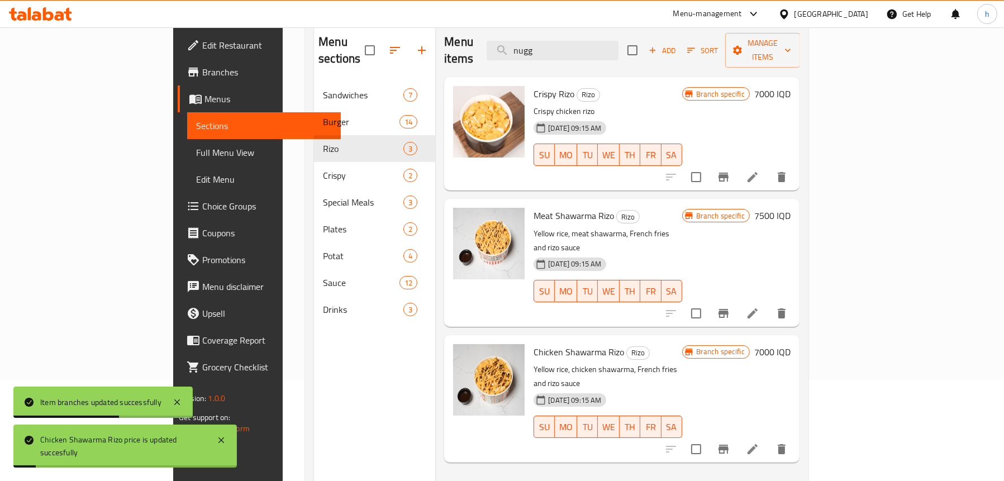
click at [728, 445] on icon "Branch-specific-item" at bounding box center [723, 449] width 10 height 9
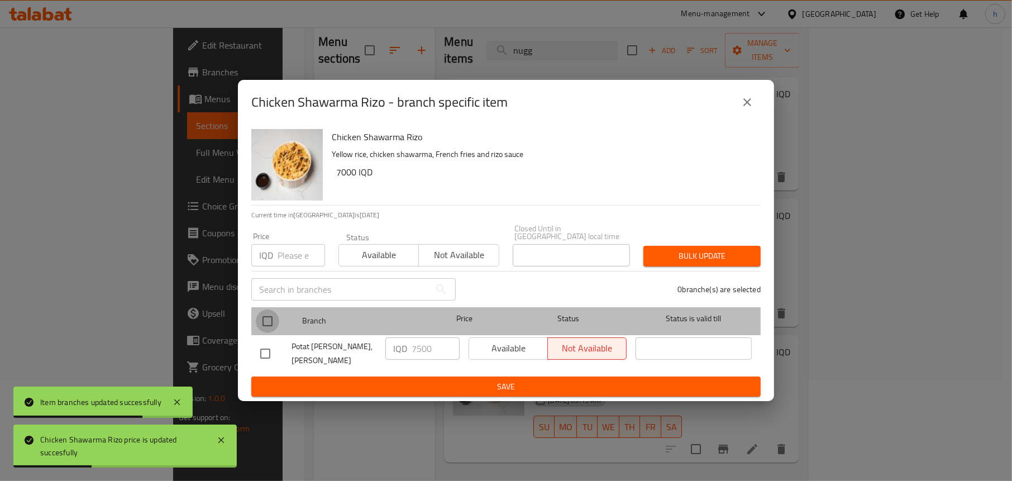
click at [275, 318] on input "checkbox" at bounding box center [267, 320] width 23 height 23
checkbox input "true"
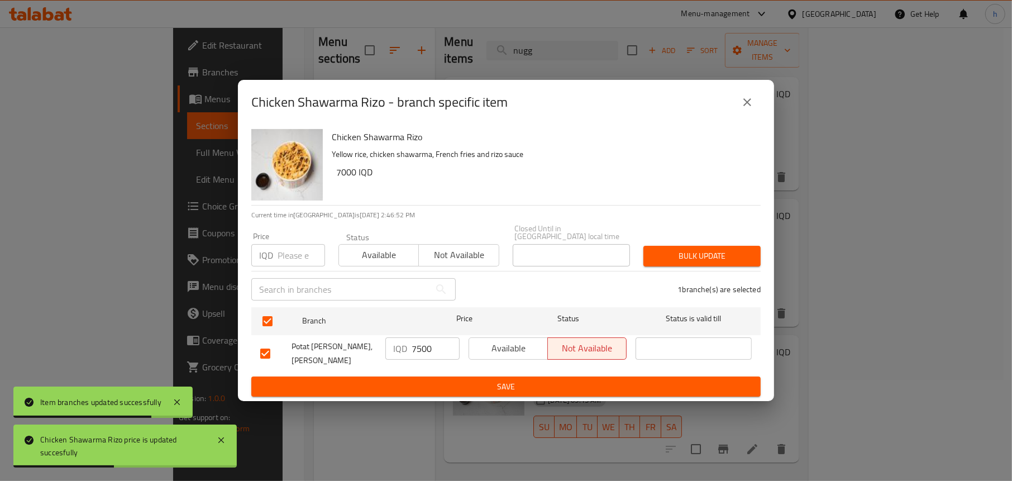
click at [430, 347] on input "7500" at bounding box center [436, 348] width 48 height 22
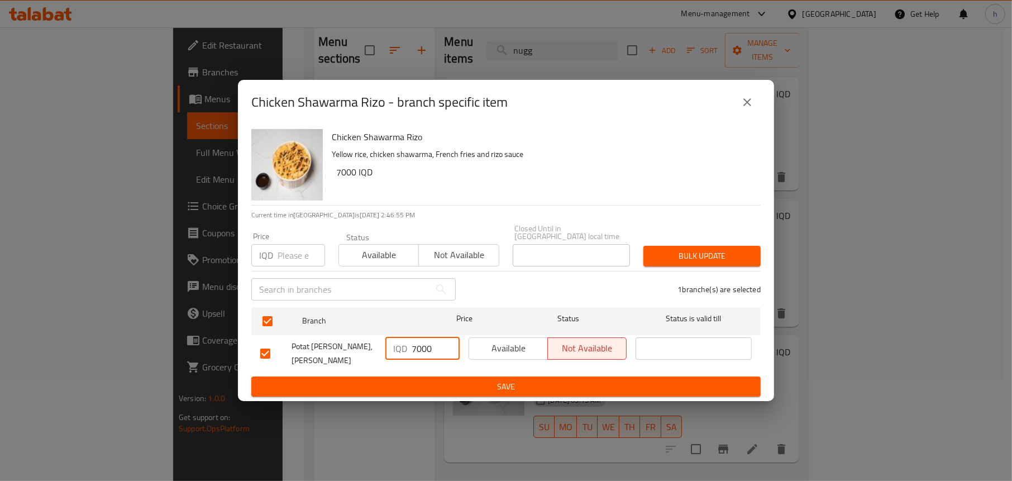
type input "7000"
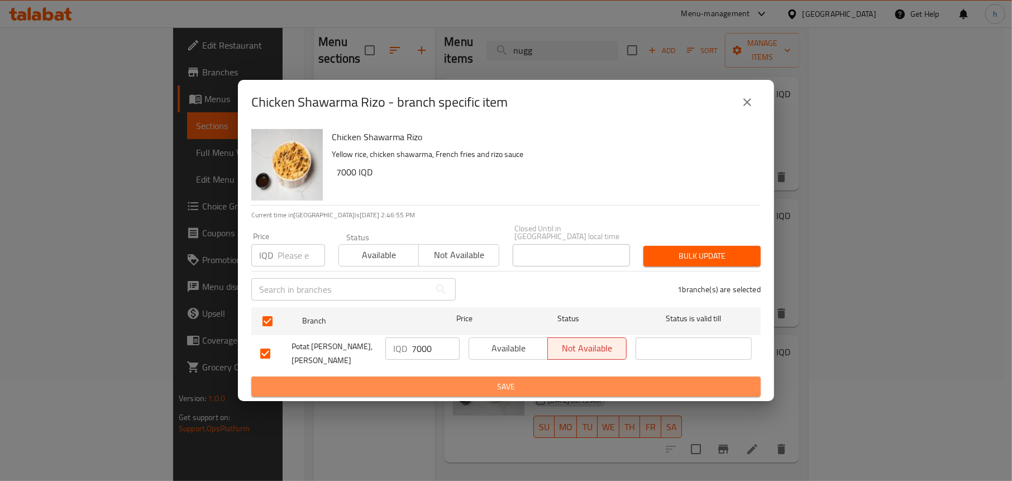
click at [439, 383] on span "Save" at bounding box center [506, 387] width 492 height 14
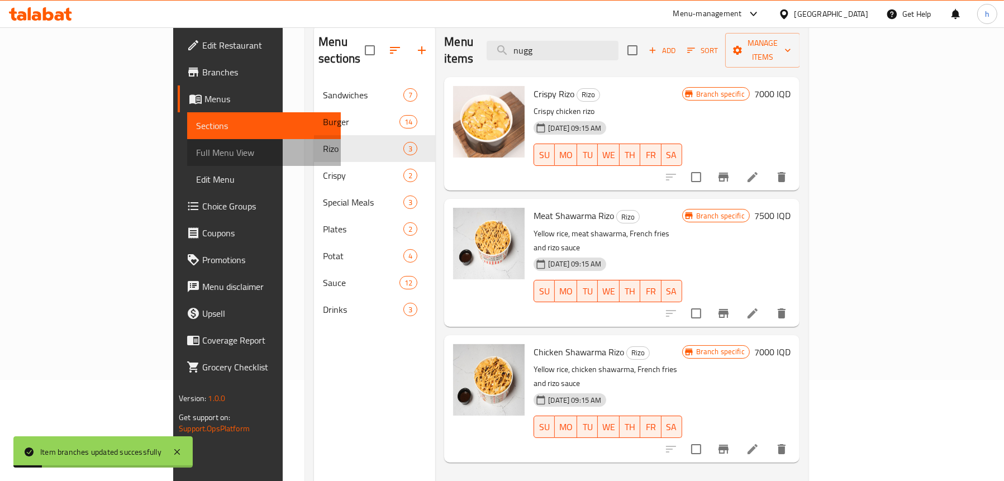
click at [196, 158] on span "Full Menu View" at bounding box center [264, 152] width 136 height 13
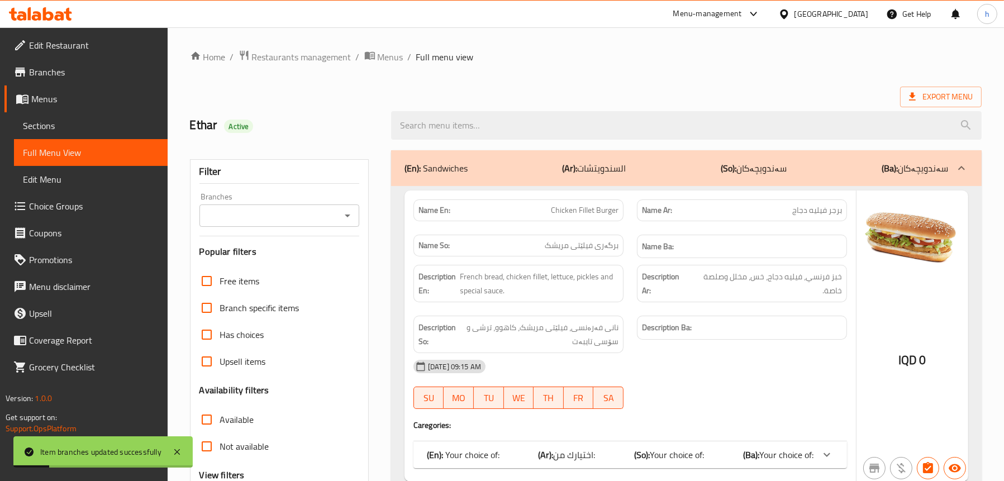
click at [350, 213] on icon "Open" at bounding box center [347, 215] width 13 height 13
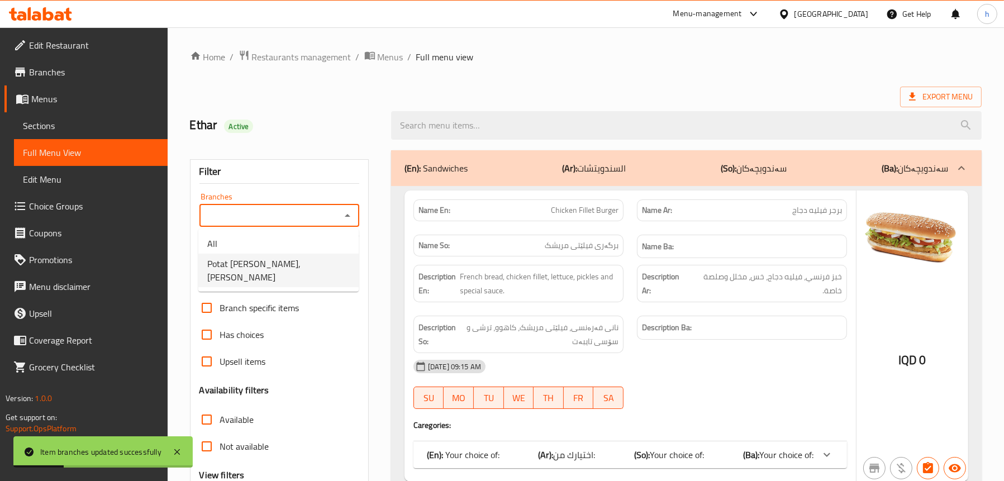
click at [289, 268] on span "Potat [PERSON_NAME], [PERSON_NAME]" at bounding box center [278, 270] width 142 height 27
type input "Potat [PERSON_NAME], [PERSON_NAME]"
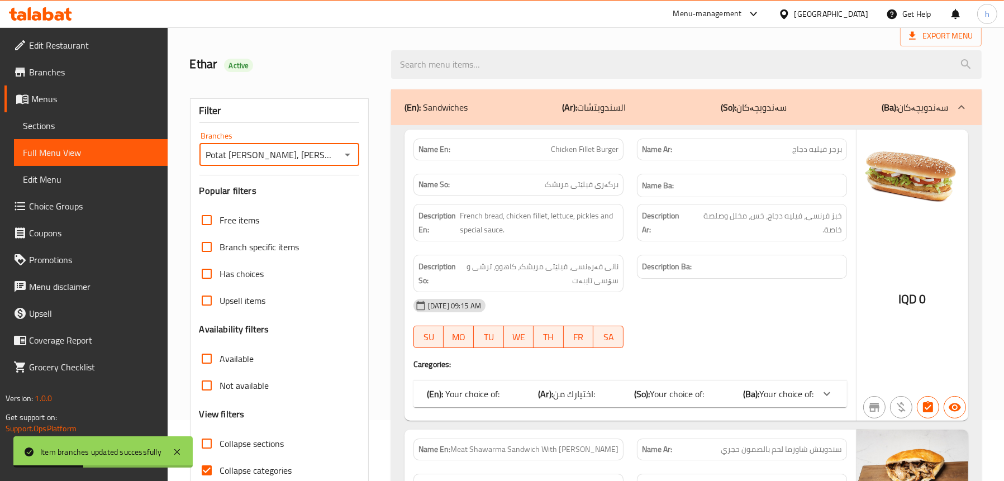
scroll to position [168, 0]
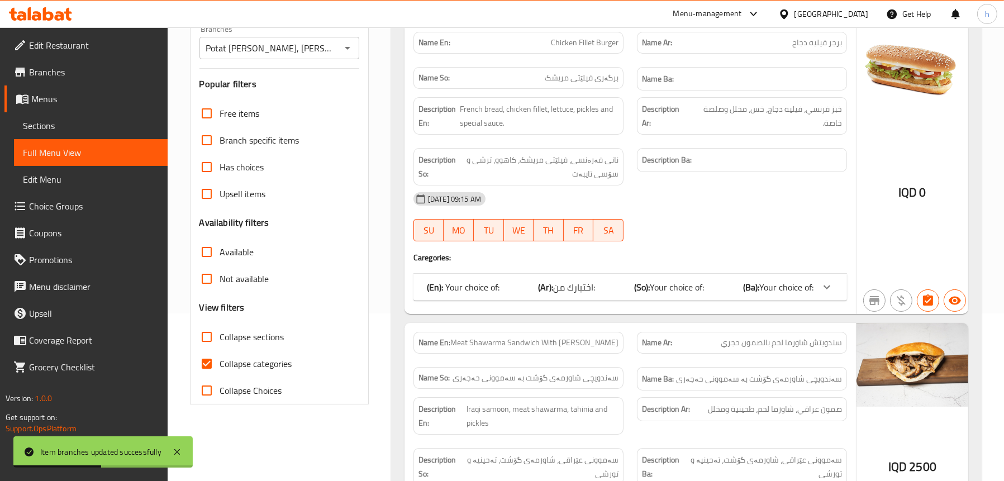
click at [277, 360] on span "Collapse categories" at bounding box center [256, 363] width 72 height 13
click at [220, 360] on input "Collapse categories" at bounding box center [206, 363] width 27 height 27
checkbox input "false"
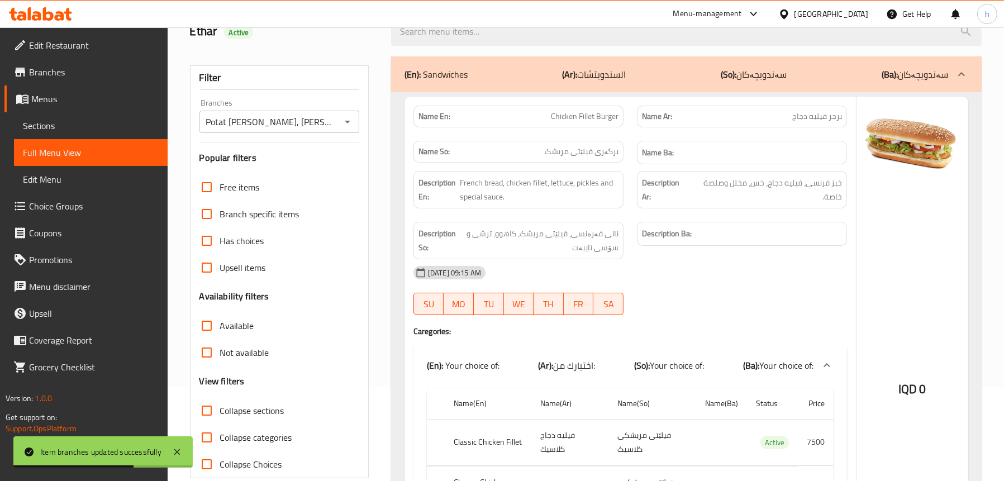
scroll to position [0, 0]
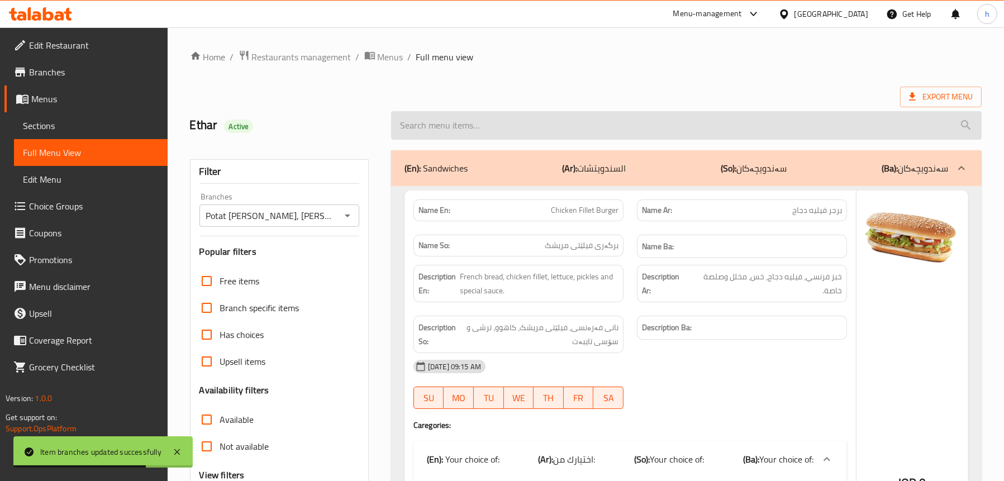
click at [561, 122] on input "search" at bounding box center [686, 125] width 590 height 28
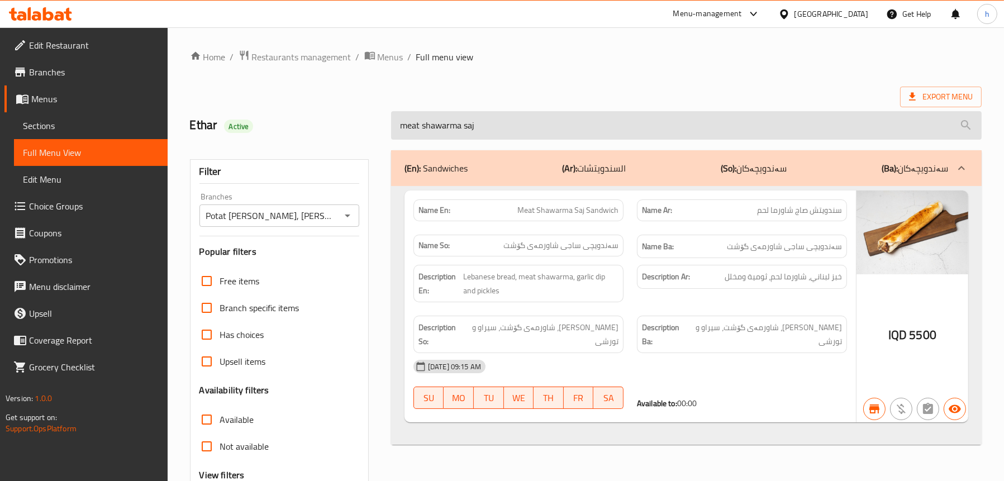
click at [416, 127] on input "meat shawarma saj" at bounding box center [686, 125] width 590 height 28
click at [478, 125] on input "chicken shawarma saj" at bounding box center [686, 125] width 590 height 28
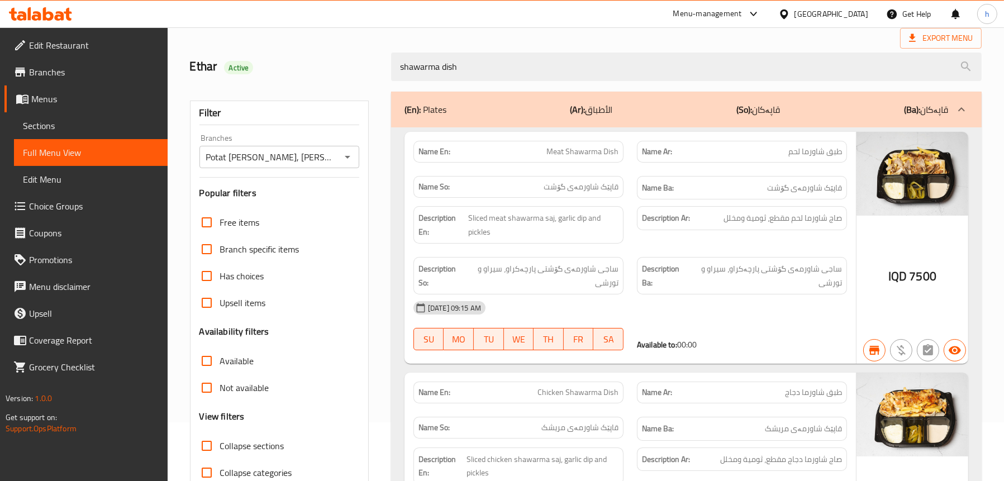
scroll to position [56, 0]
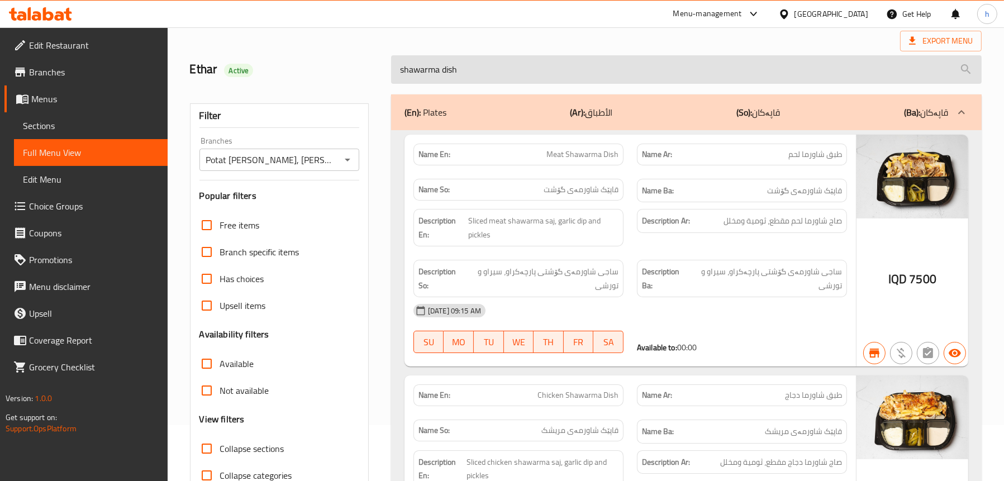
click at [447, 65] on input "shawarma dish" at bounding box center [686, 69] width 590 height 28
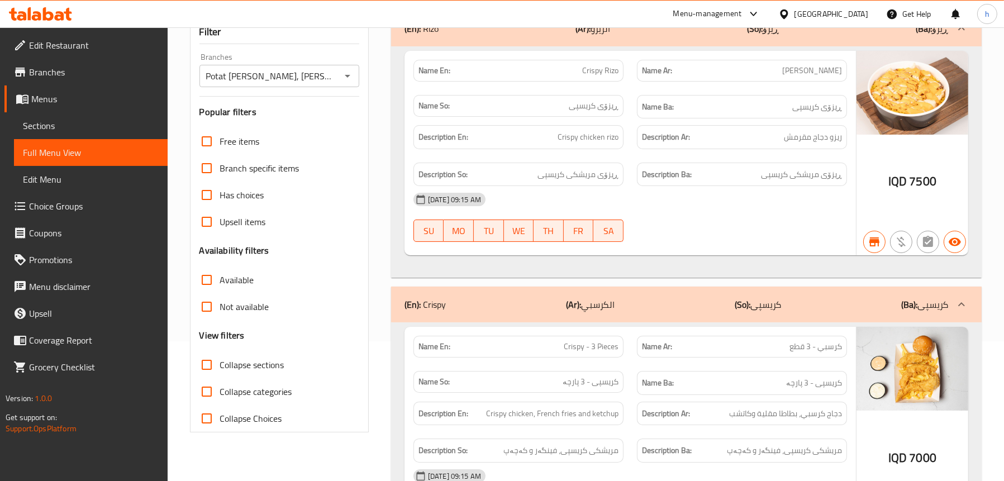
scroll to position [56, 0]
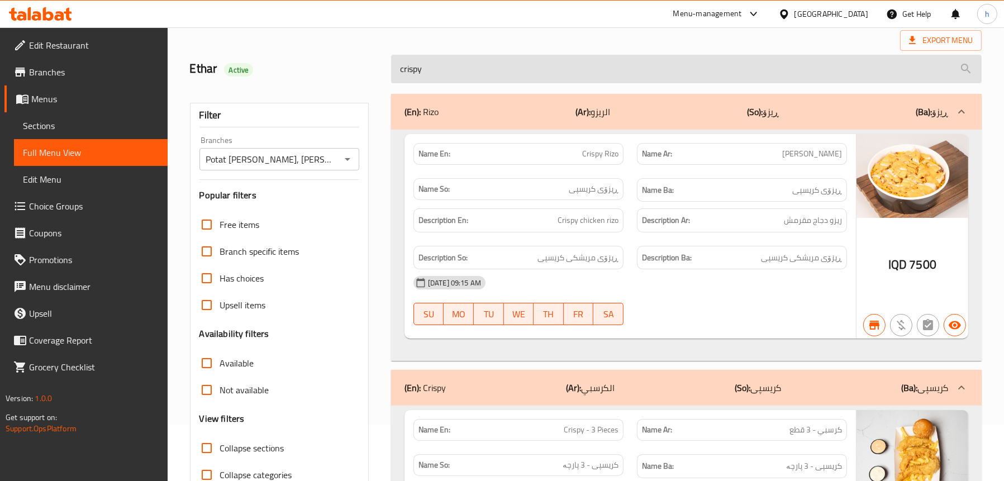
click at [521, 66] on input "crispy" at bounding box center [686, 69] width 590 height 28
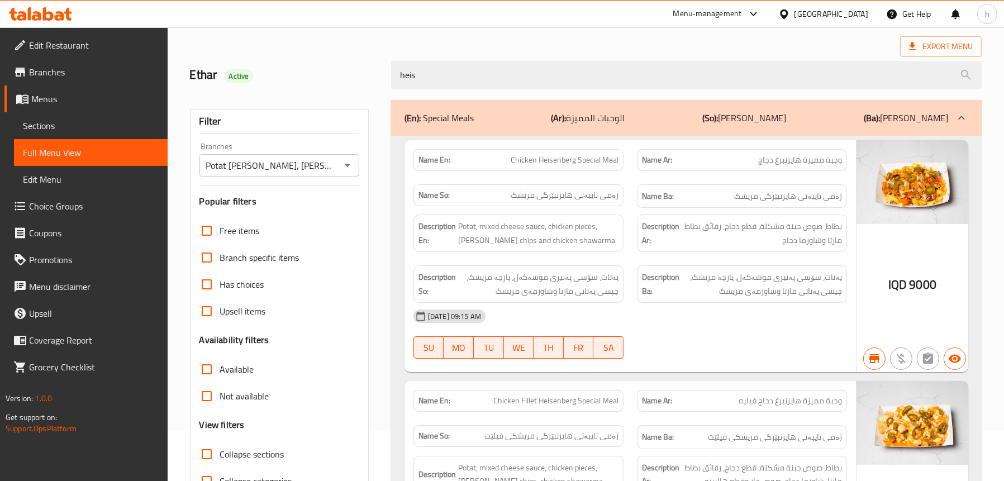
scroll to position [0, 0]
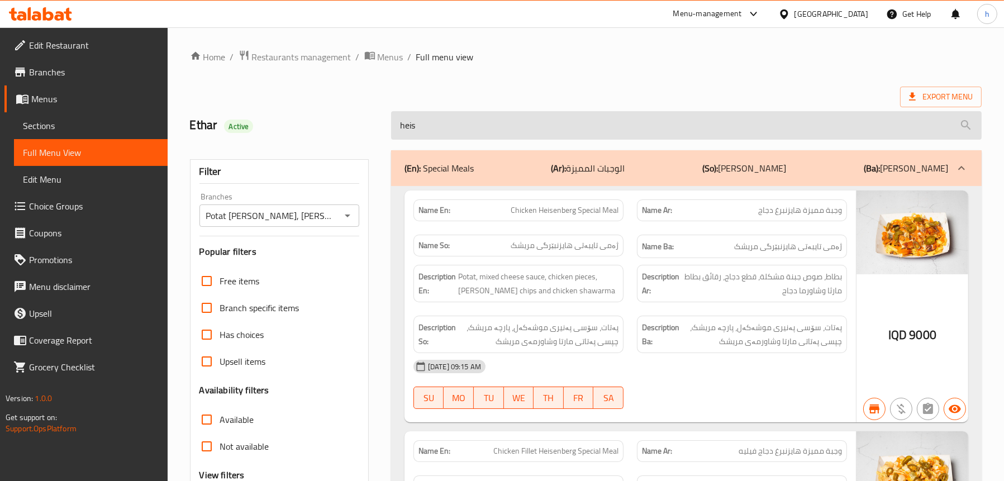
click at [497, 115] on input "heis" at bounding box center [686, 125] width 590 height 28
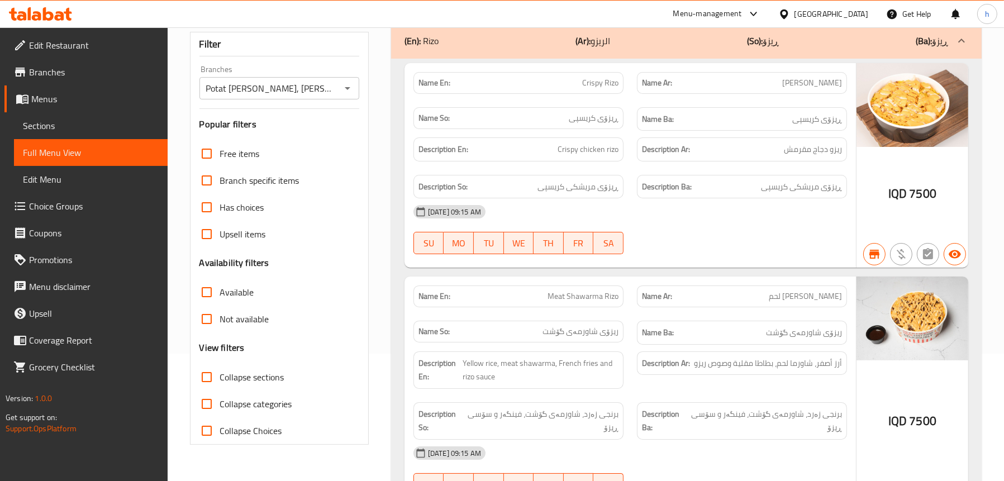
scroll to position [49, 0]
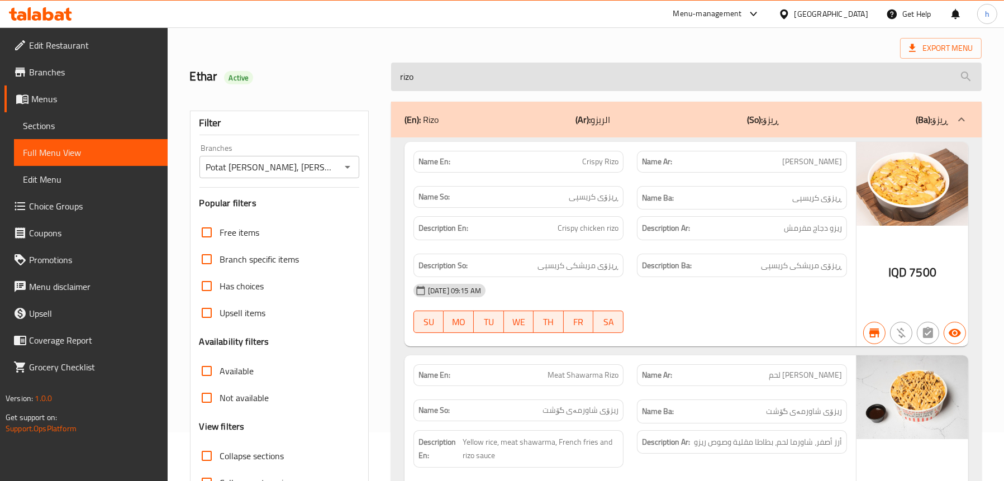
click at [549, 81] on input "rizo" at bounding box center [686, 77] width 590 height 28
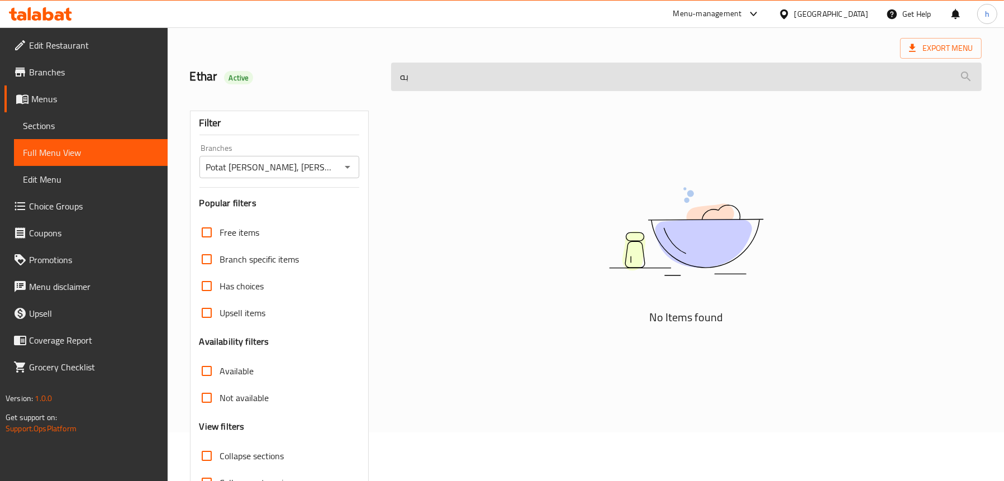
type input "ب"
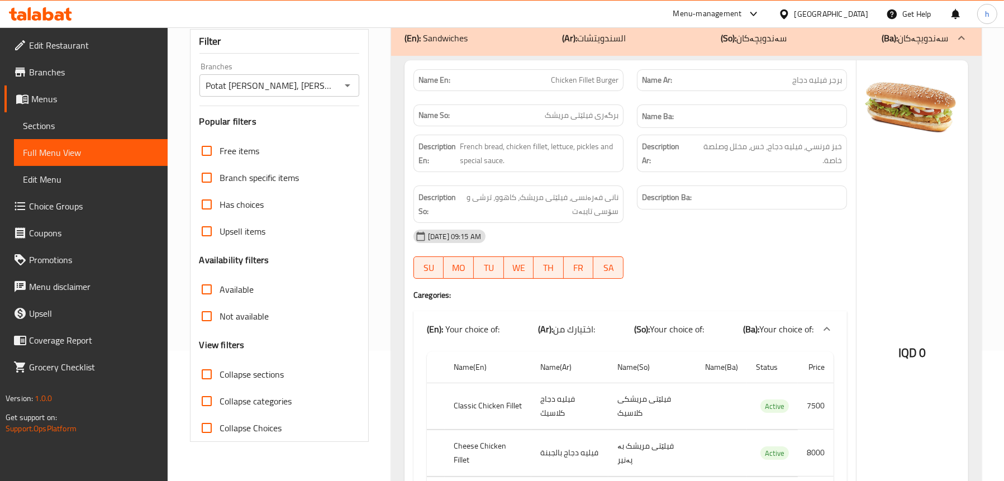
scroll to position [46, 0]
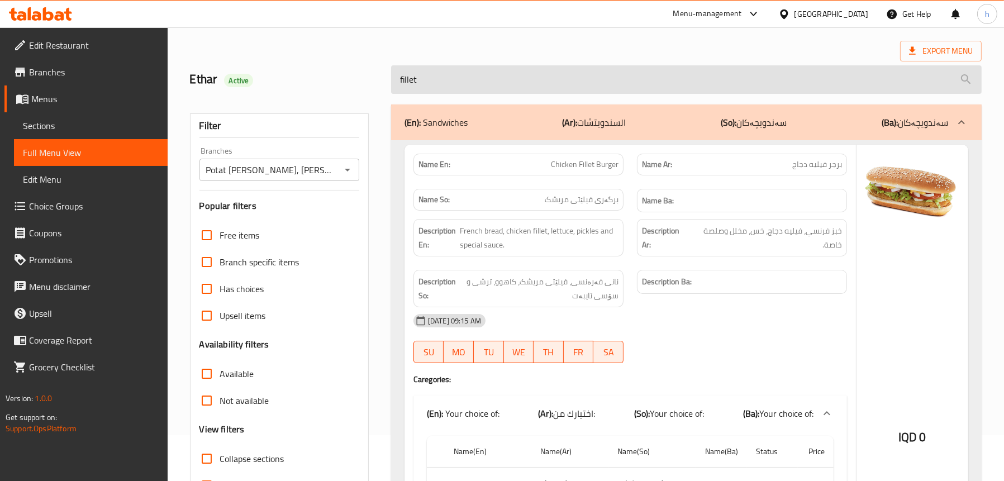
click at [539, 88] on input "fillet" at bounding box center [686, 79] width 590 height 28
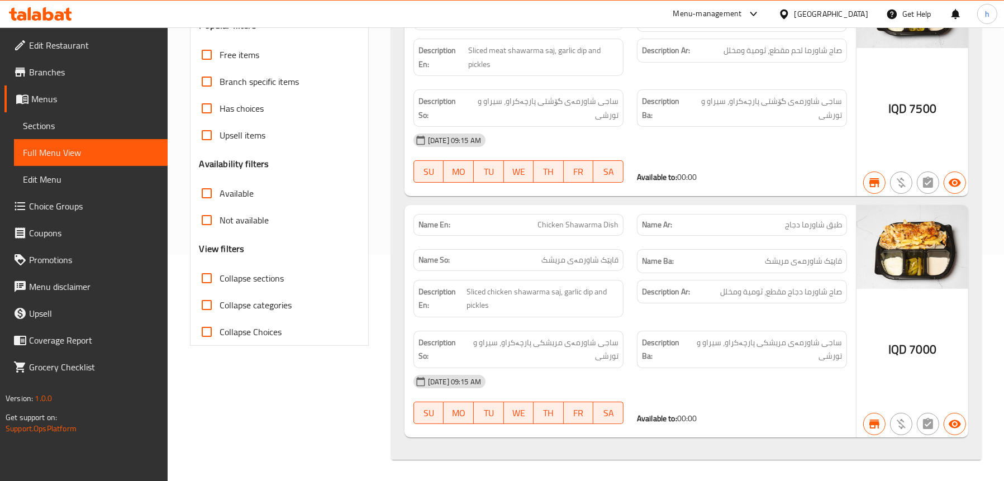
scroll to position [227, 0]
type input "dish"
click at [49, 128] on span "Sections" at bounding box center [91, 125] width 136 height 13
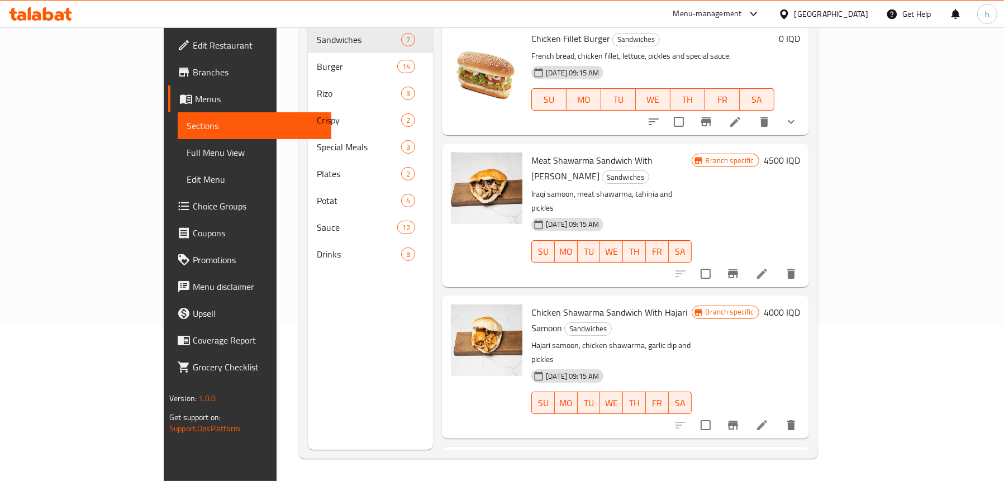
scroll to position [157, 0]
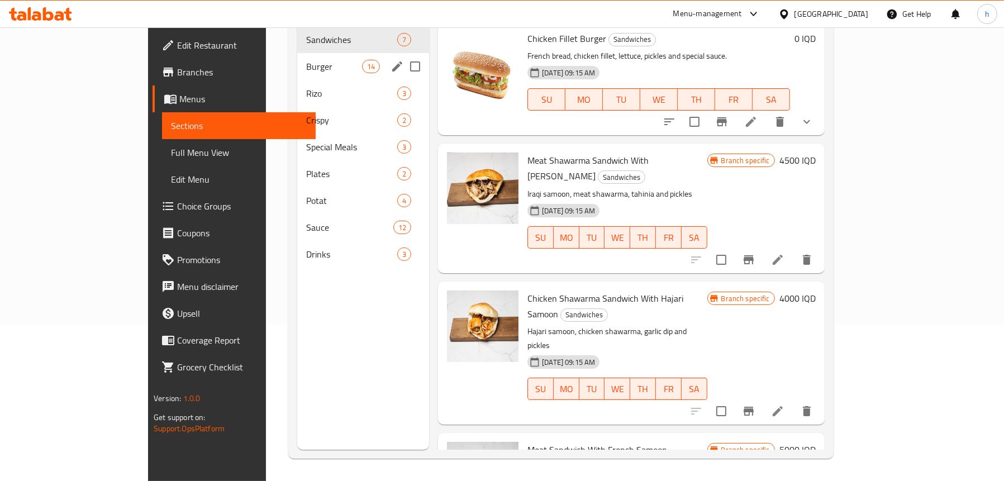
click at [306, 60] on span "Burger" at bounding box center [334, 66] width 56 height 13
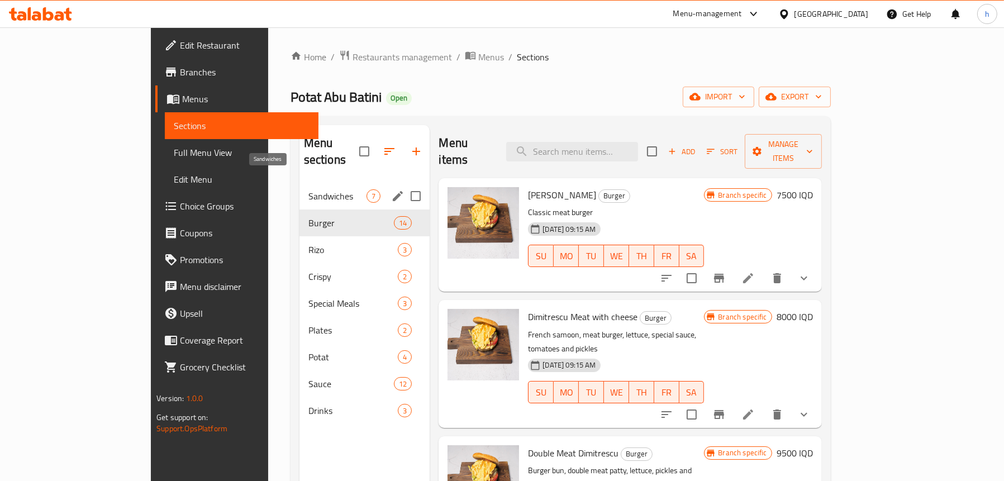
click at [308, 189] on span "Sandwiches" at bounding box center [337, 195] width 59 height 13
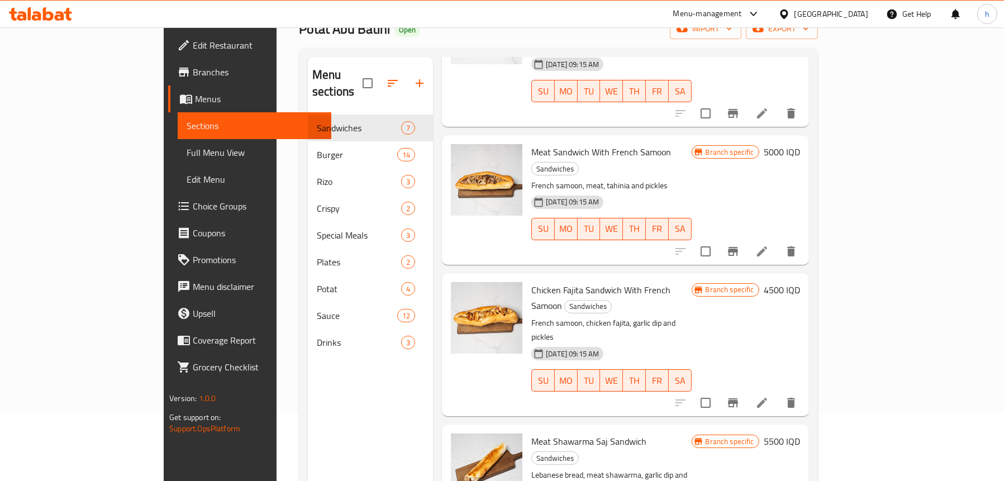
scroll to position [157, 0]
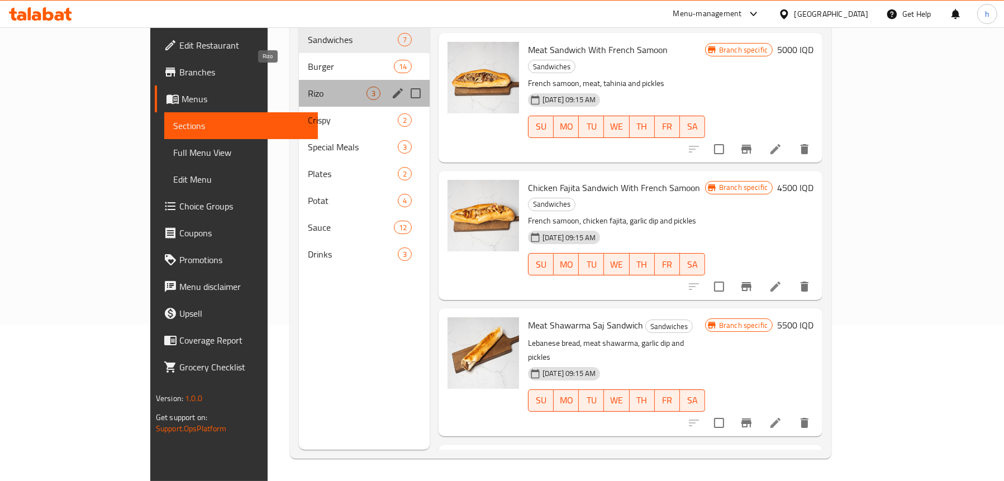
click at [308, 87] on span "Rizo" at bounding box center [337, 93] width 59 height 13
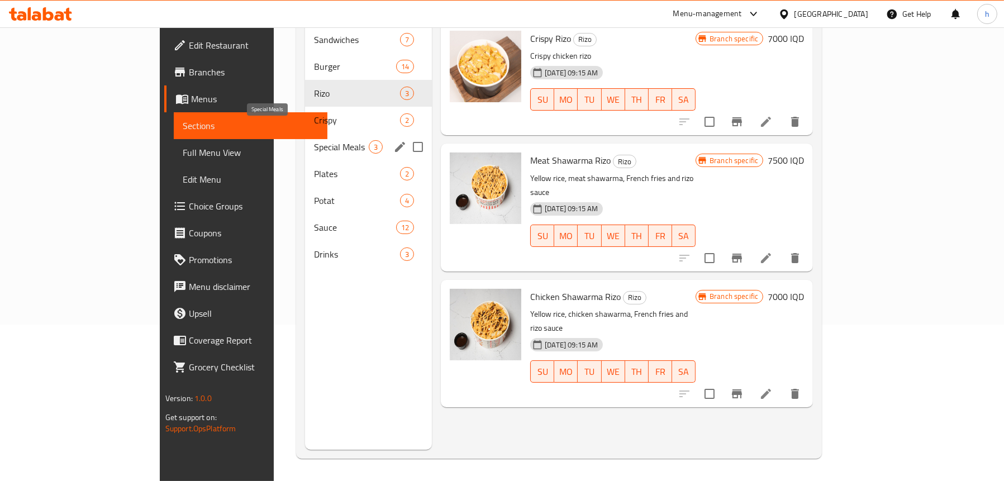
click at [314, 140] on span "Special Meals" at bounding box center [341, 146] width 55 height 13
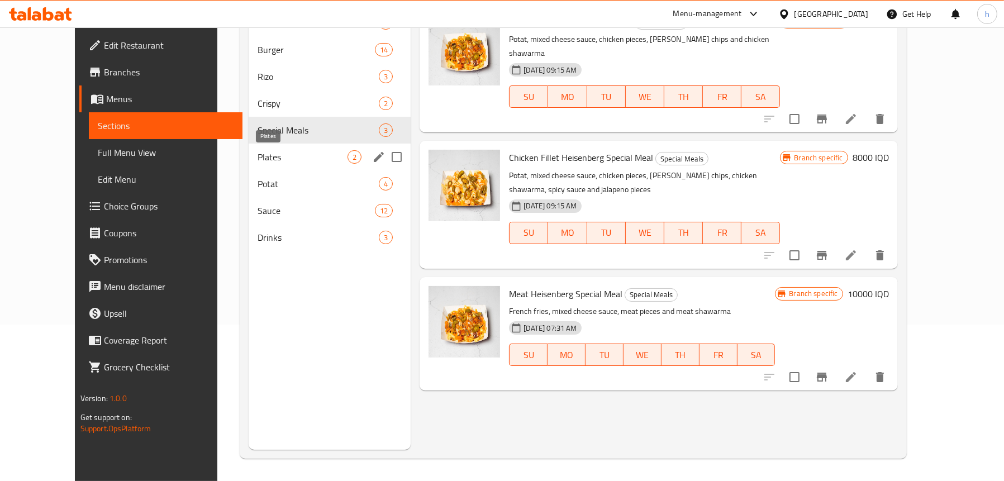
click at [258, 154] on span "Plates" at bounding box center [303, 156] width 90 height 13
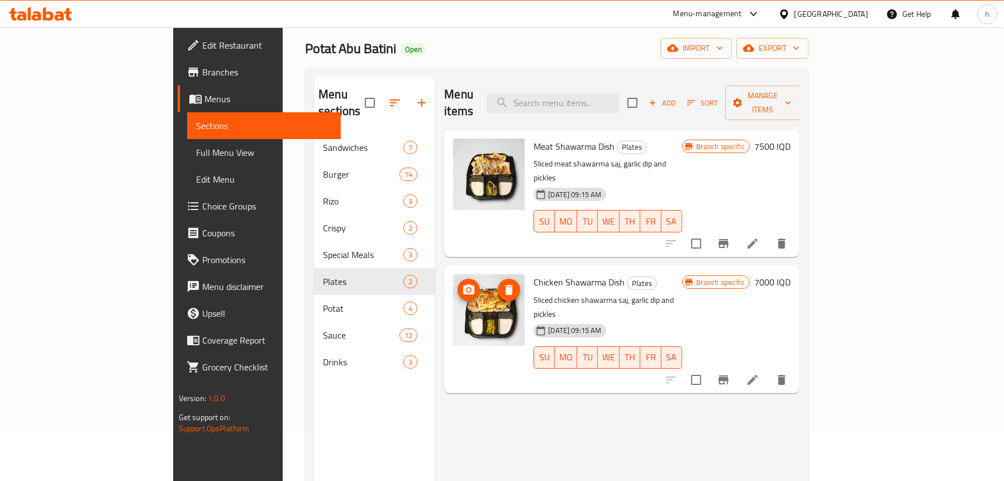
scroll to position [45, 0]
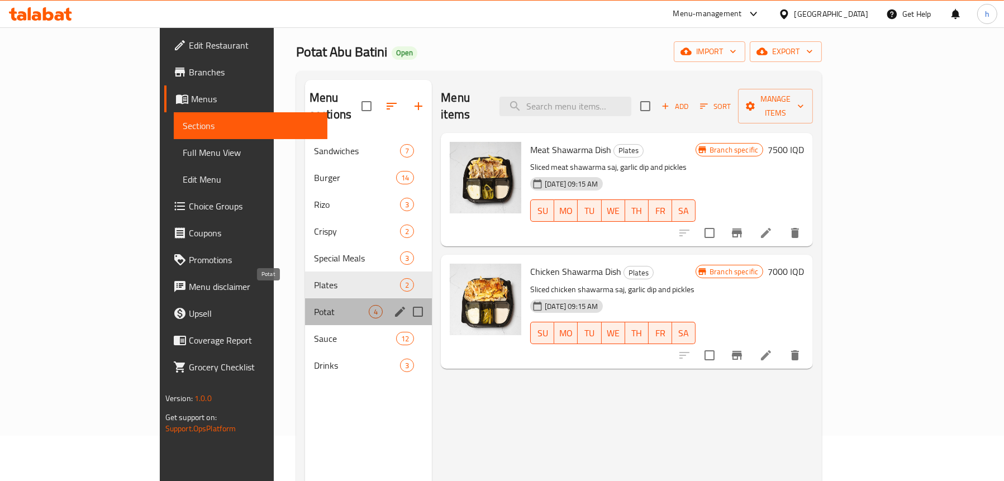
click at [314, 305] on span "Potat" at bounding box center [341, 311] width 55 height 13
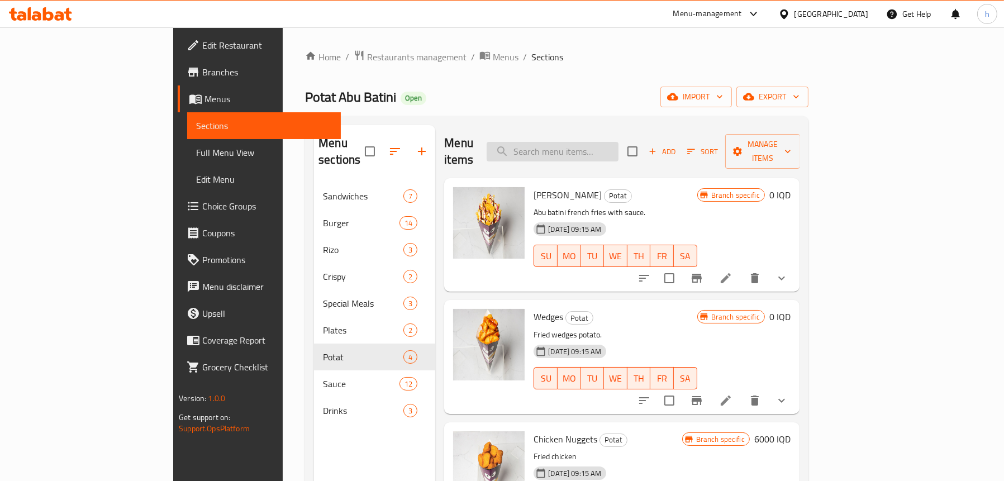
click at [586, 142] on input "search" at bounding box center [553, 152] width 132 height 20
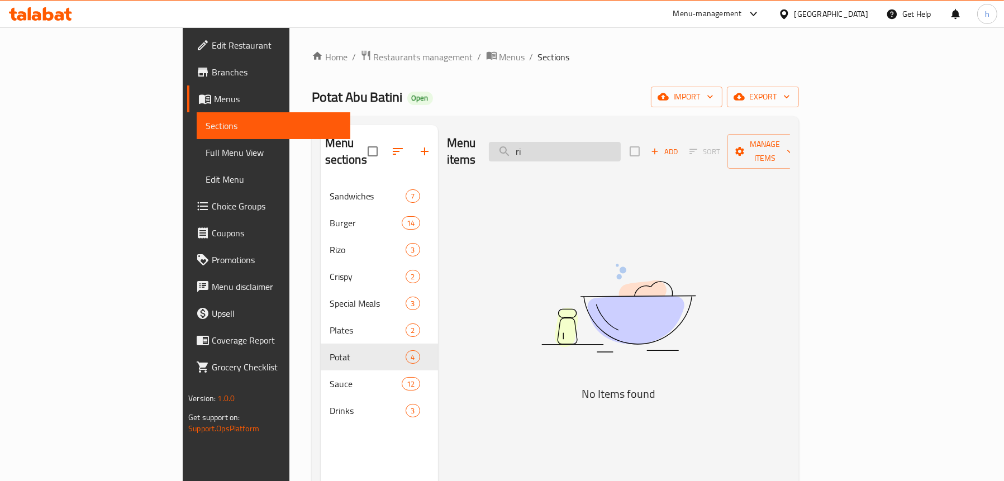
type input "r"
type input "o"
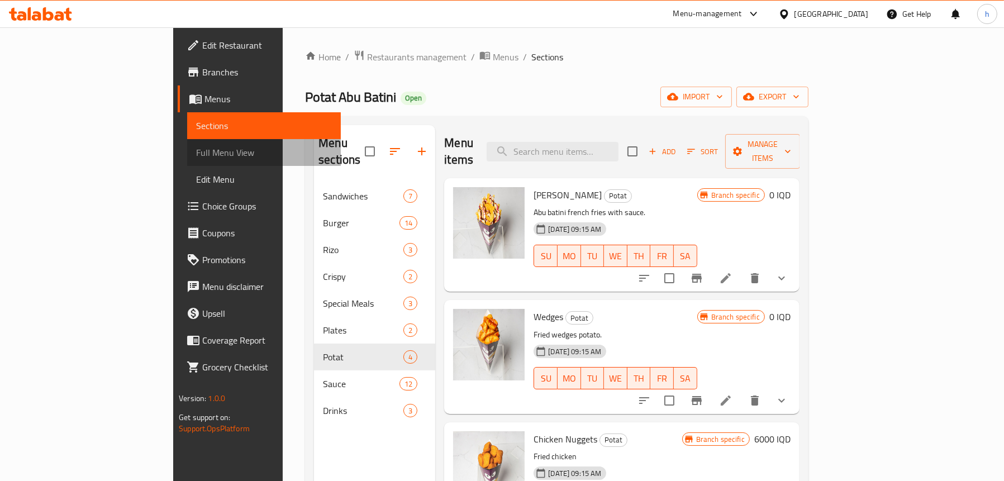
click at [187, 144] on link "Full Menu View" at bounding box center [264, 152] width 154 height 27
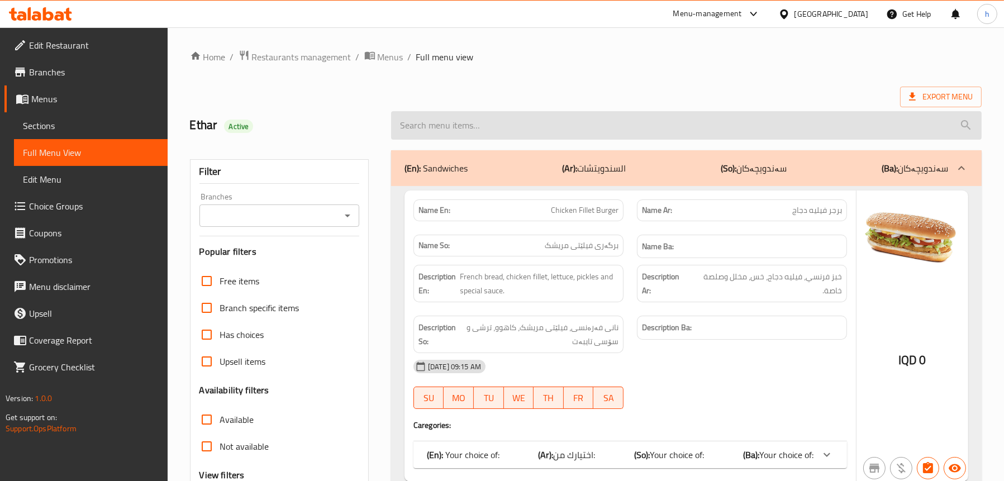
click at [575, 117] on input "search" at bounding box center [686, 125] width 590 height 28
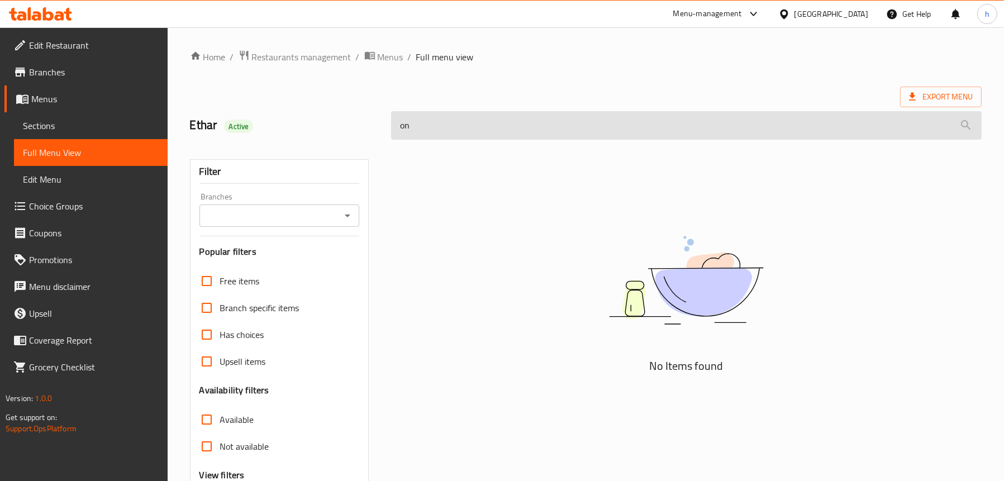
type input "o"
type input "r"
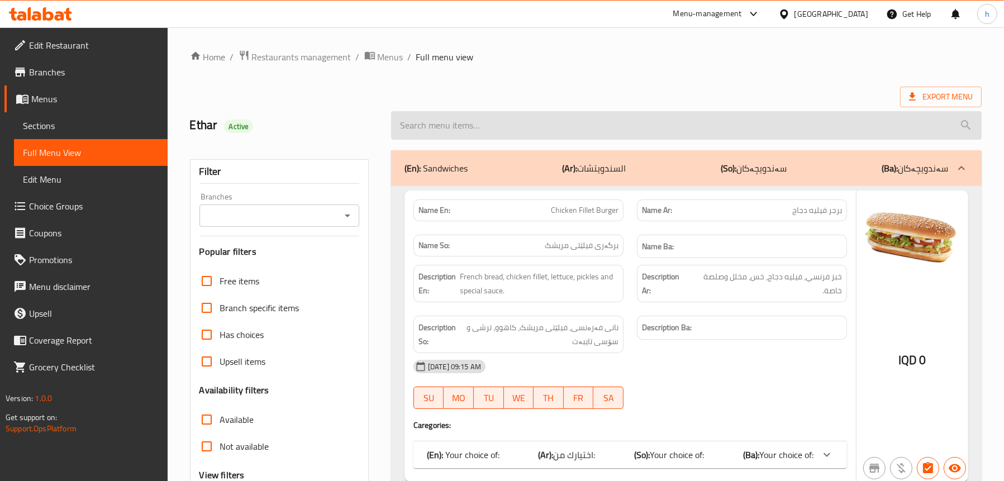
click at [593, 125] on input "search" at bounding box center [686, 125] width 590 height 28
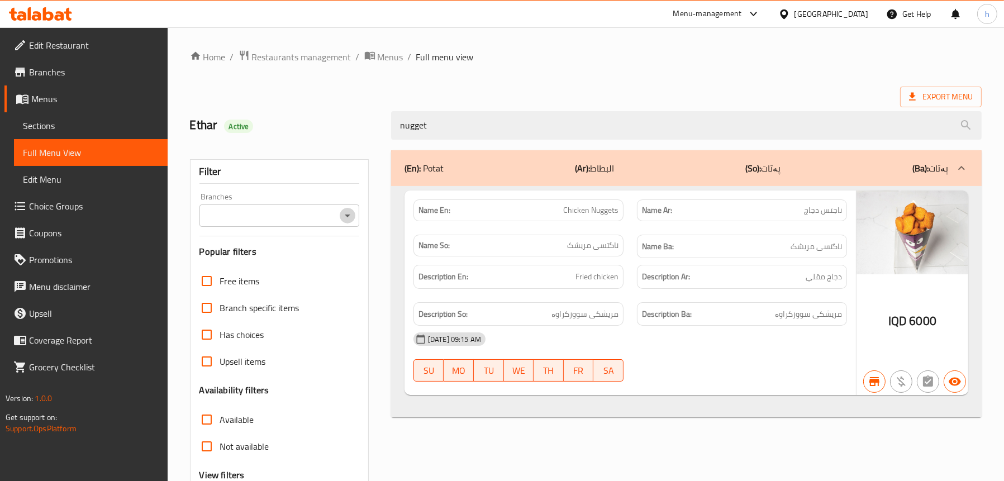
click at [347, 213] on icon "Open" at bounding box center [347, 215] width 13 height 13
type input "nugget"
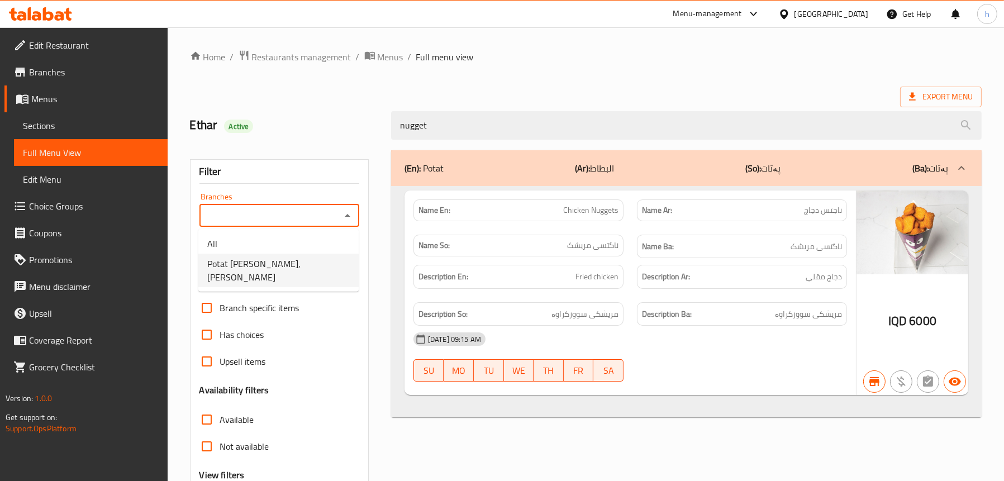
click at [290, 259] on span "Potat [PERSON_NAME], [PERSON_NAME]" at bounding box center [278, 270] width 142 height 27
type input "Potat [PERSON_NAME], [PERSON_NAME]"
click at [58, 155] on span "Full Menu View" at bounding box center [91, 152] width 136 height 13
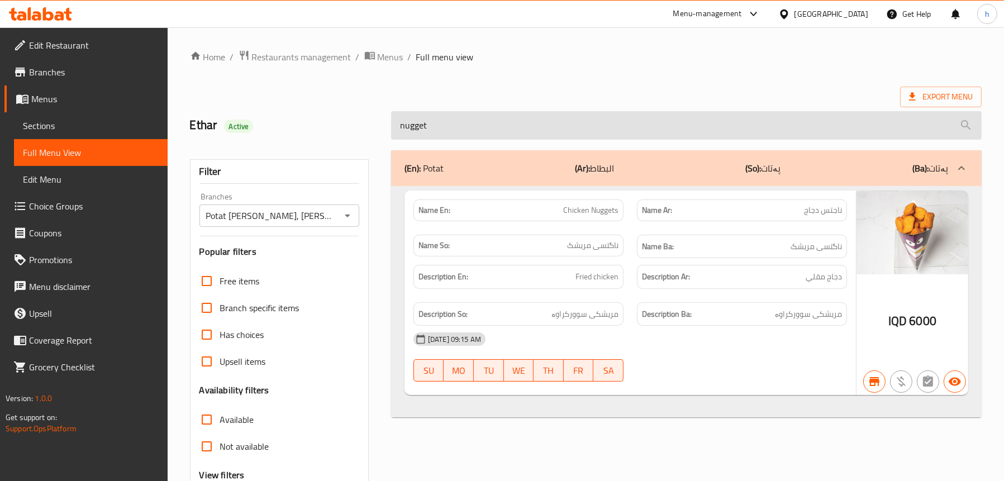
click at [416, 132] on input "nugget" at bounding box center [686, 125] width 590 height 28
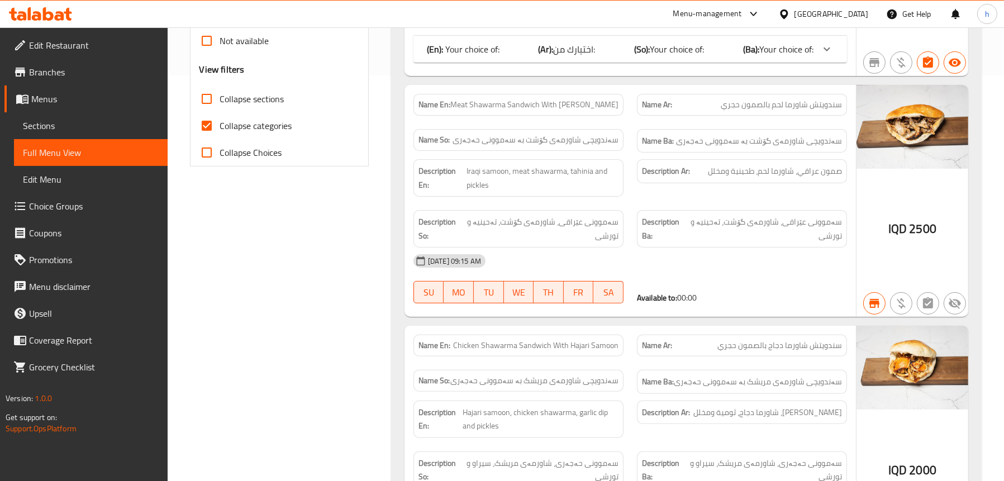
scroll to position [335, 0]
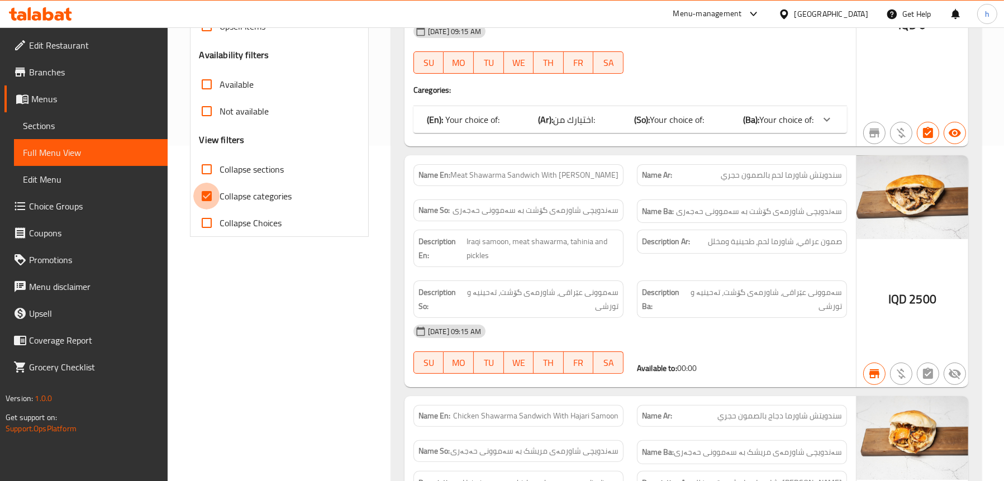
click at [217, 200] on input "Collapse categories" at bounding box center [206, 196] width 27 height 27
checkbox input "false"
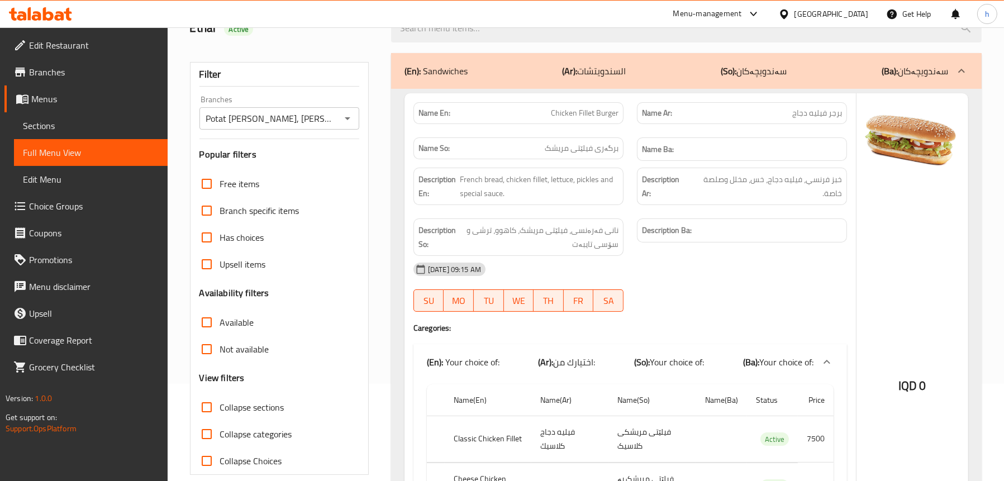
scroll to position [0, 0]
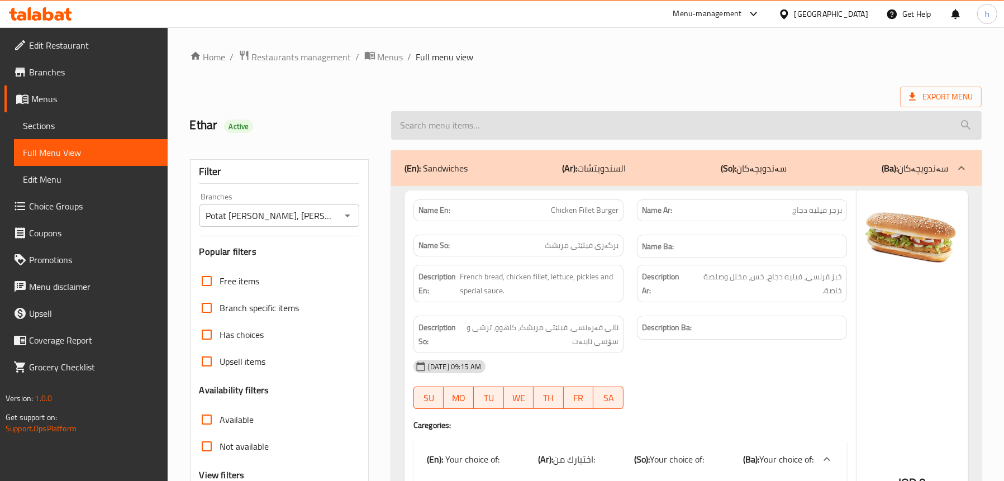
click at [534, 118] on input "search" at bounding box center [686, 125] width 590 height 28
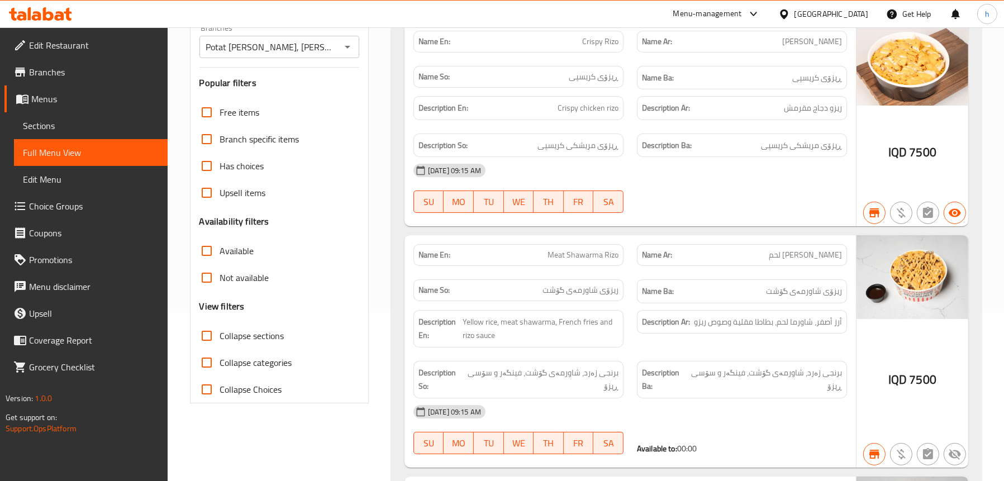
scroll to position [112, 0]
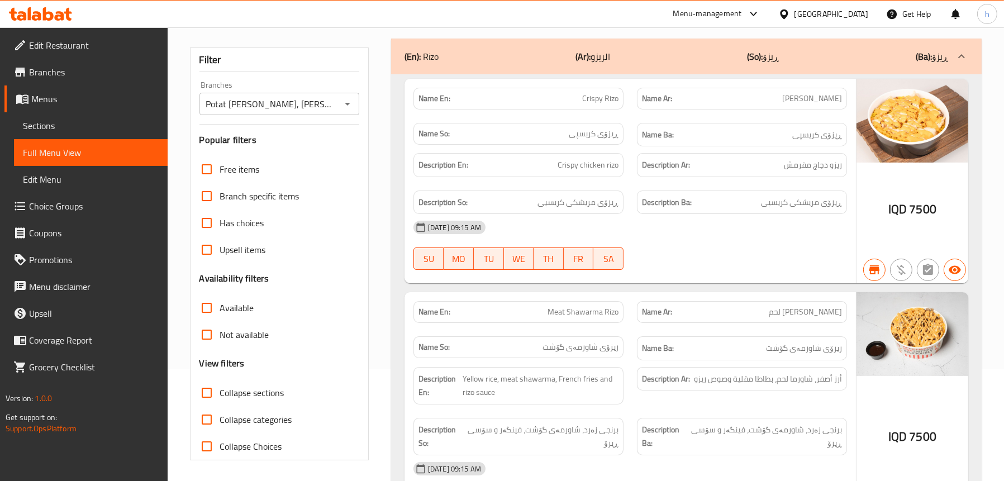
type input "rizo"
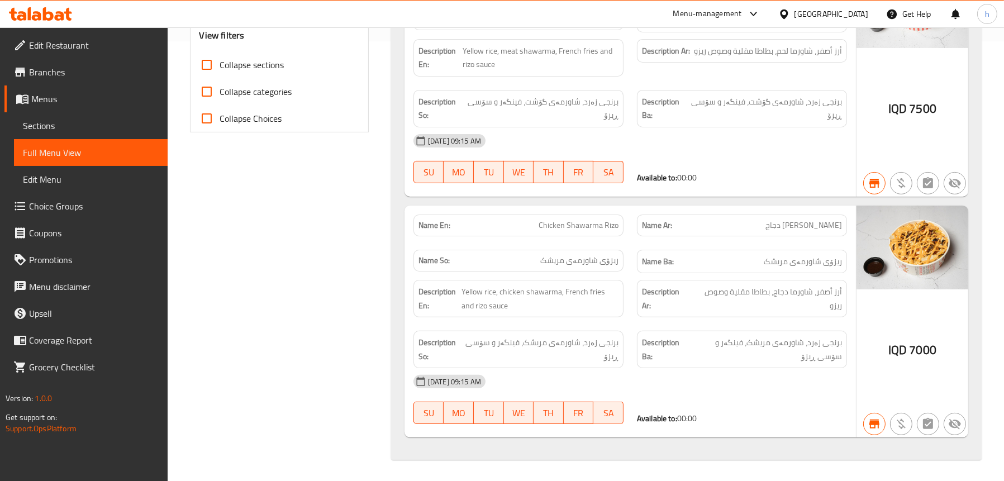
scroll to position [216, 0]
